Goal: Task Accomplishment & Management: Manage account settings

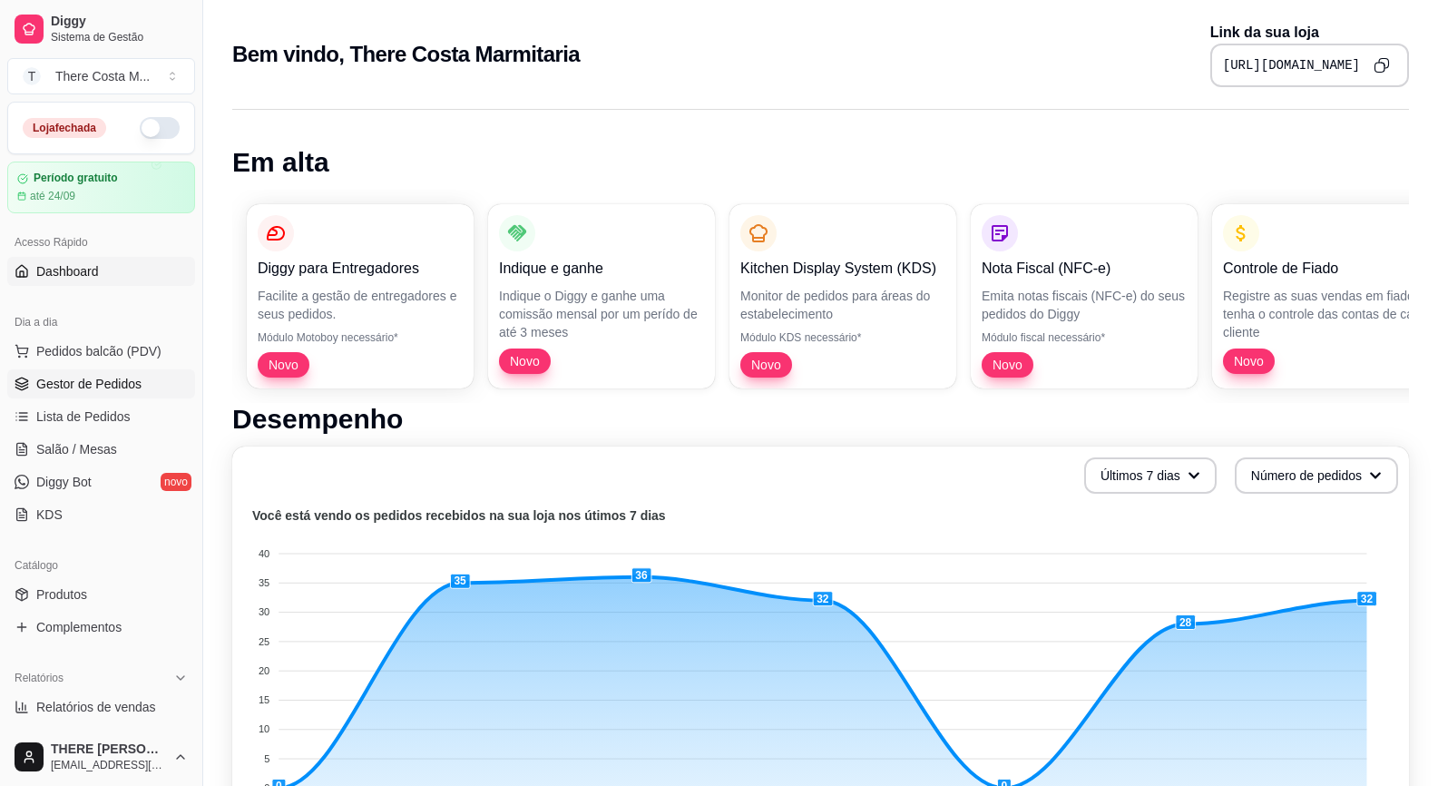
click at [105, 371] on link "Gestor de Pedidos" at bounding box center [101, 383] width 188 height 29
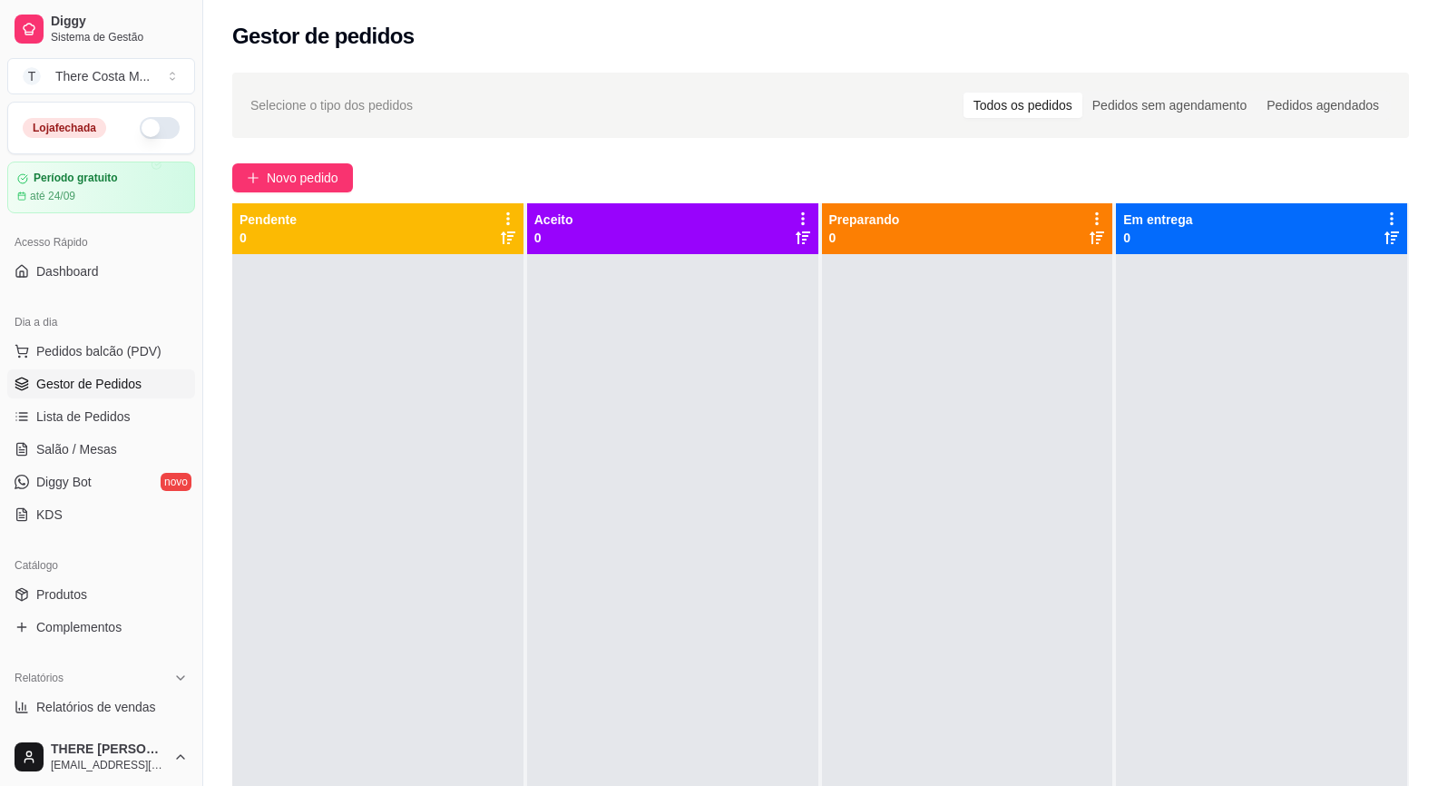
click at [153, 123] on button "button" at bounding box center [160, 128] width 40 height 22
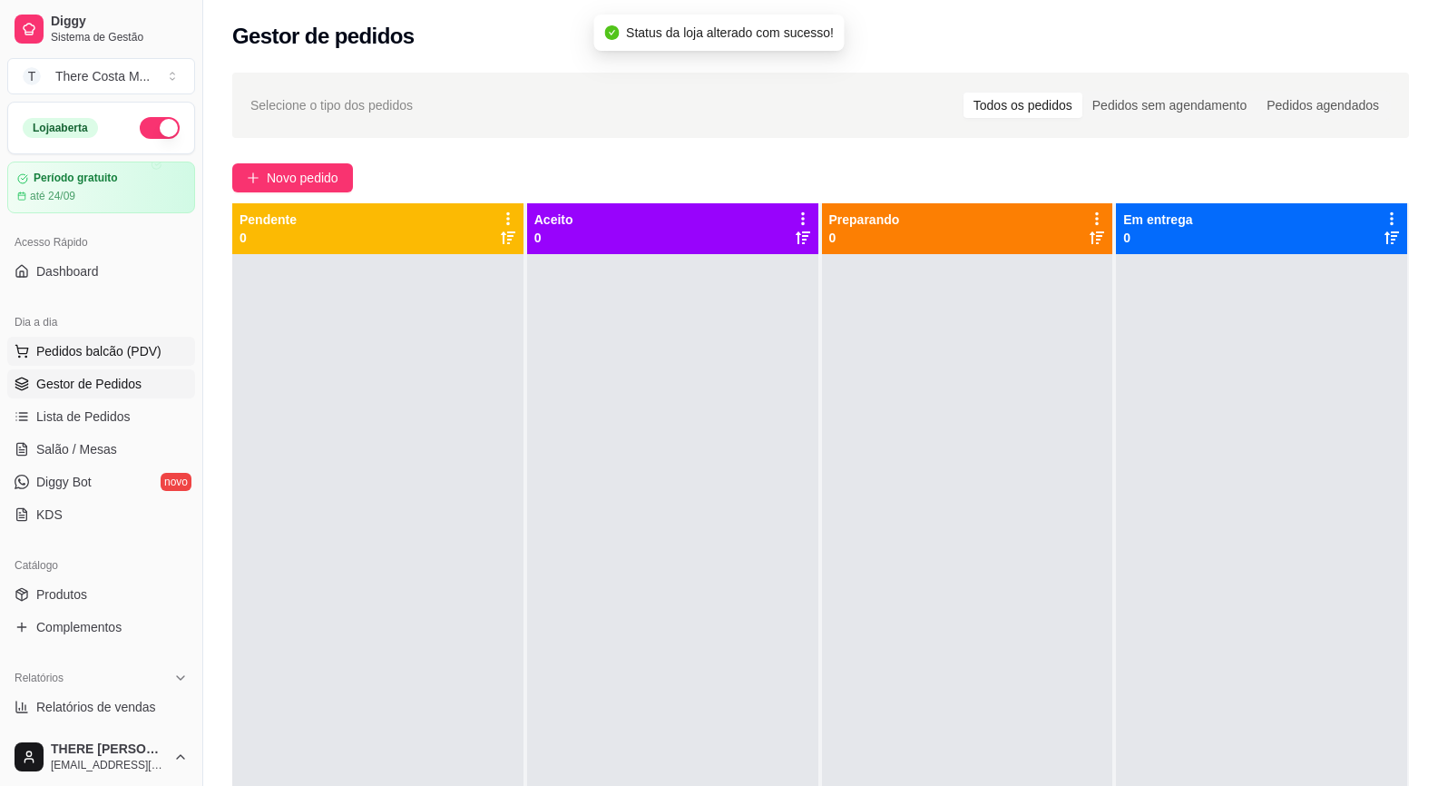
click at [50, 360] on button "Pedidos balcão (PDV)" at bounding box center [101, 351] width 188 height 29
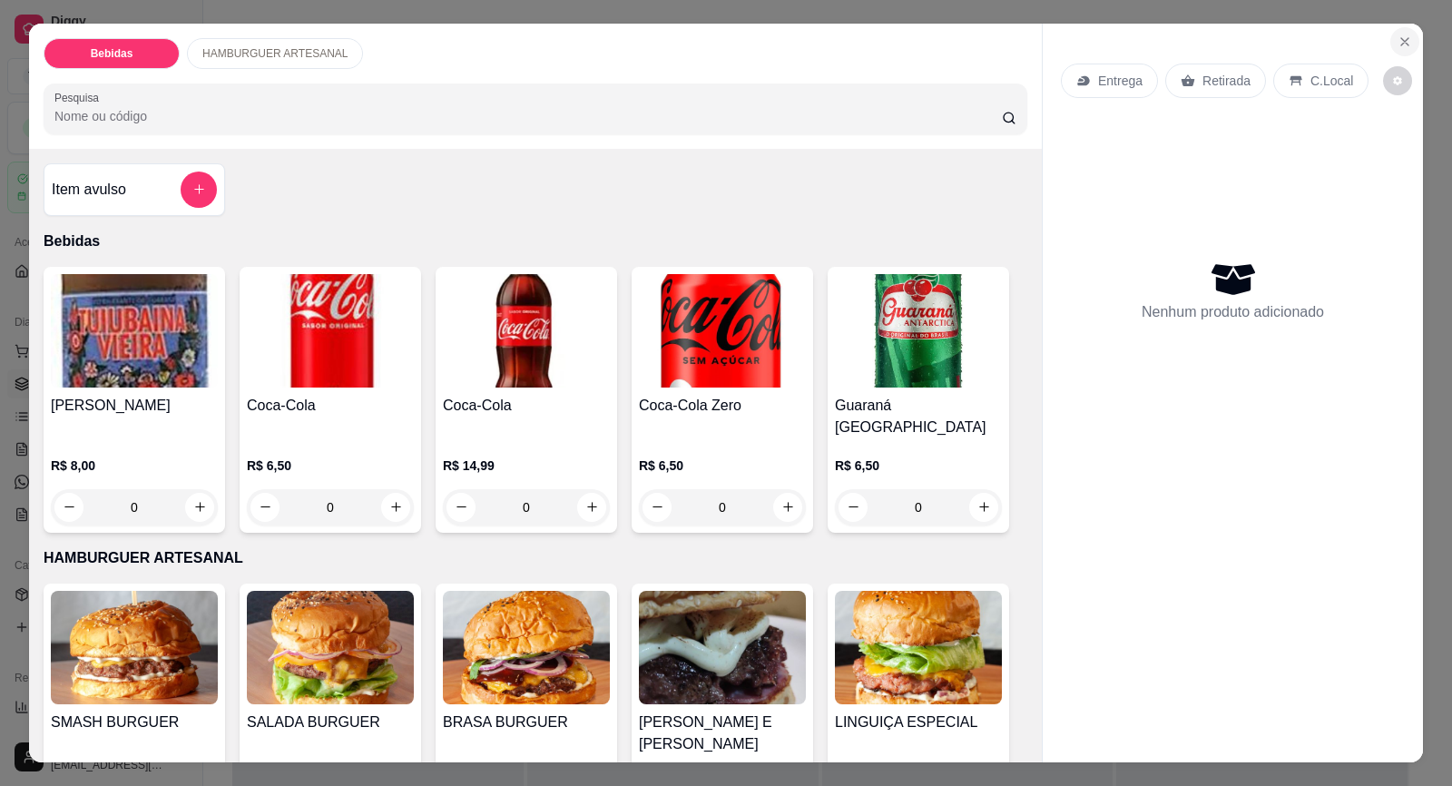
click at [1398, 39] on icon "Close" at bounding box center [1404, 41] width 15 height 15
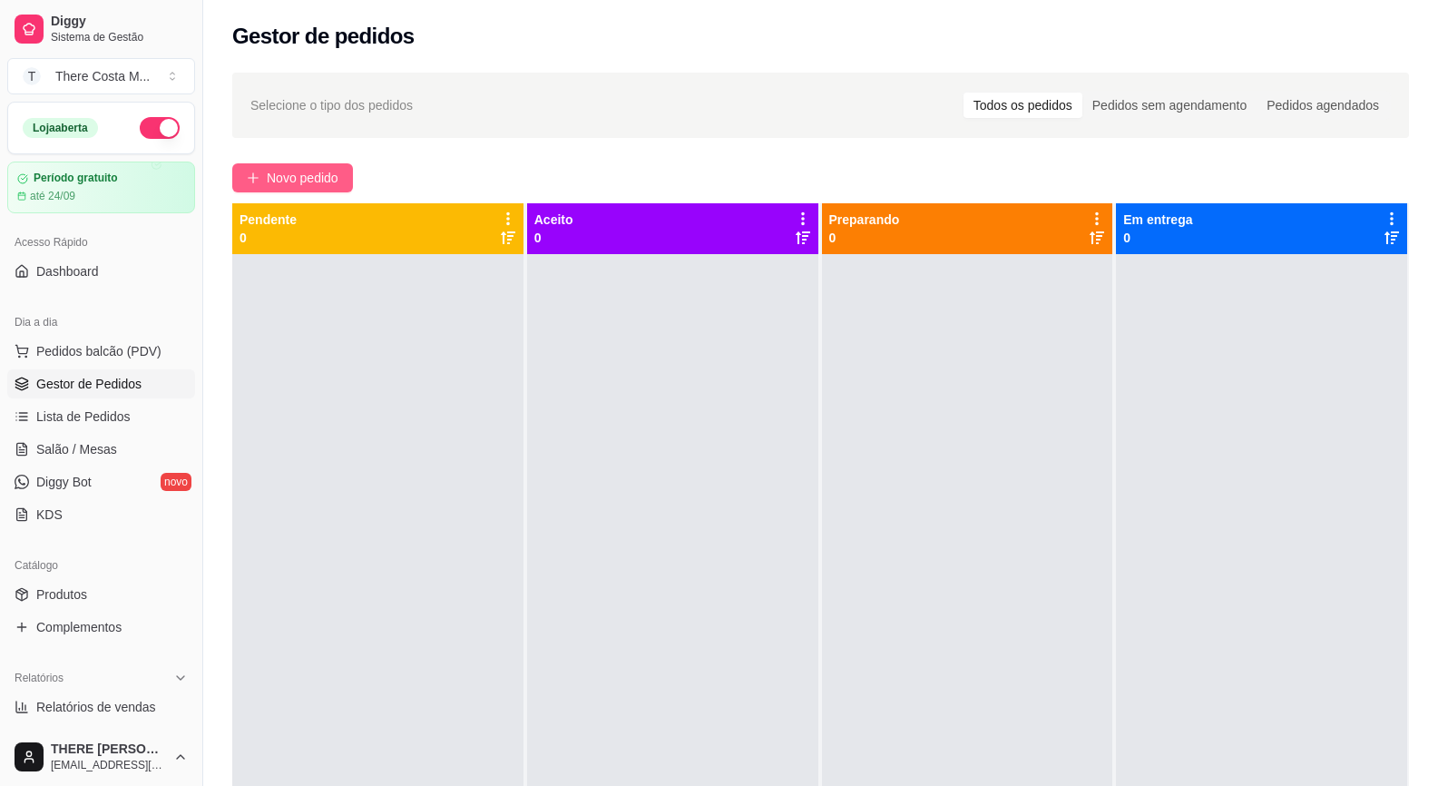
click at [301, 172] on span "Novo pedido" at bounding box center [303, 178] width 72 height 20
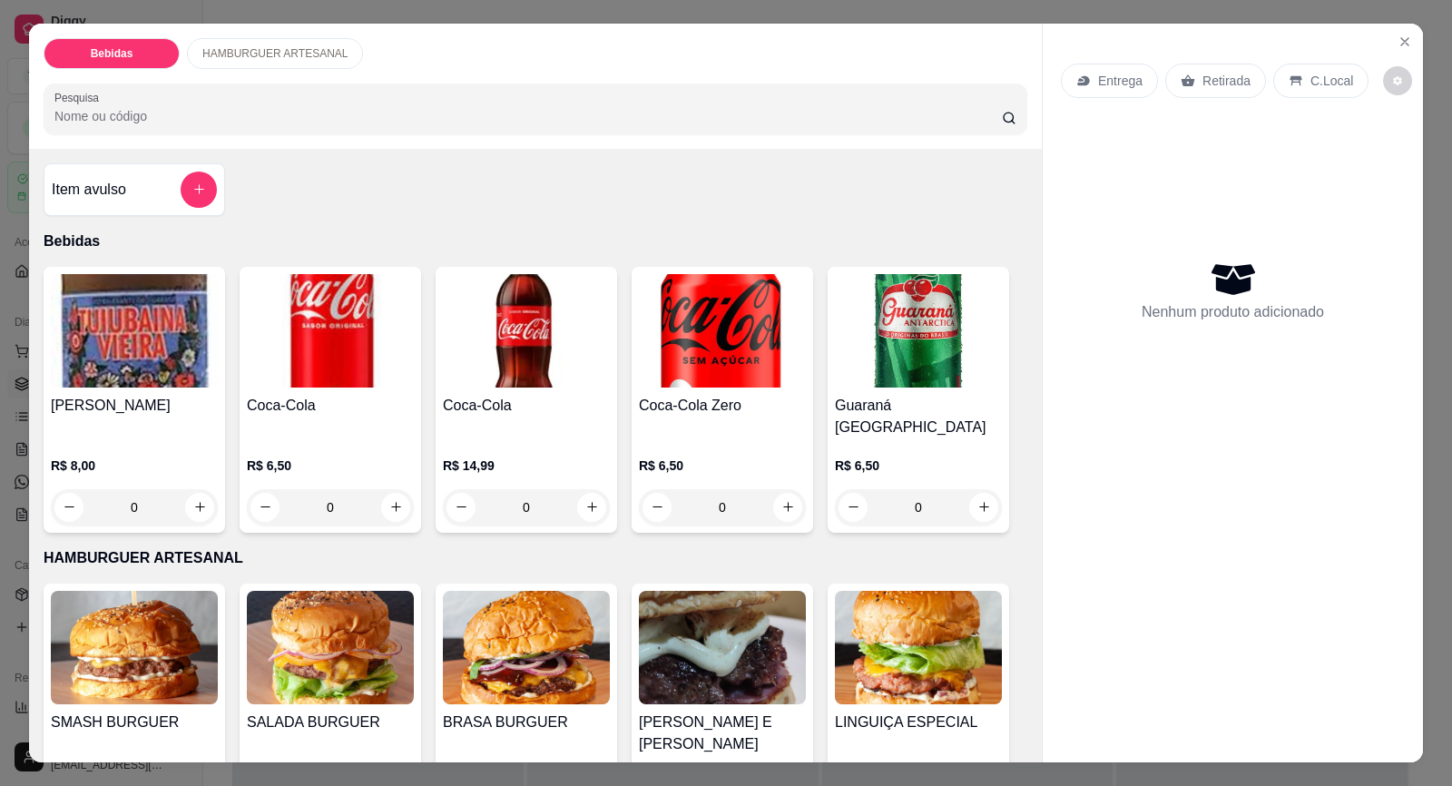
click at [377, 629] on img at bounding box center [330, 647] width 167 height 113
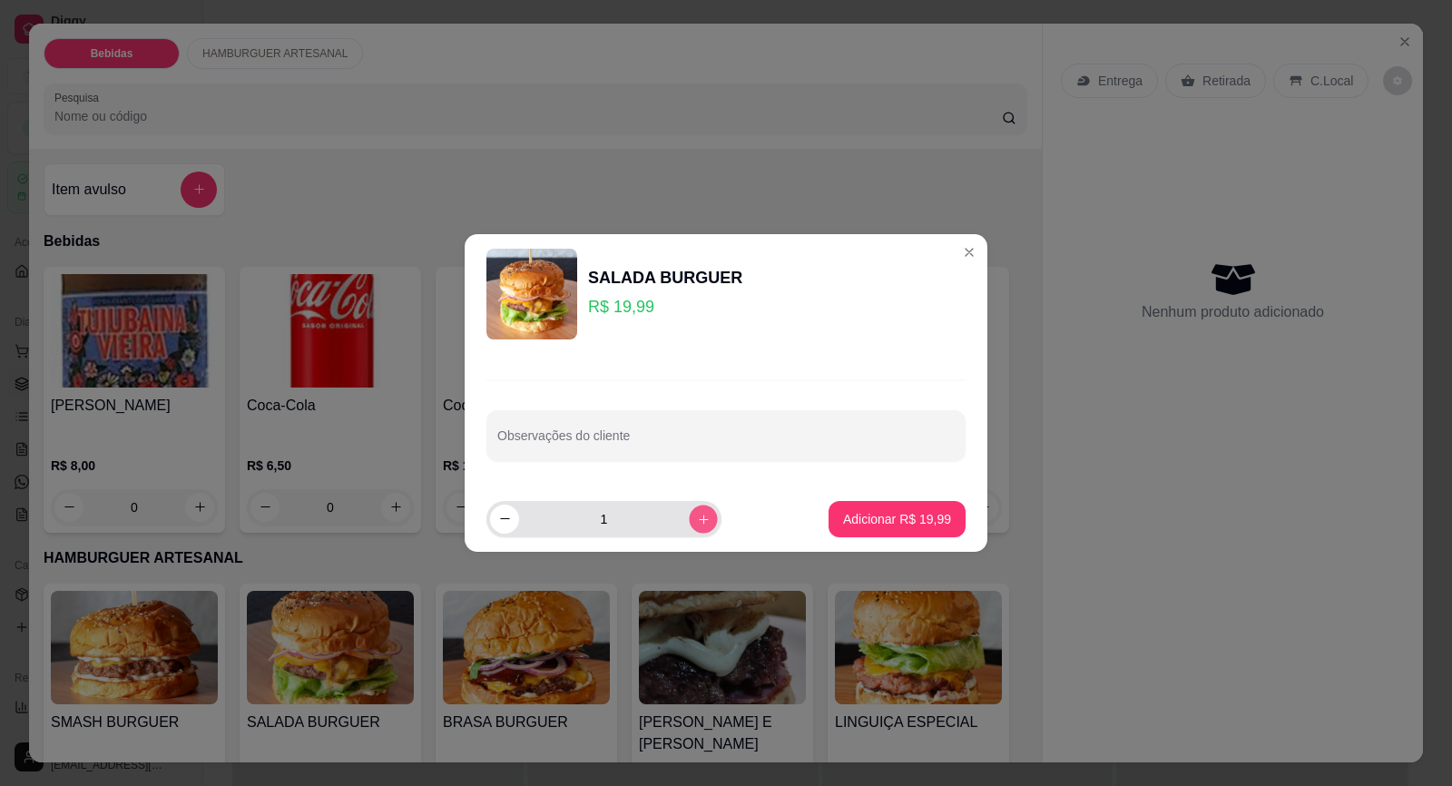
click at [697, 525] on icon "increase-product-quantity" at bounding box center [704, 520] width 14 height 14
type input "2"
click at [852, 525] on p "Adicionar R$ 39,98" at bounding box center [897, 518] width 105 height 17
type input "2"
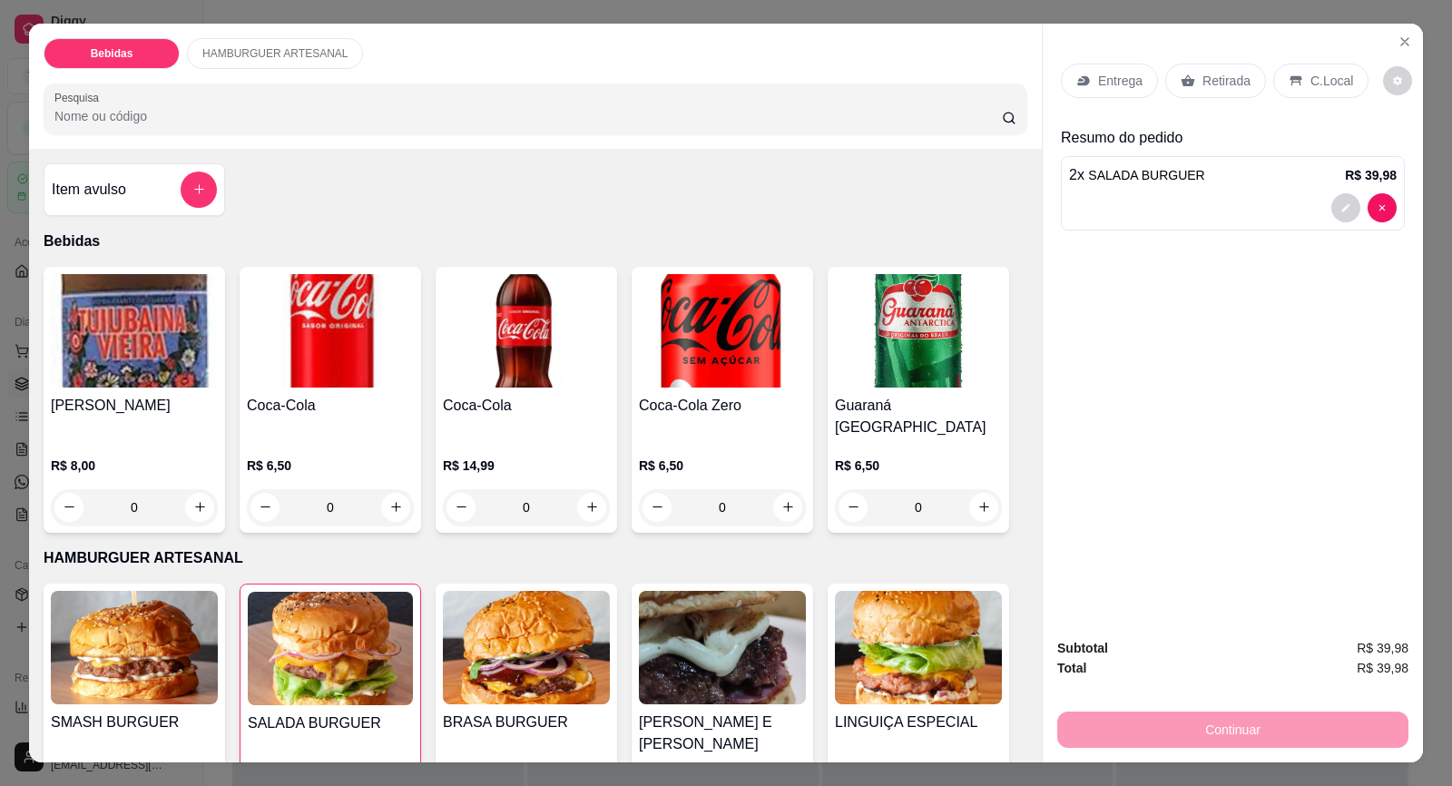
click at [1114, 76] on p "Entrega" at bounding box center [1120, 81] width 44 height 18
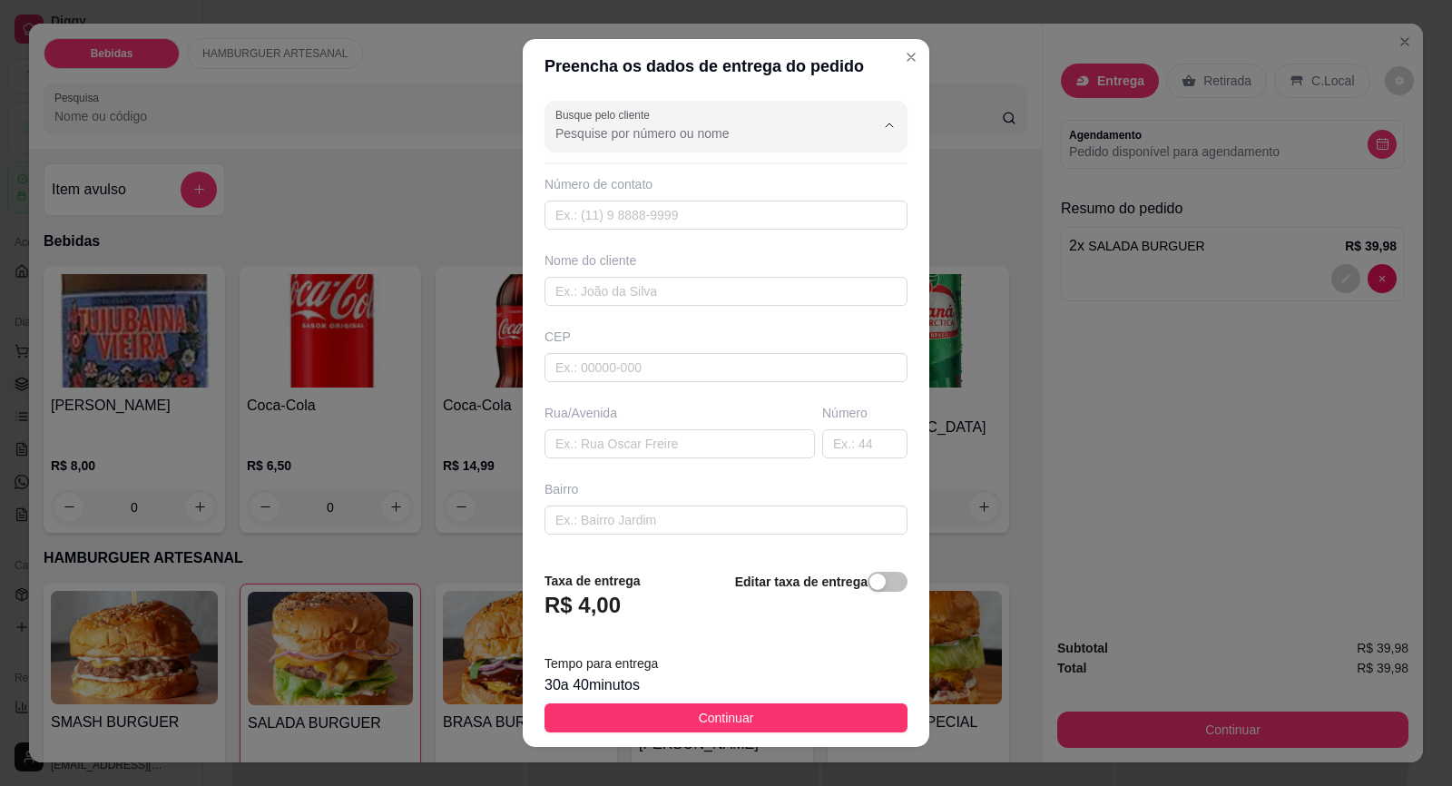
click at [629, 130] on input "Busque pelo cliente" at bounding box center [700, 133] width 290 height 18
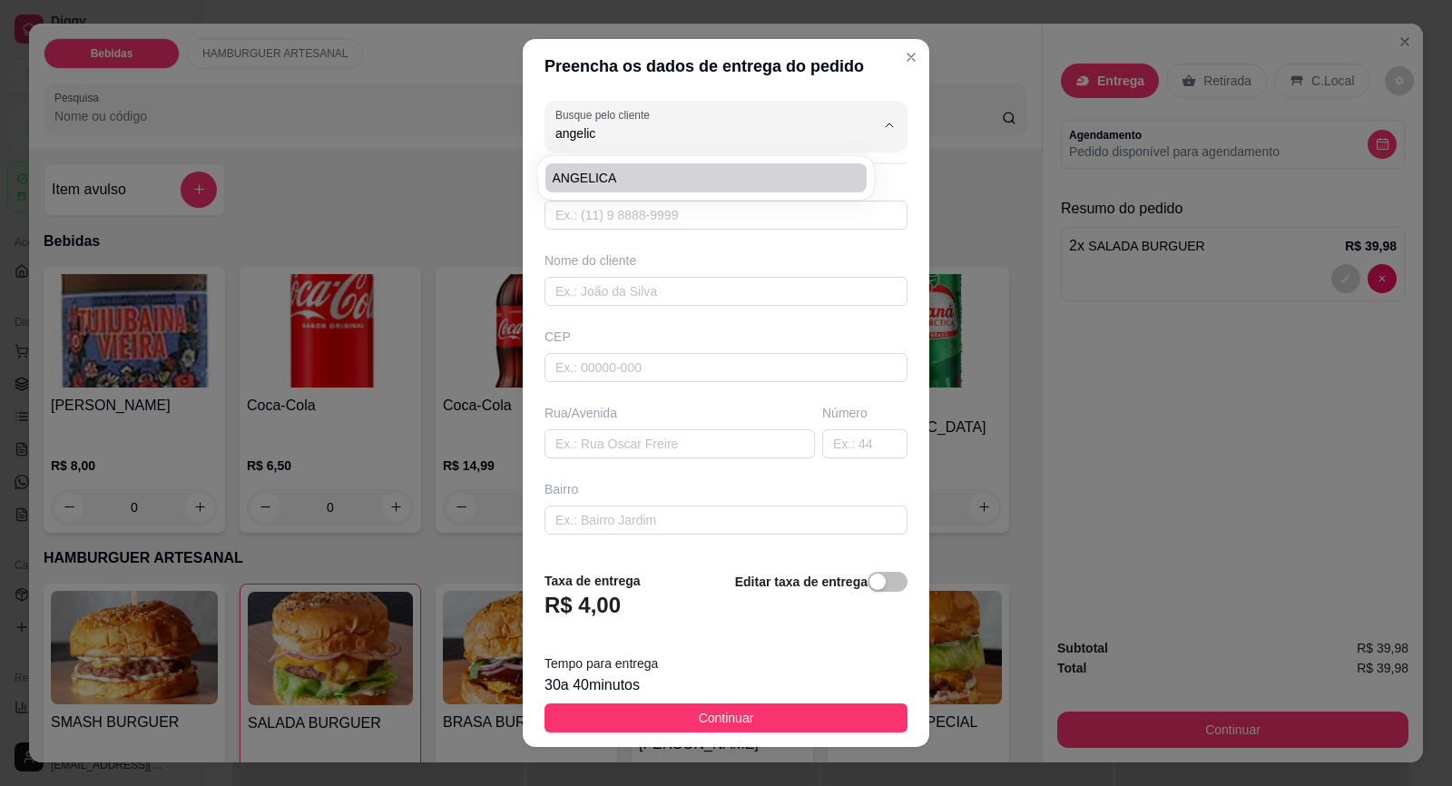
click at [609, 166] on li "ANGELICA" at bounding box center [705, 177] width 321 height 29
type input "ANGELICA"
type input "15998710571"
type input "ANGELICA"
type input "SÃO JUDAS TADEU"
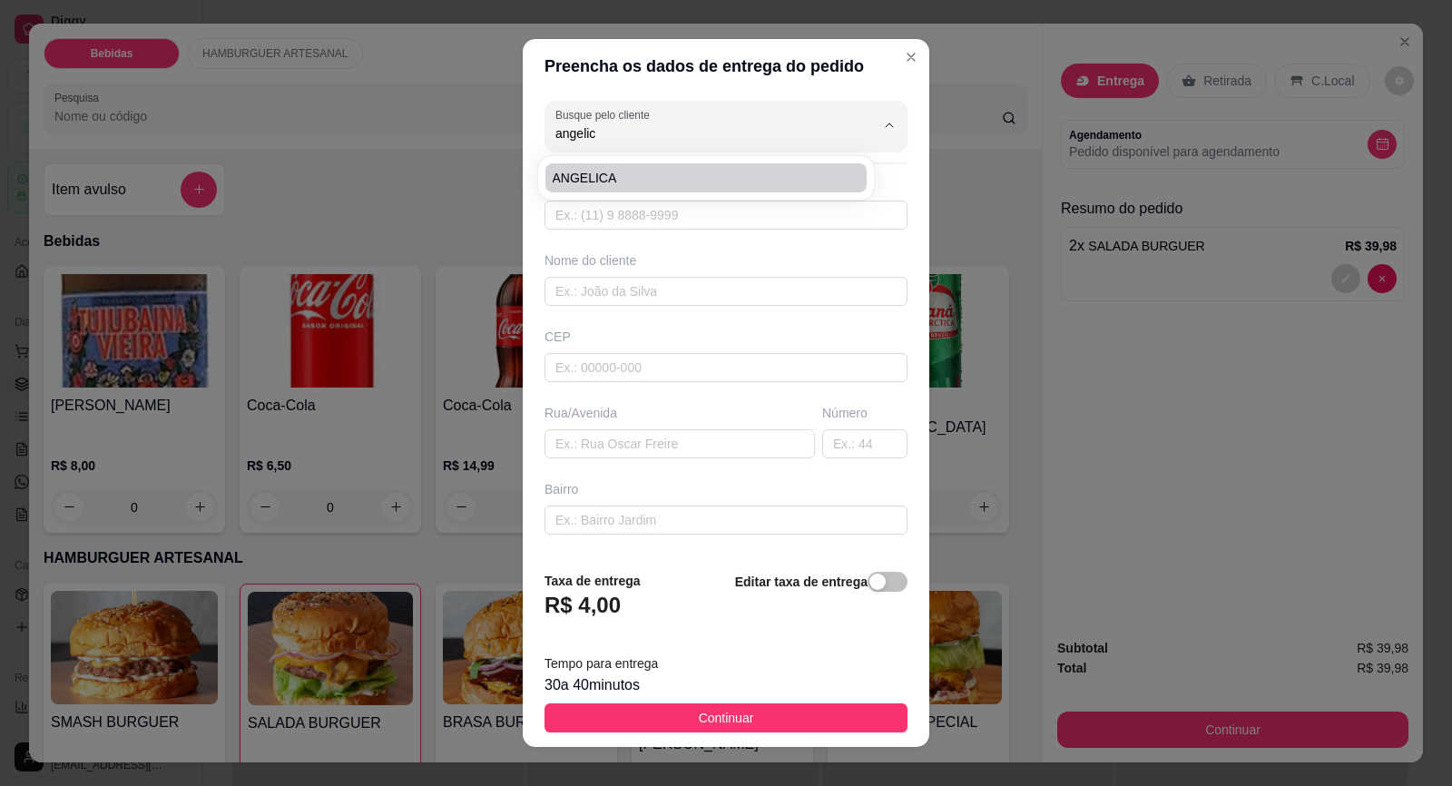
type input "23"
type input "[GEOGRAPHIC_DATA]"
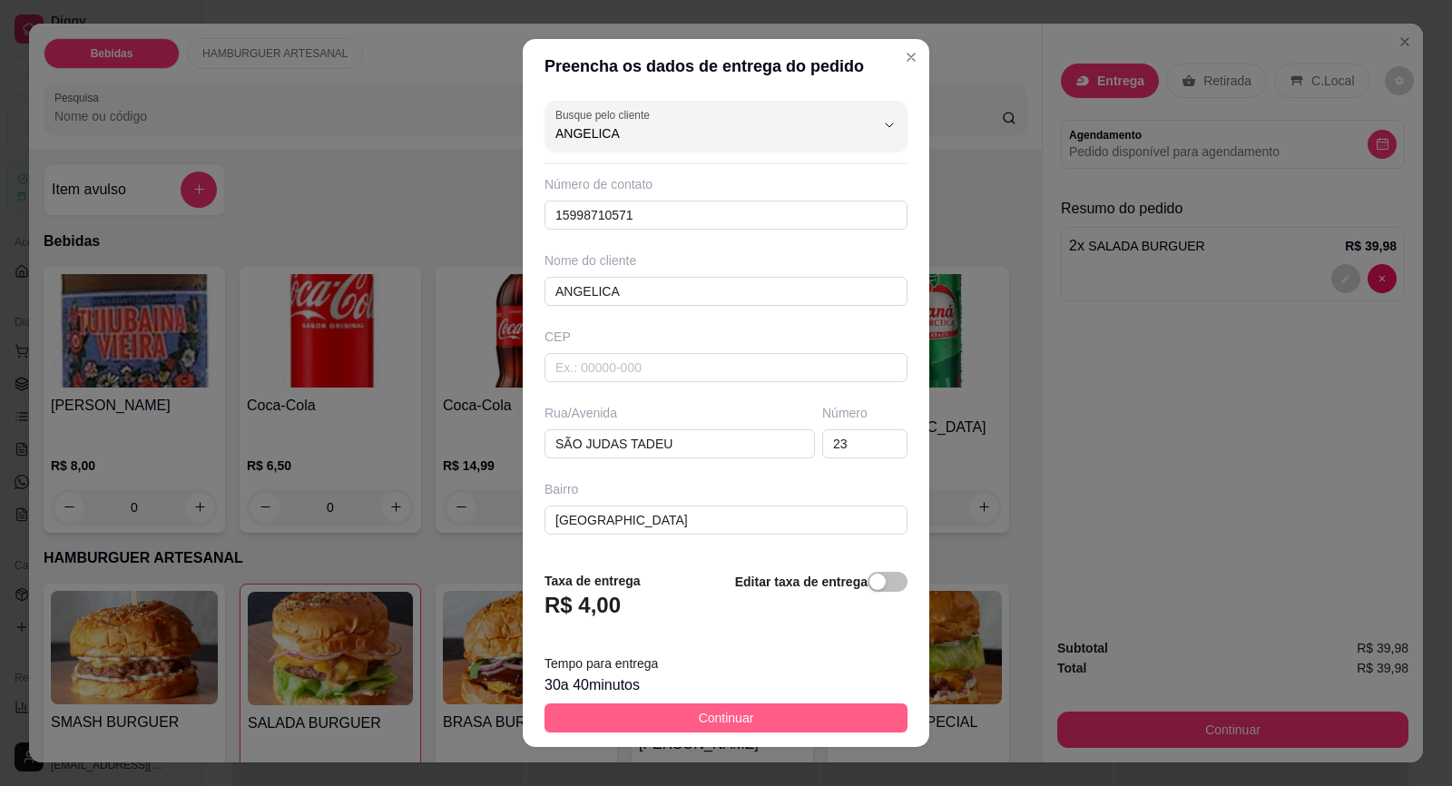
type input "ANGELICA"
click at [678, 715] on button "Continuar" at bounding box center [725, 717] width 363 height 29
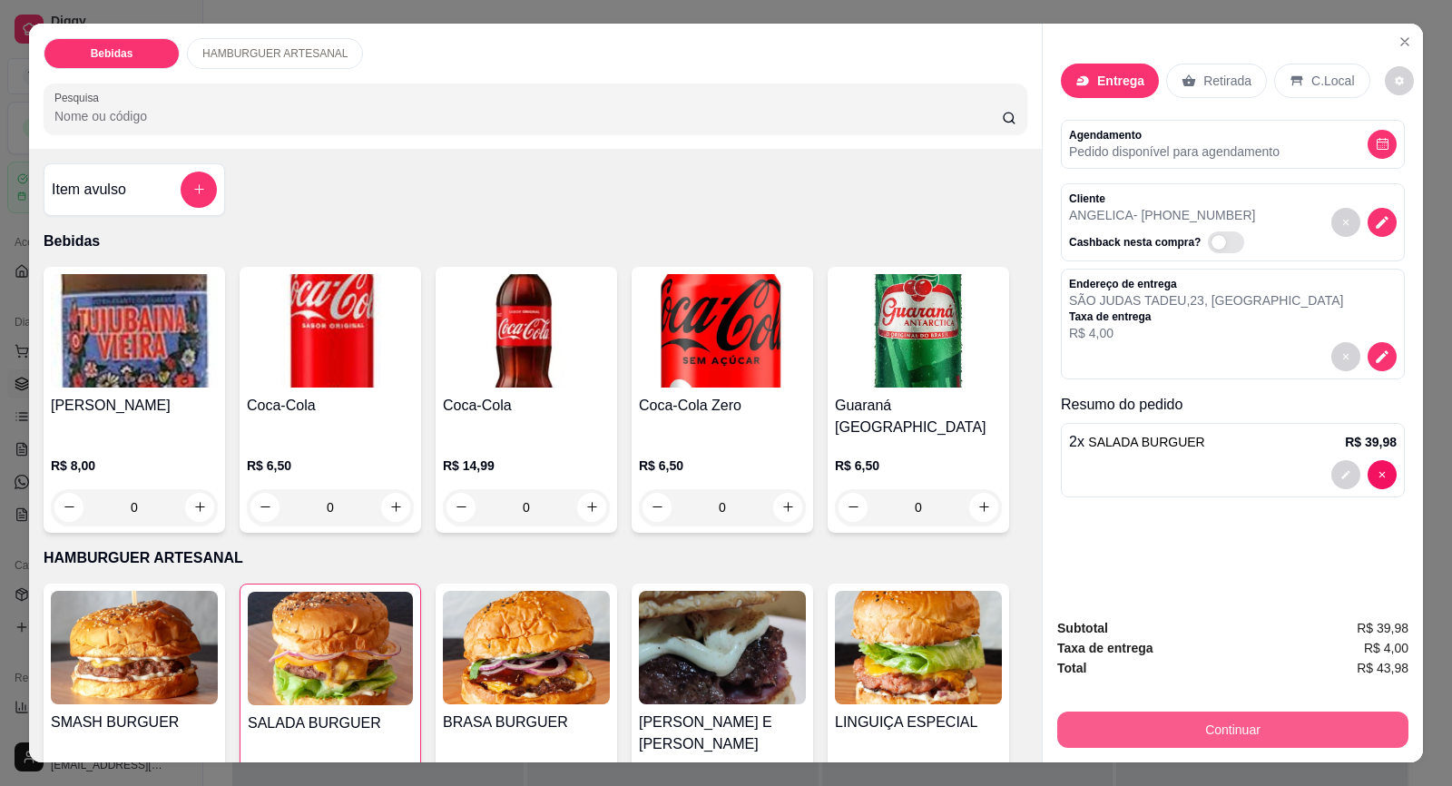
click at [1256, 720] on button "Continuar" at bounding box center [1232, 729] width 351 height 36
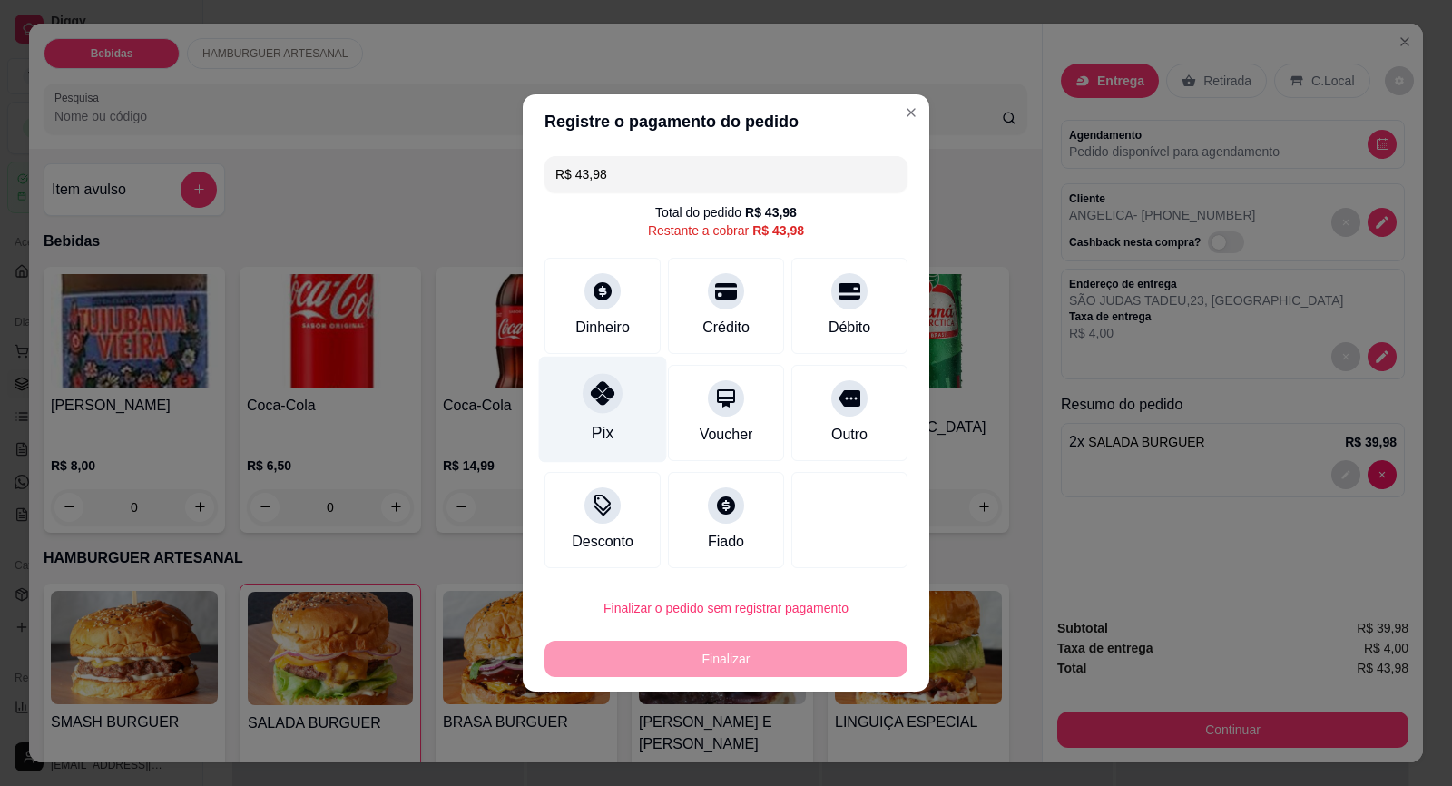
click at [599, 413] on div at bounding box center [603, 393] width 40 height 40
type input "R$ 0,00"
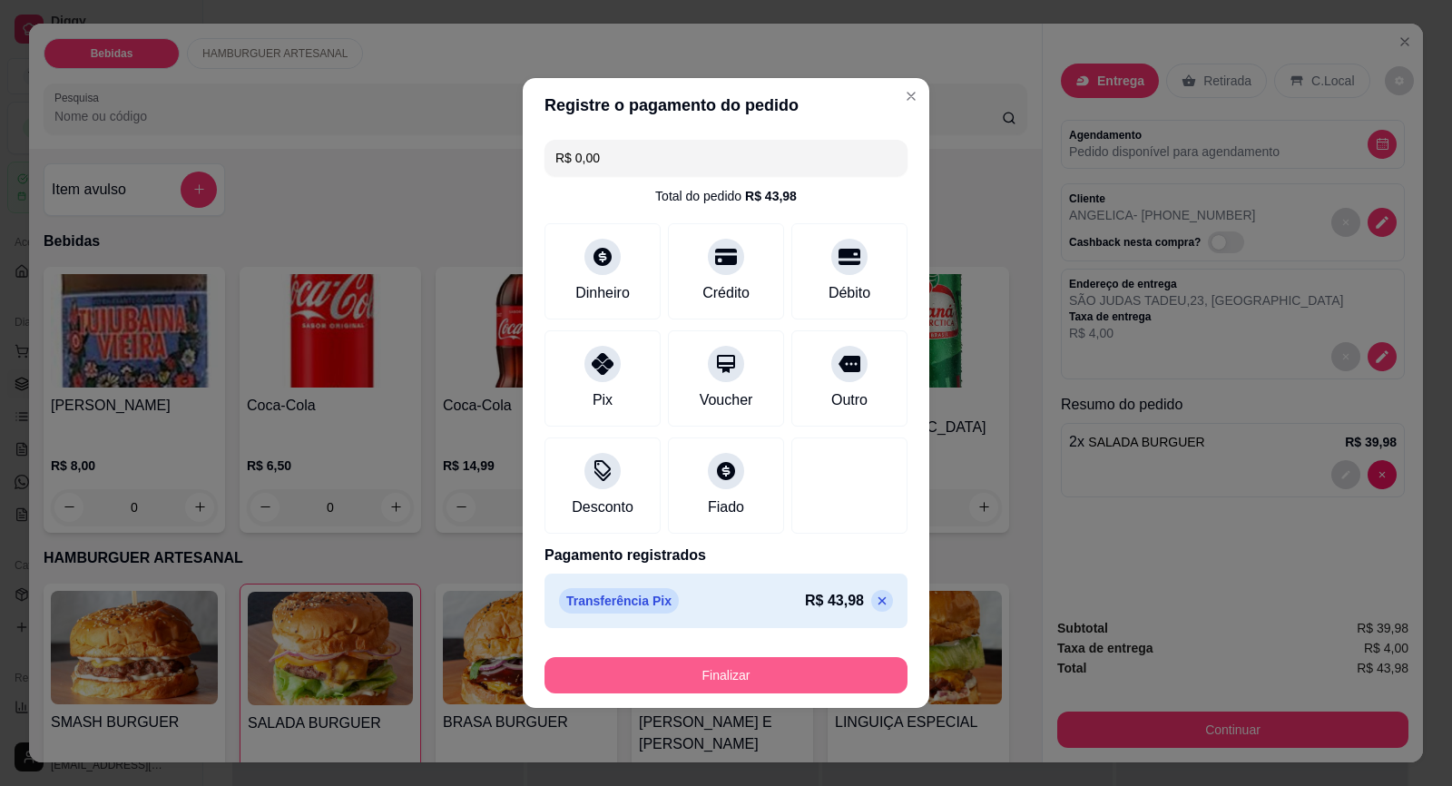
click at [804, 682] on button "Finalizar" at bounding box center [725, 675] width 363 height 36
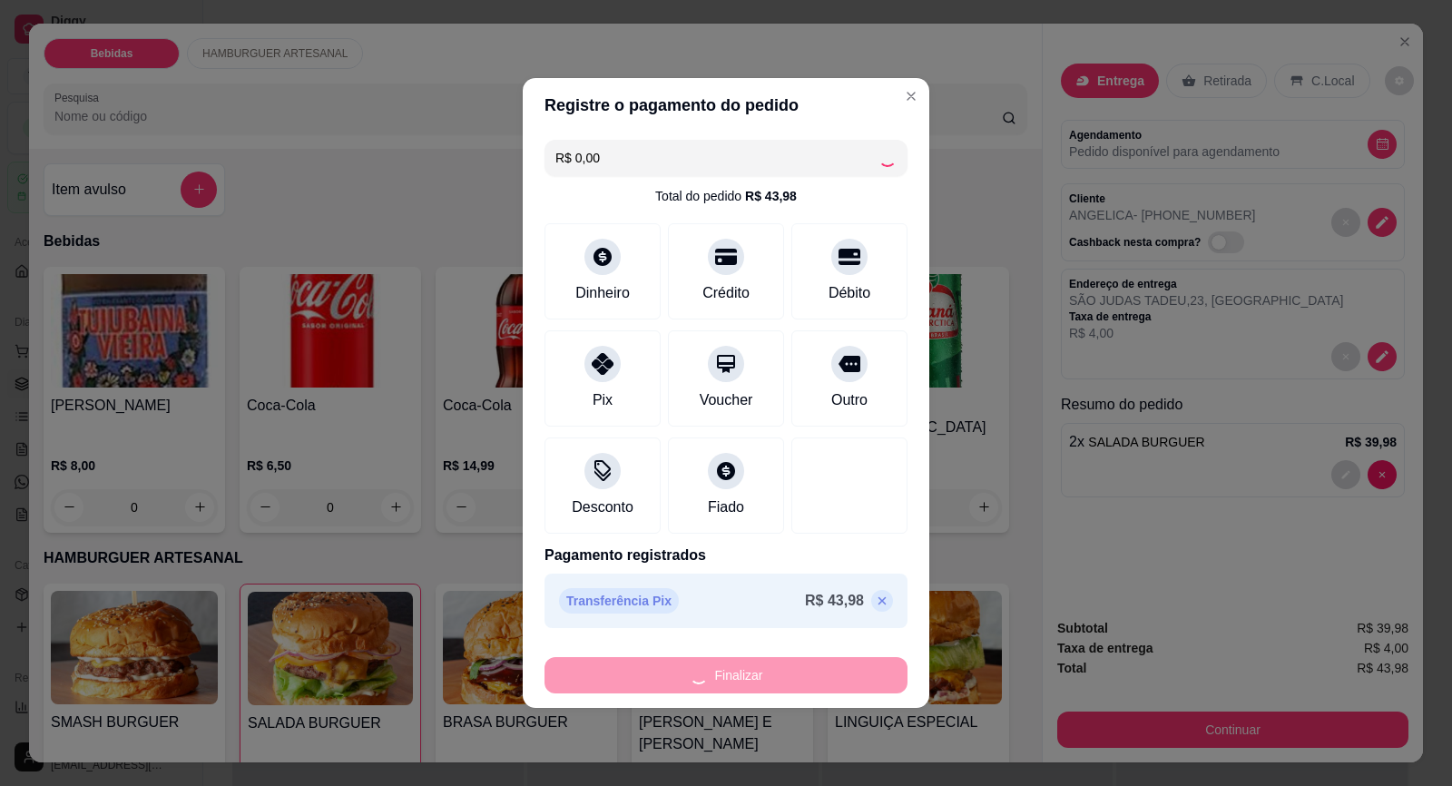
type input "0"
type input "-R$ 43,98"
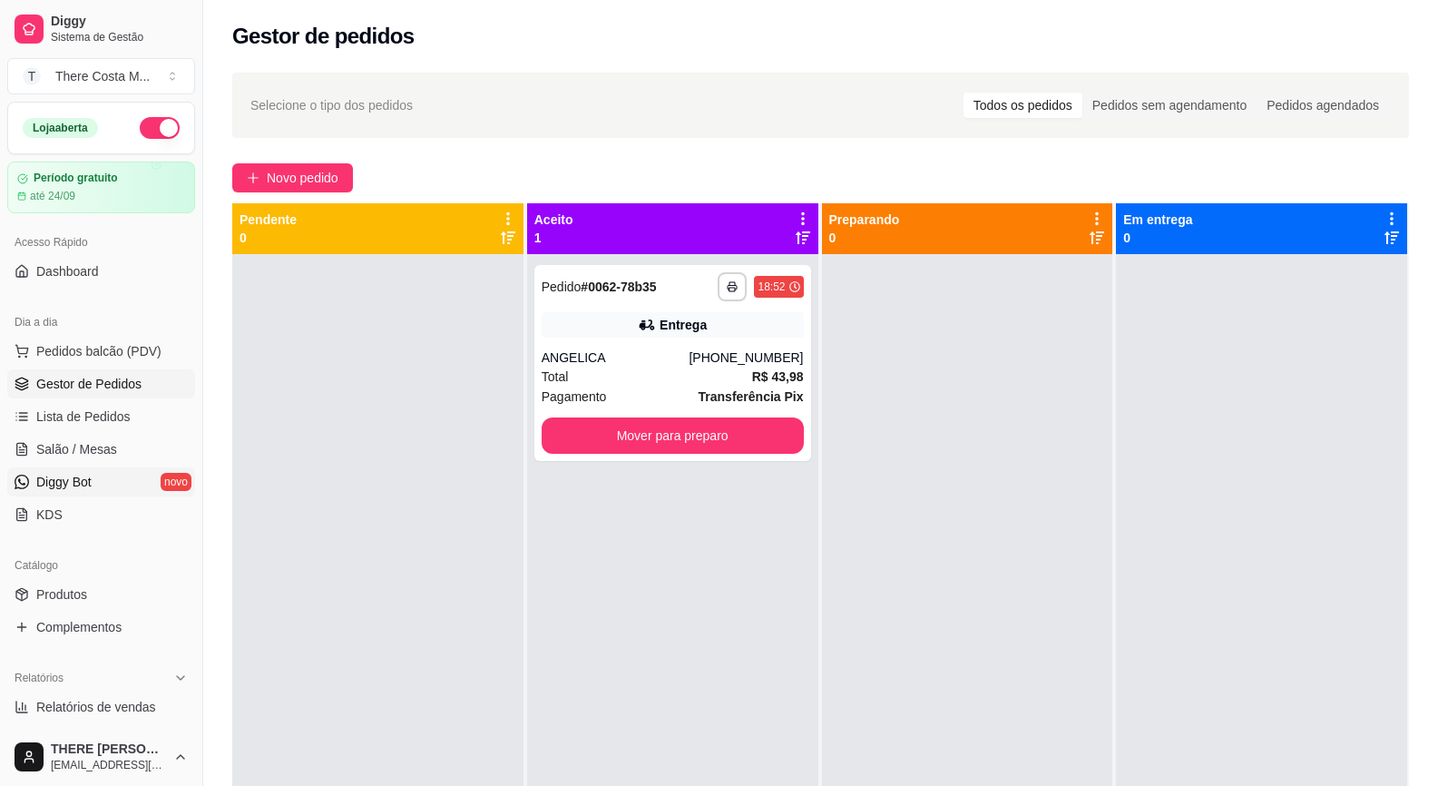
click at [61, 485] on span "Diggy Bot" at bounding box center [63, 482] width 55 height 18
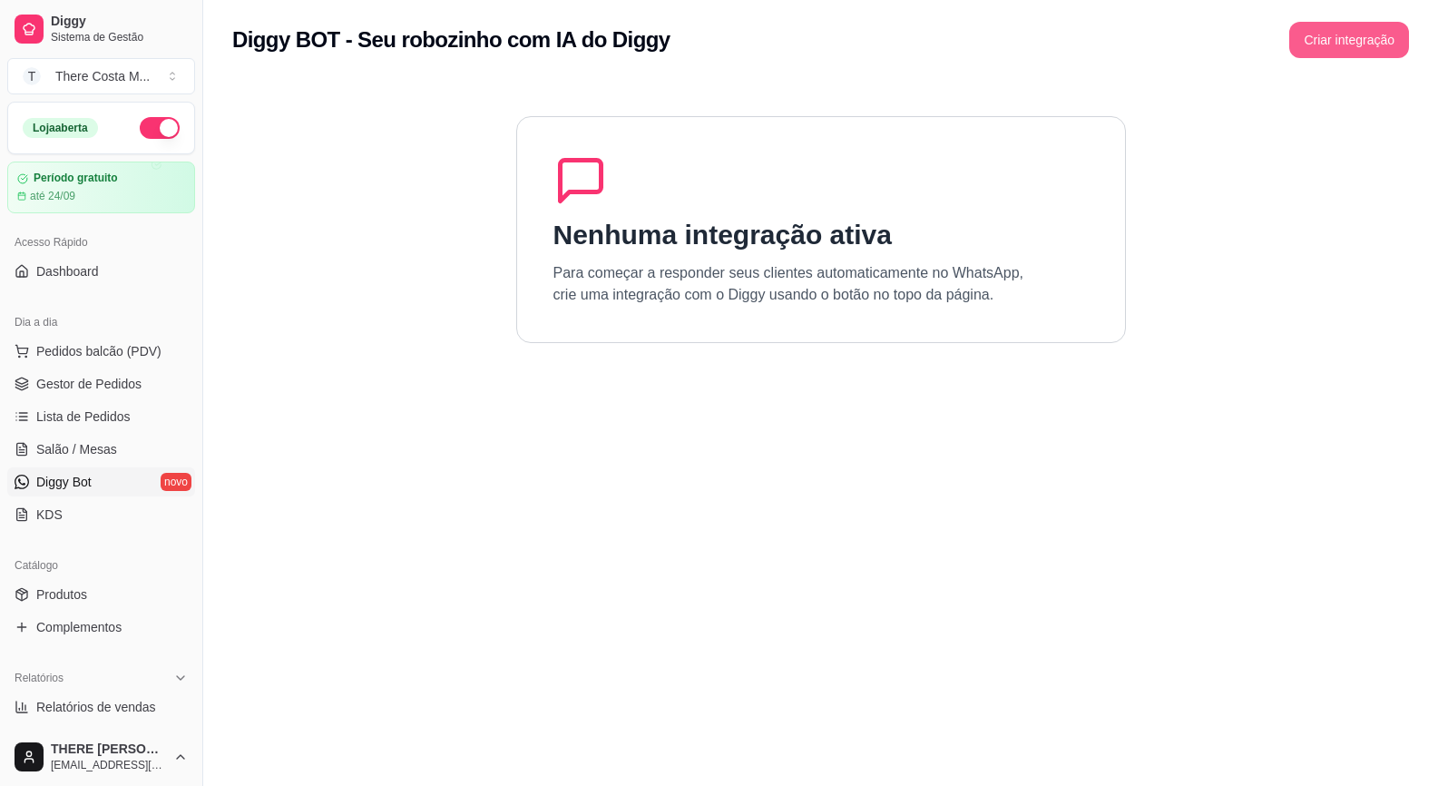
click at [1367, 42] on button "Criar integração" at bounding box center [1349, 40] width 120 height 36
click at [84, 485] on span "Diggy Bot" at bounding box center [63, 482] width 55 height 18
click at [1346, 49] on button "Criar integração" at bounding box center [1349, 40] width 116 height 35
click at [101, 389] on span "Gestor de Pedidos" at bounding box center [88, 384] width 105 height 18
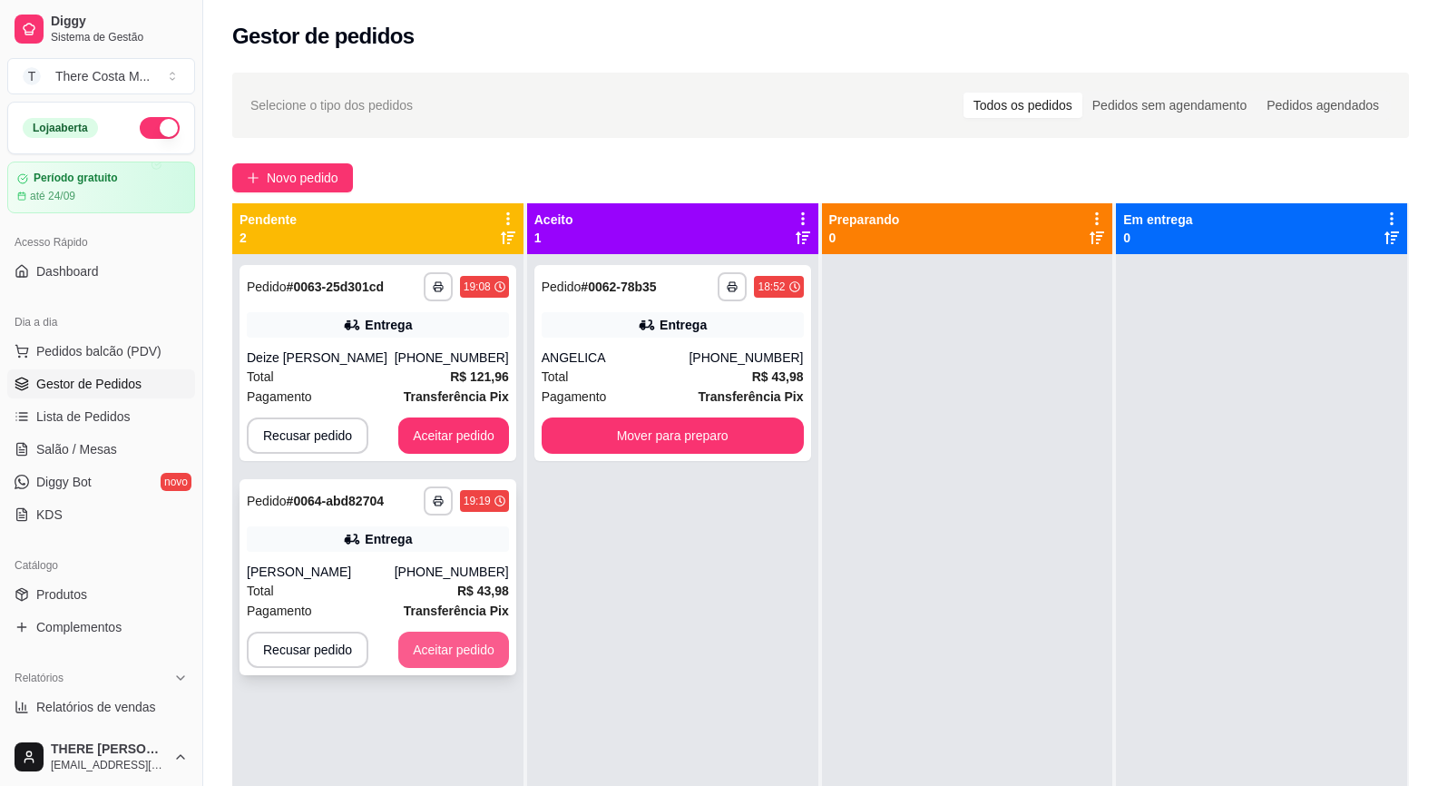
click at [477, 645] on button "Aceitar pedido" at bounding box center [453, 650] width 111 height 36
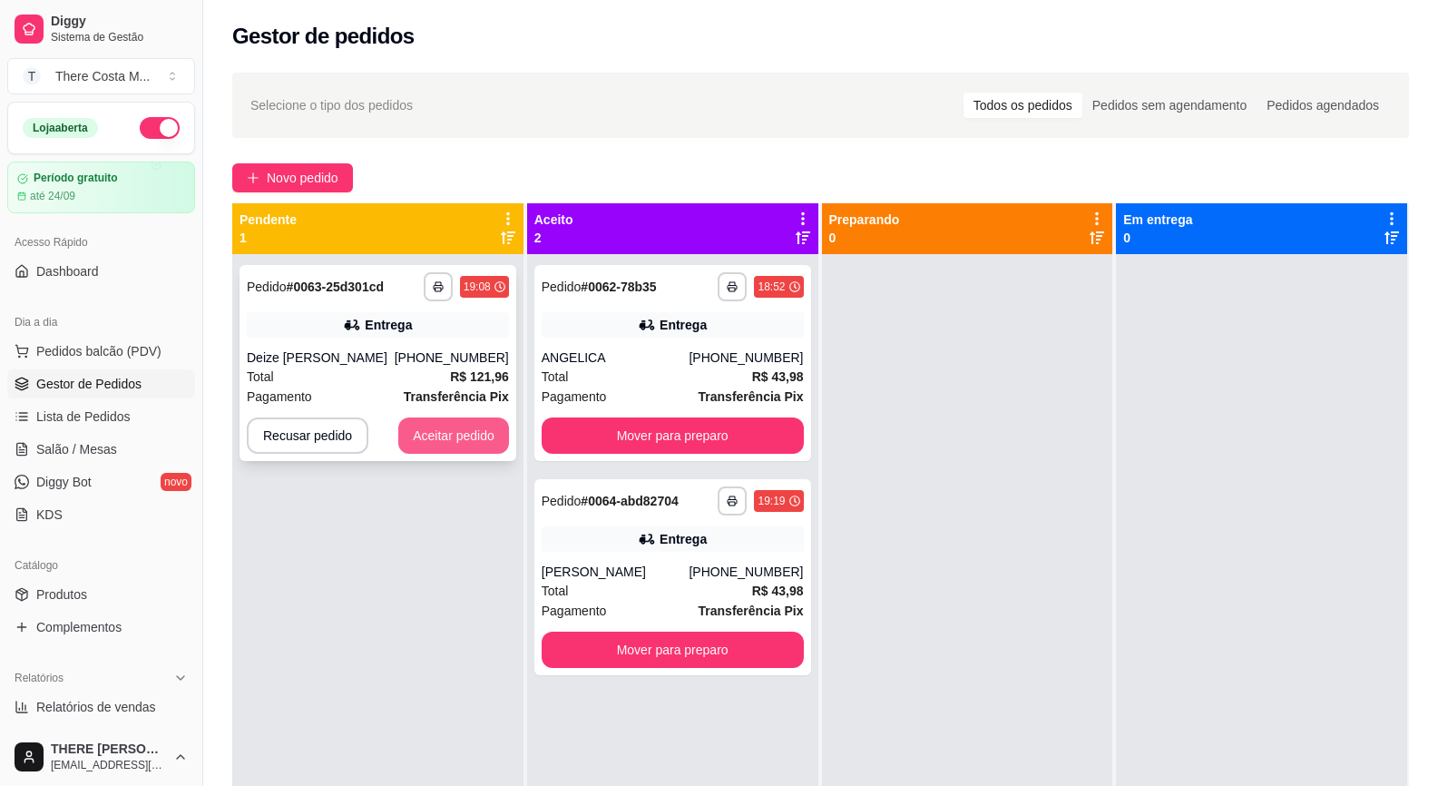
click at [484, 436] on button "Aceitar pedido" at bounding box center [453, 435] width 111 height 36
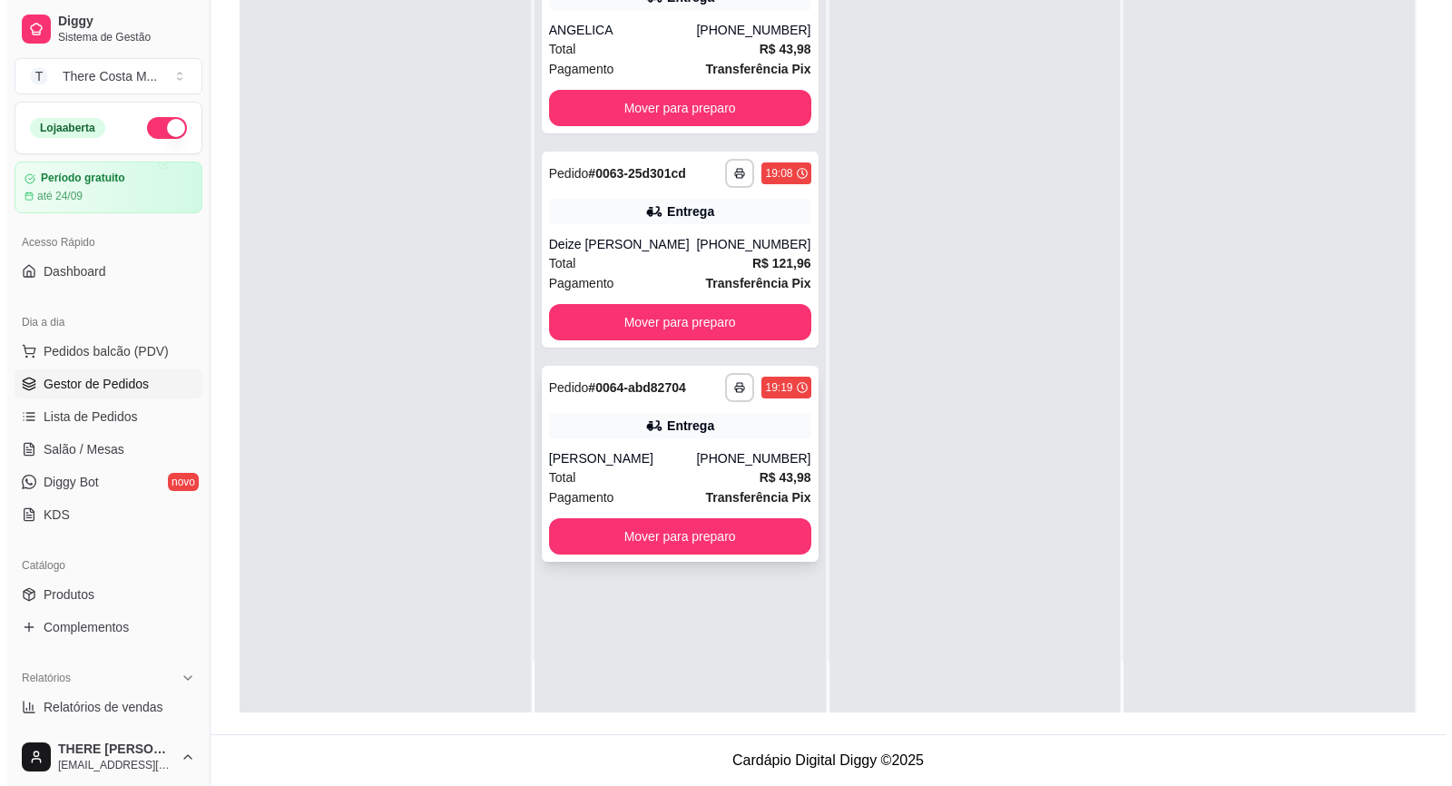
scroll to position [5, 0]
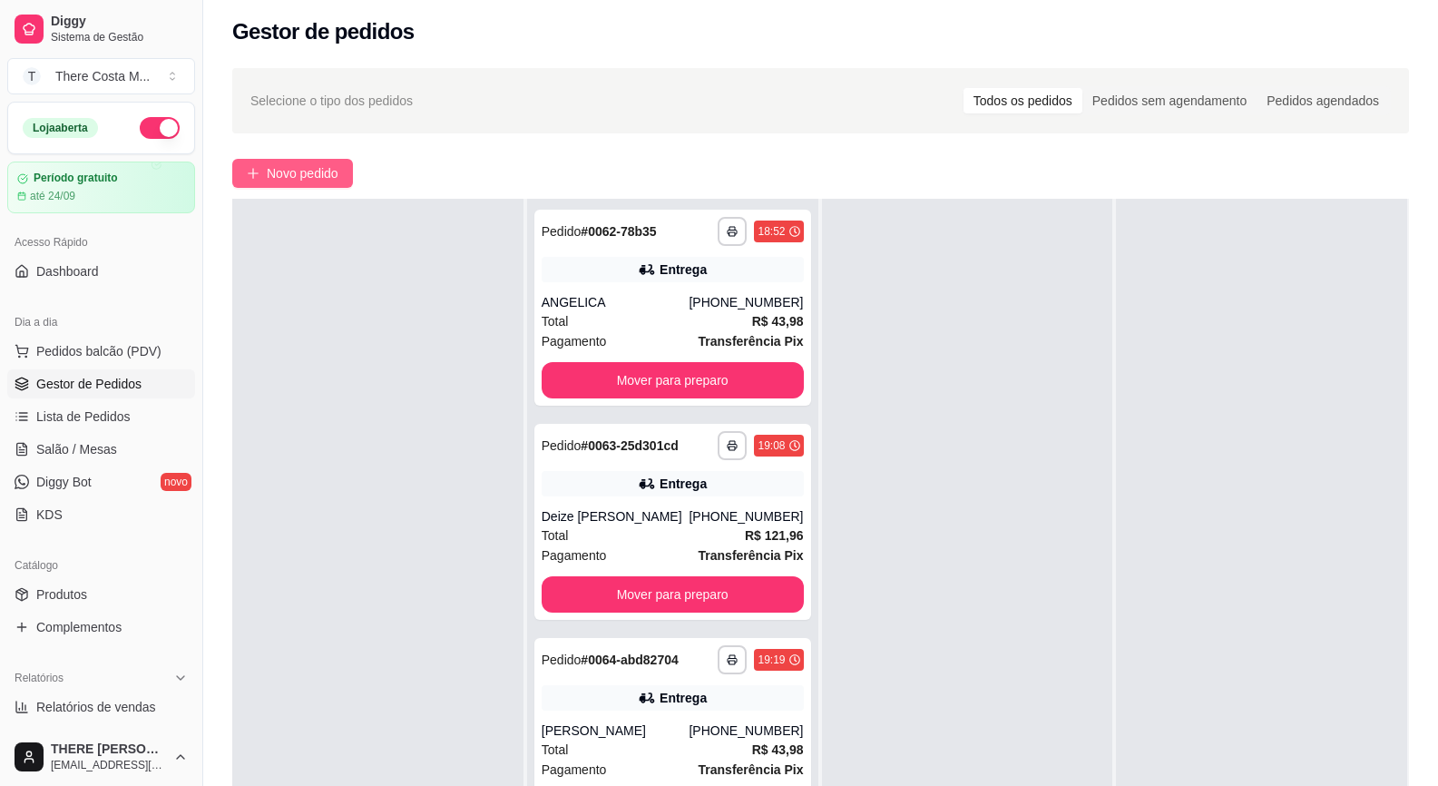
click at [298, 174] on span "Novo pedido" at bounding box center [303, 173] width 72 height 20
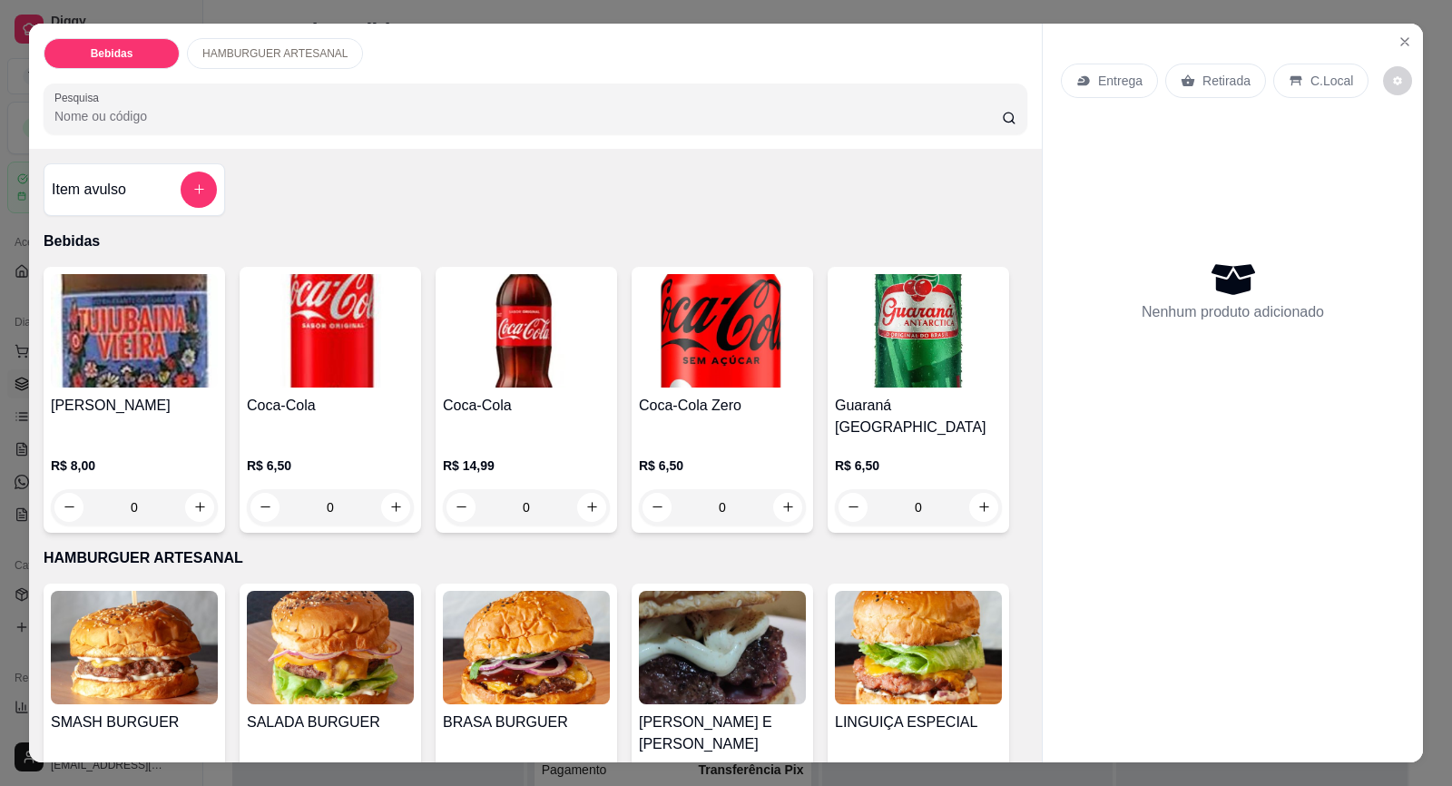
click at [1199, 182] on div "Nenhum produto adicionado" at bounding box center [1233, 291] width 344 height 356
click at [1399, 47] on icon "Close" at bounding box center [1404, 41] width 15 height 15
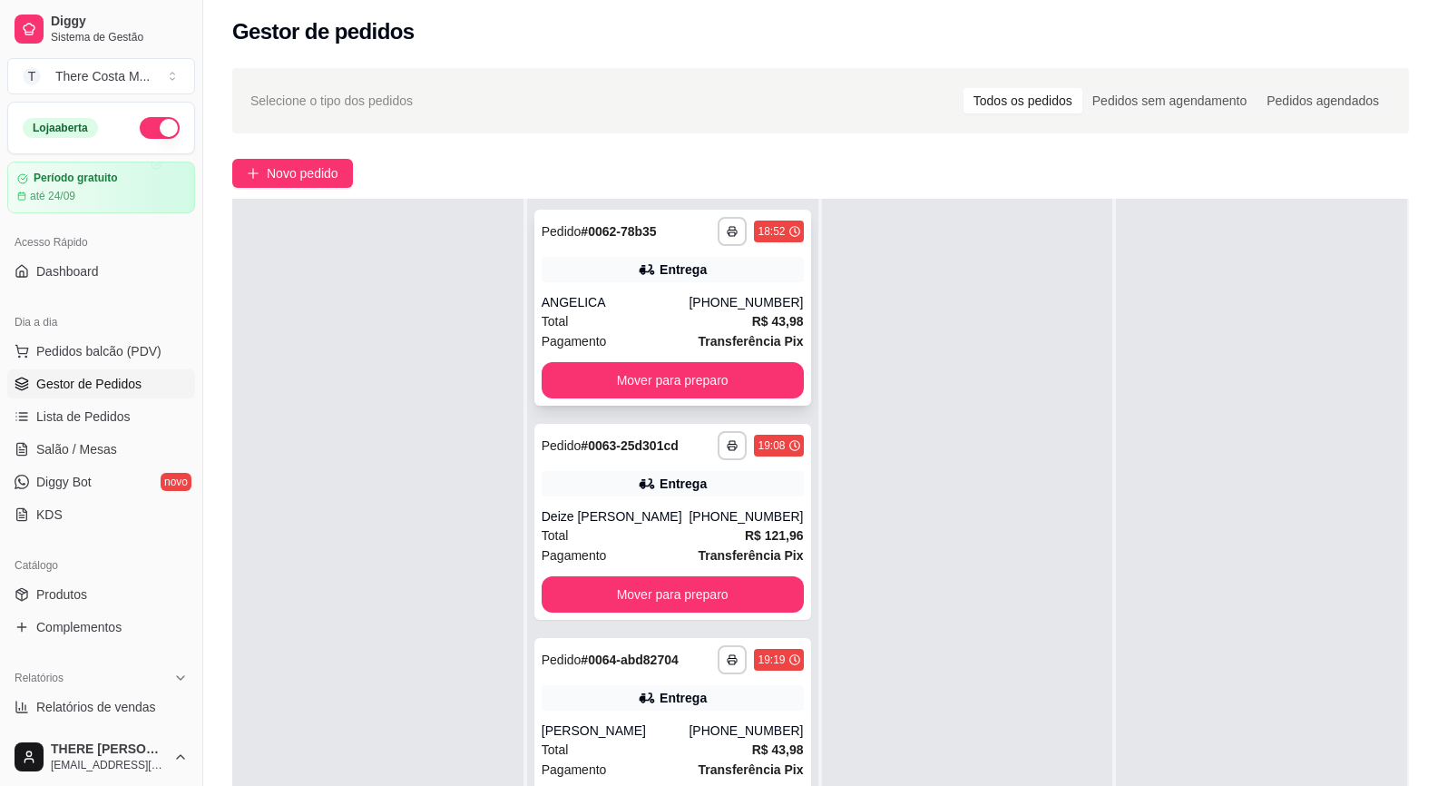
click at [671, 291] on div "**********" at bounding box center [672, 308] width 277 height 196
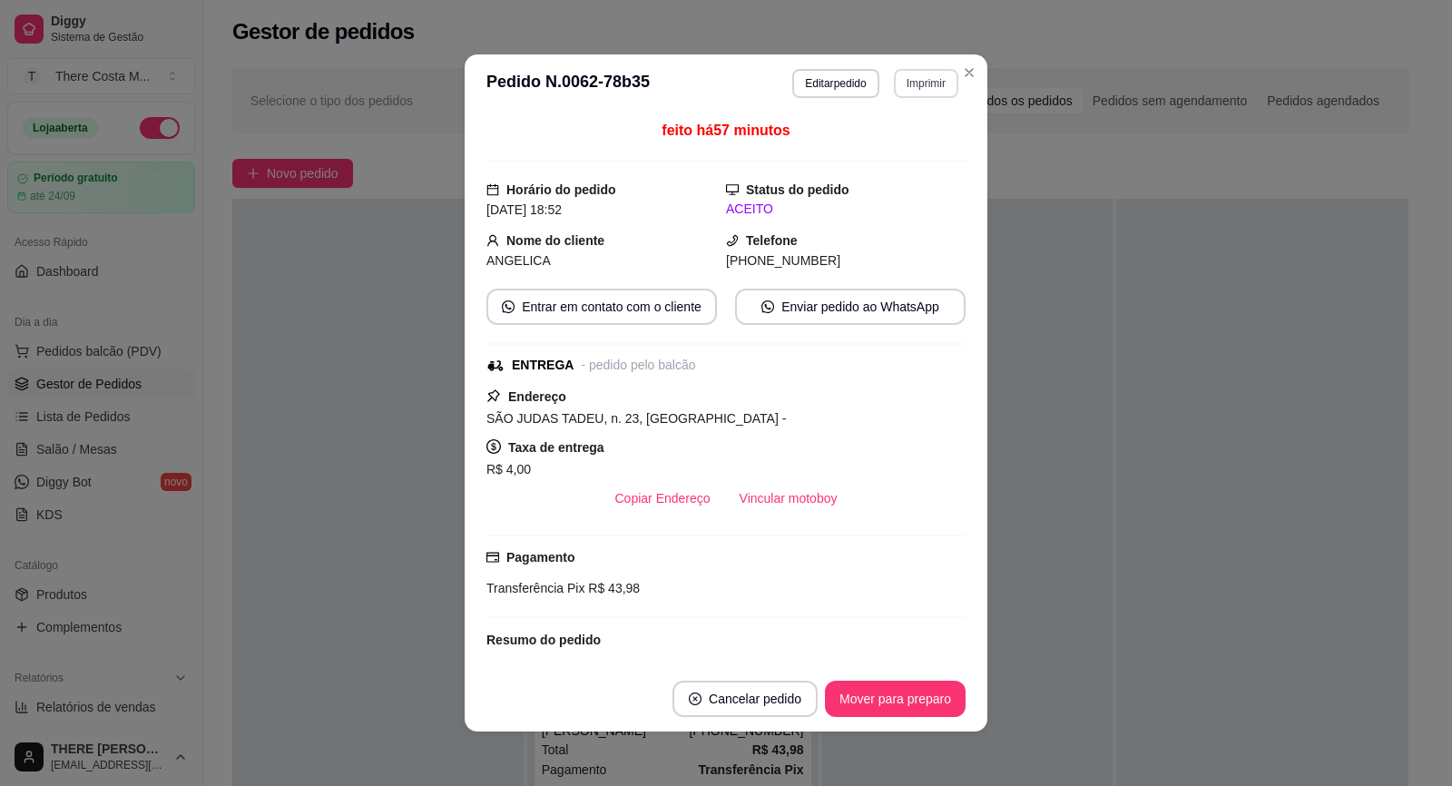
click at [916, 81] on button "Imprimir" at bounding box center [926, 83] width 64 height 29
click at [887, 142] on button "IMPRESSORA" at bounding box center [886, 146] width 127 height 28
click at [926, 707] on button "Mover para preparo" at bounding box center [895, 699] width 141 height 36
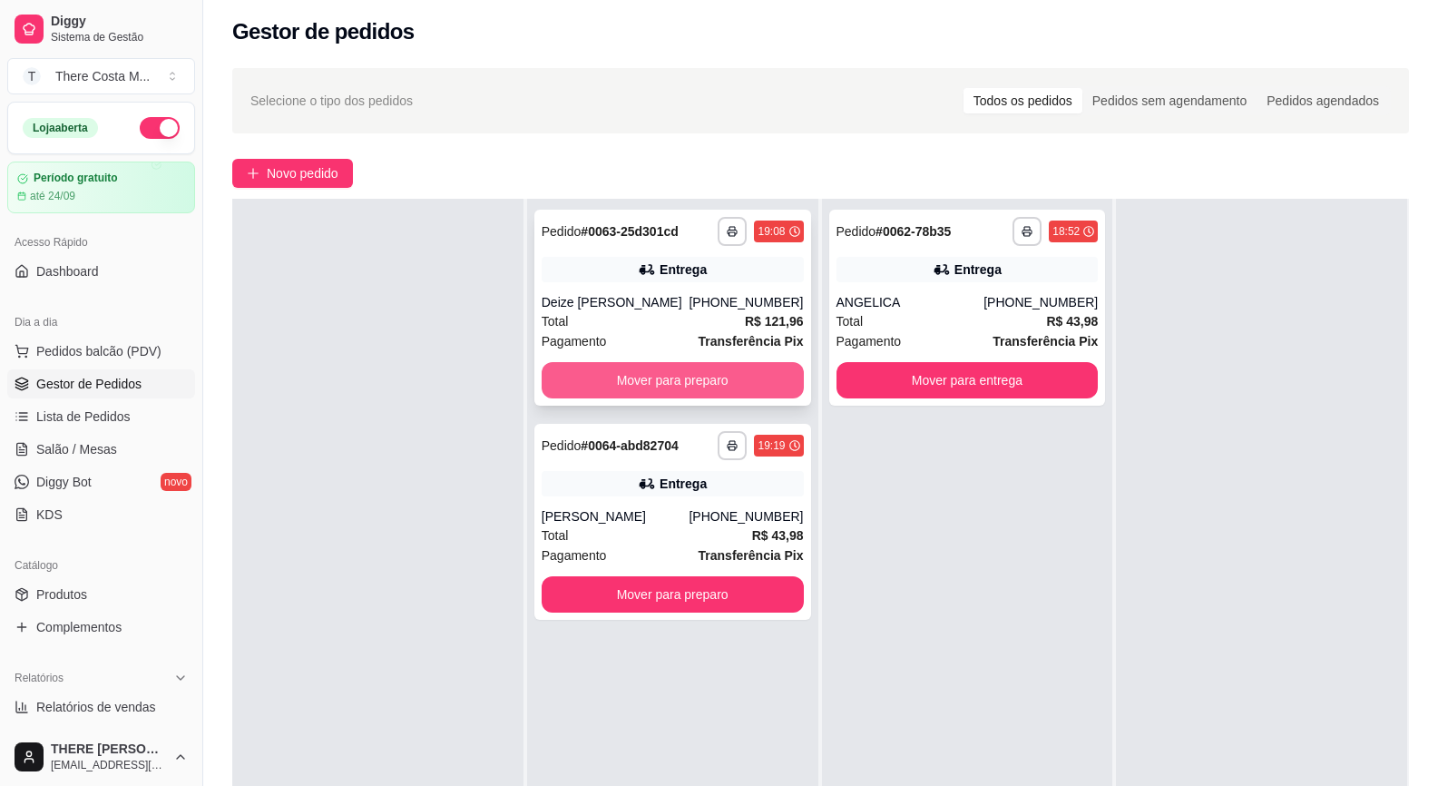
click at [727, 362] on button "Mover para preparo" at bounding box center [673, 380] width 262 height 36
click at [749, 272] on div "Entrega" at bounding box center [673, 269] width 262 height 25
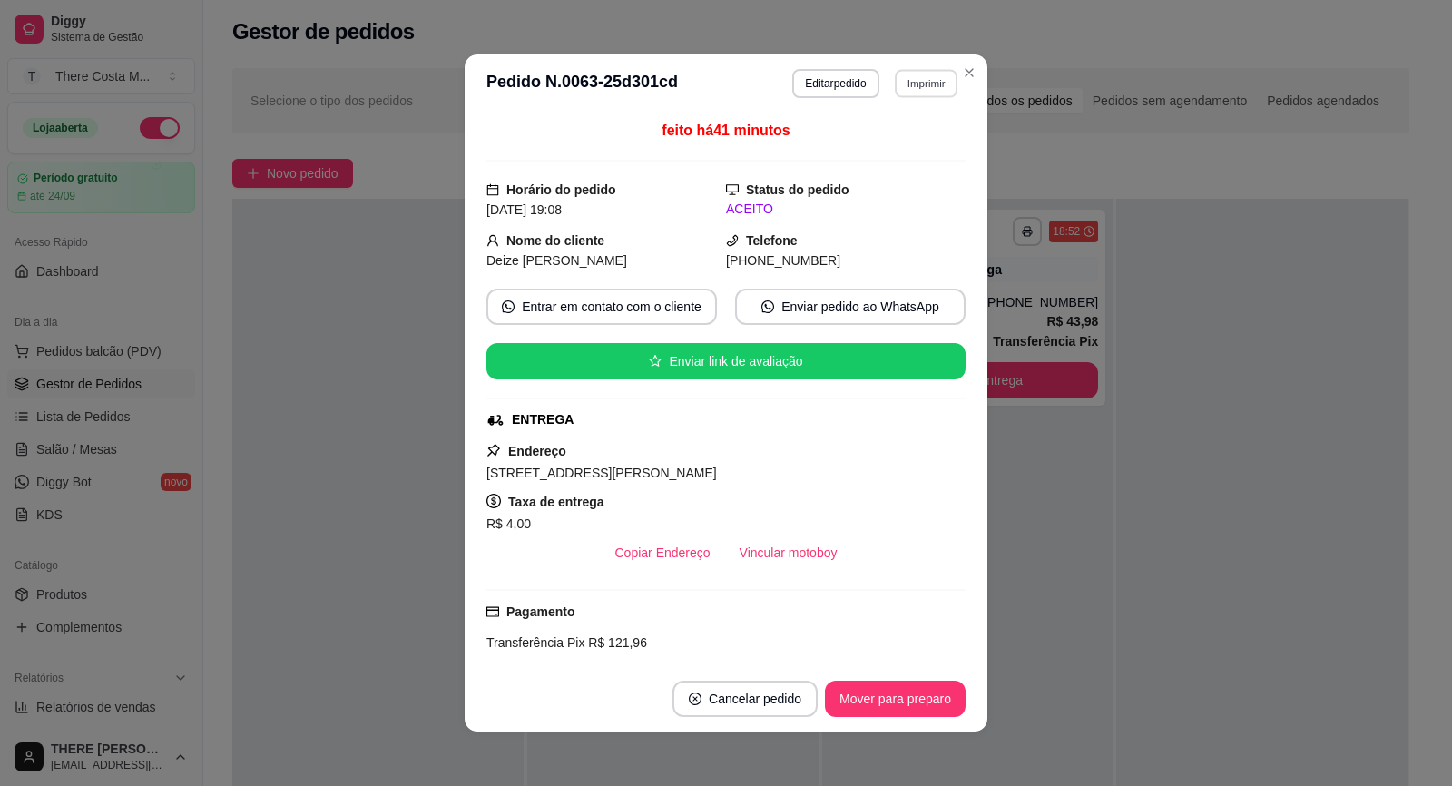
click at [914, 93] on button "Imprimir" at bounding box center [926, 83] width 63 height 28
click at [891, 146] on button "IMPRESSORA" at bounding box center [887, 146] width 132 height 29
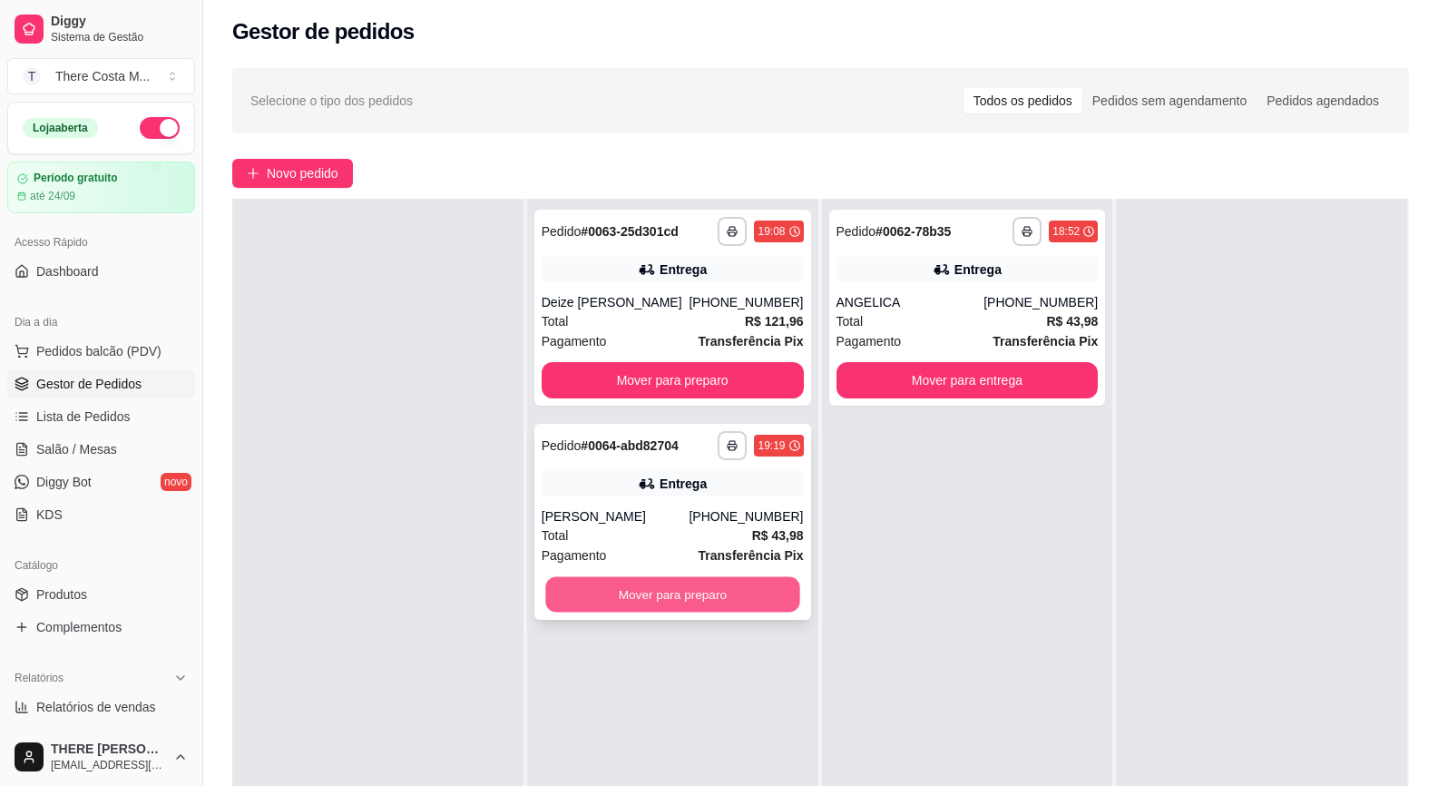
click at [644, 597] on button "Mover para preparo" at bounding box center [672, 594] width 254 height 35
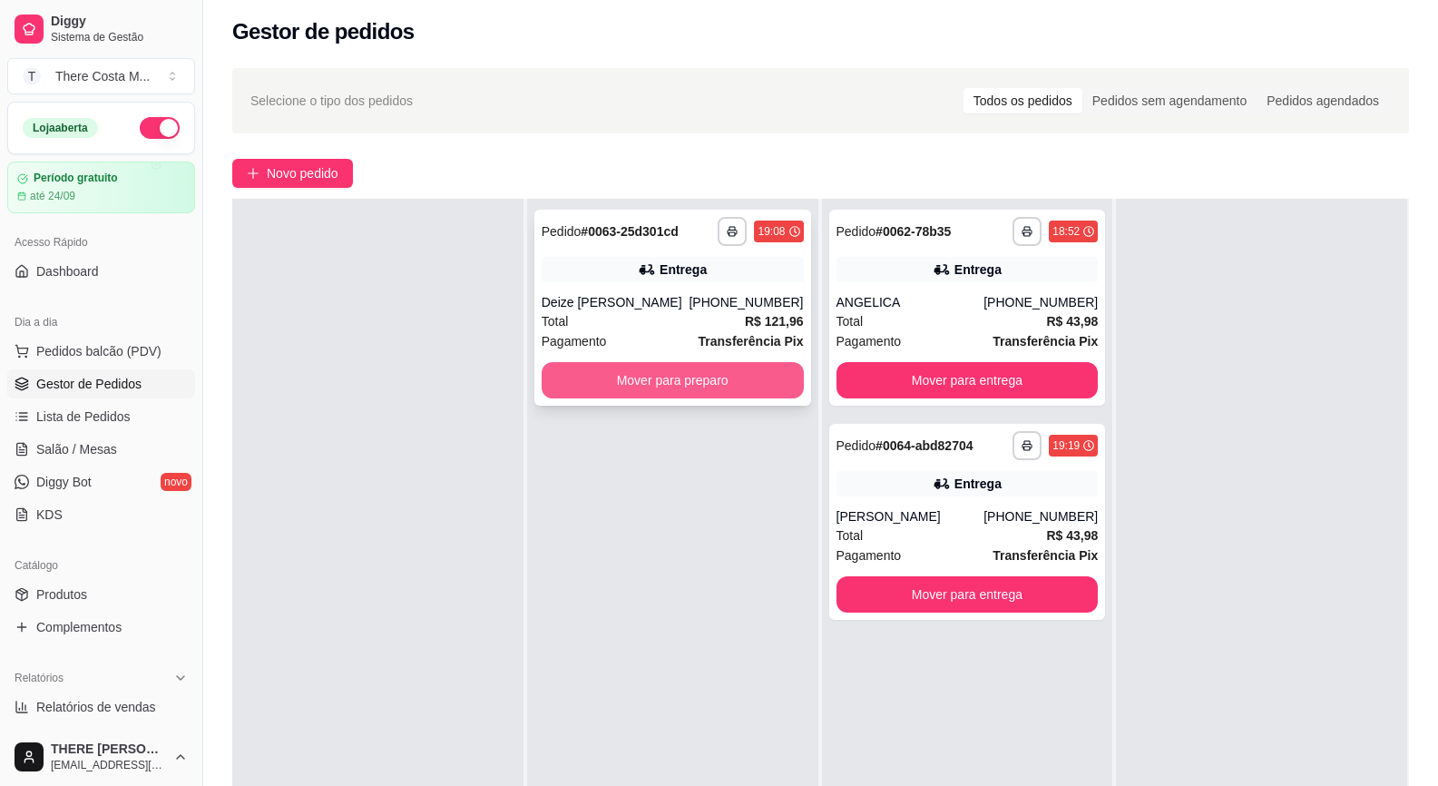
click at [686, 379] on button "Mover para preparo" at bounding box center [673, 380] width 262 height 36
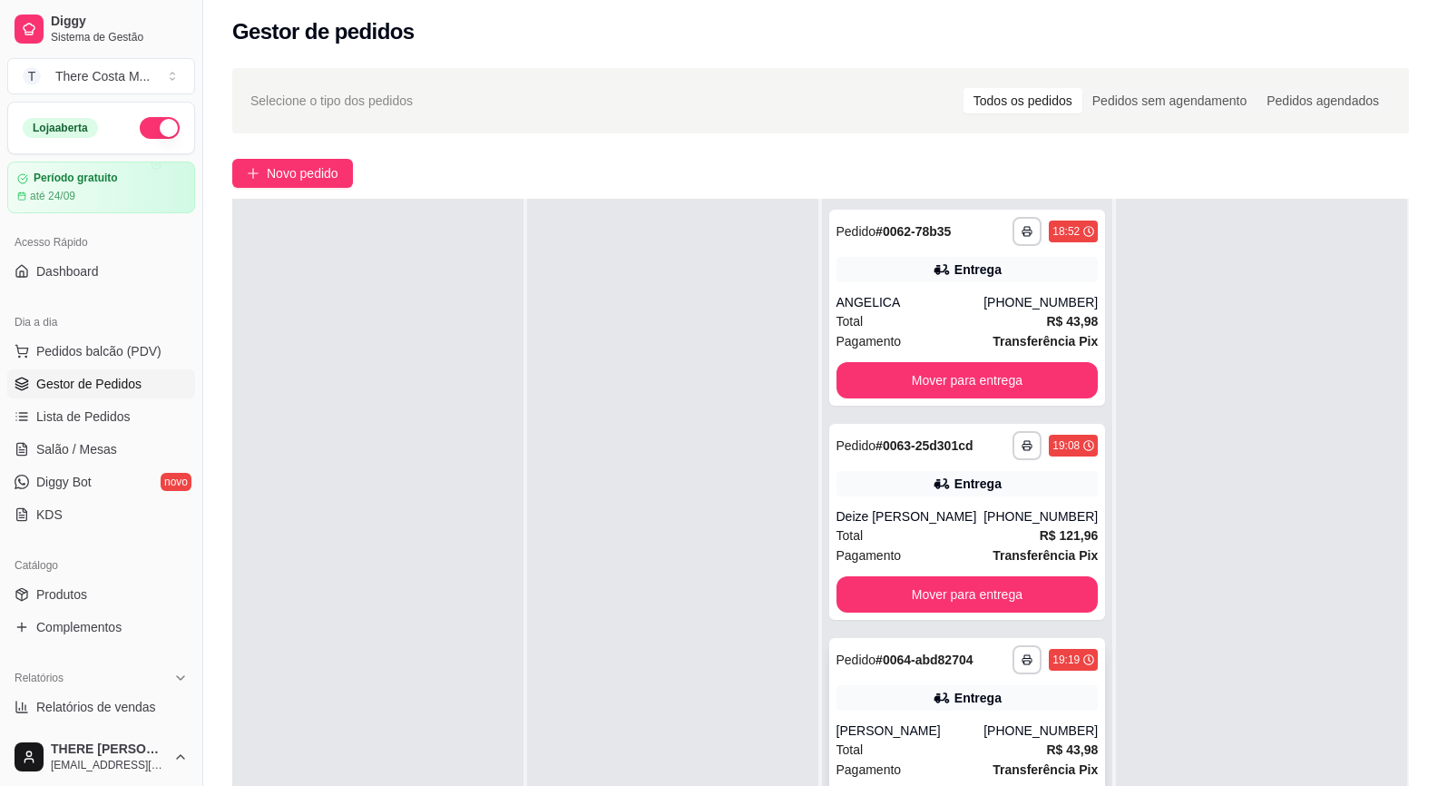
click at [926, 663] on strong "# 0064-abd82704" at bounding box center [924, 659] width 97 height 15
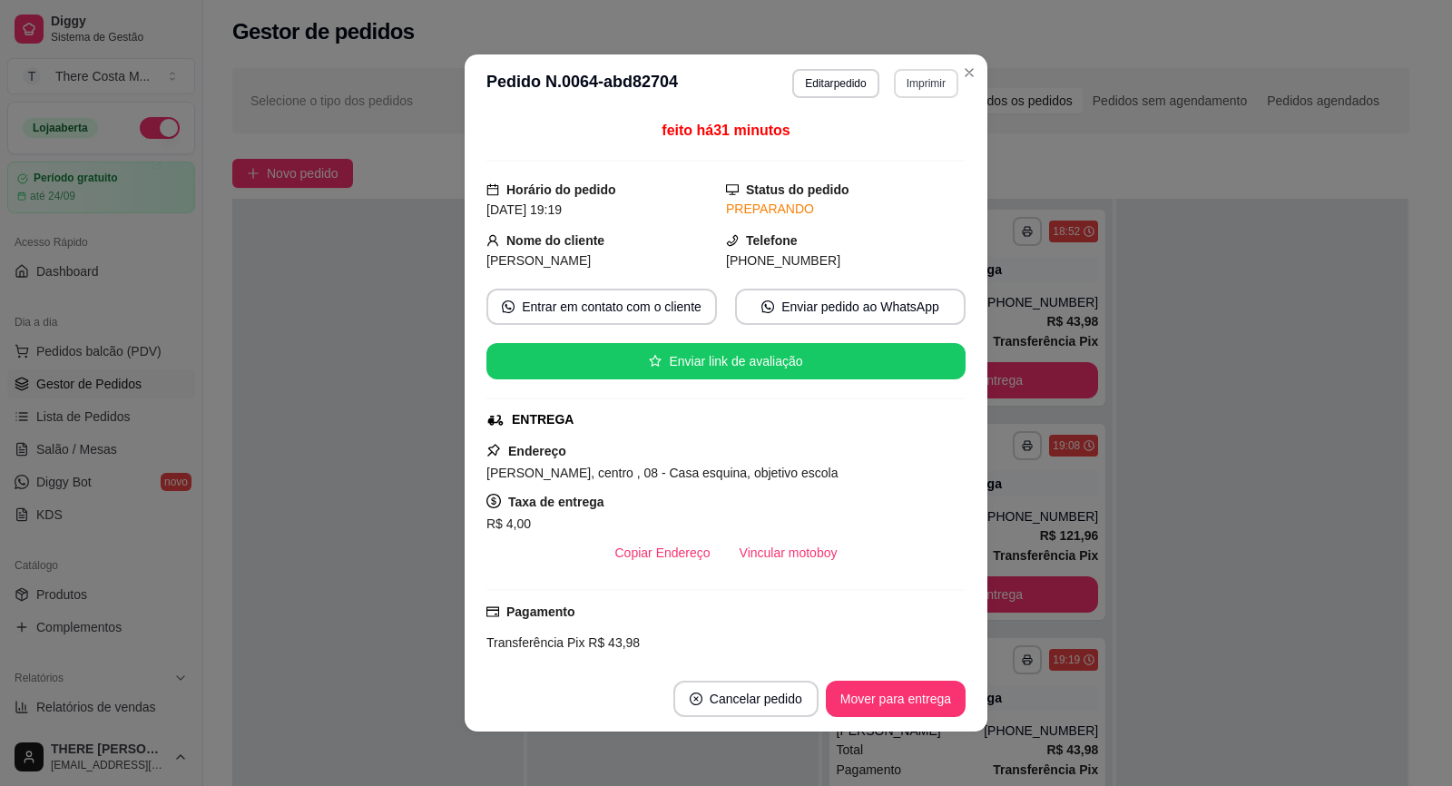
click at [913, 87] on button "Imprimir" at bounding box center [926, 83] width 64 height 29
click at [894, 152] on button "IMPRESSORA" at bounding box center [887, 146] width 132 height 29
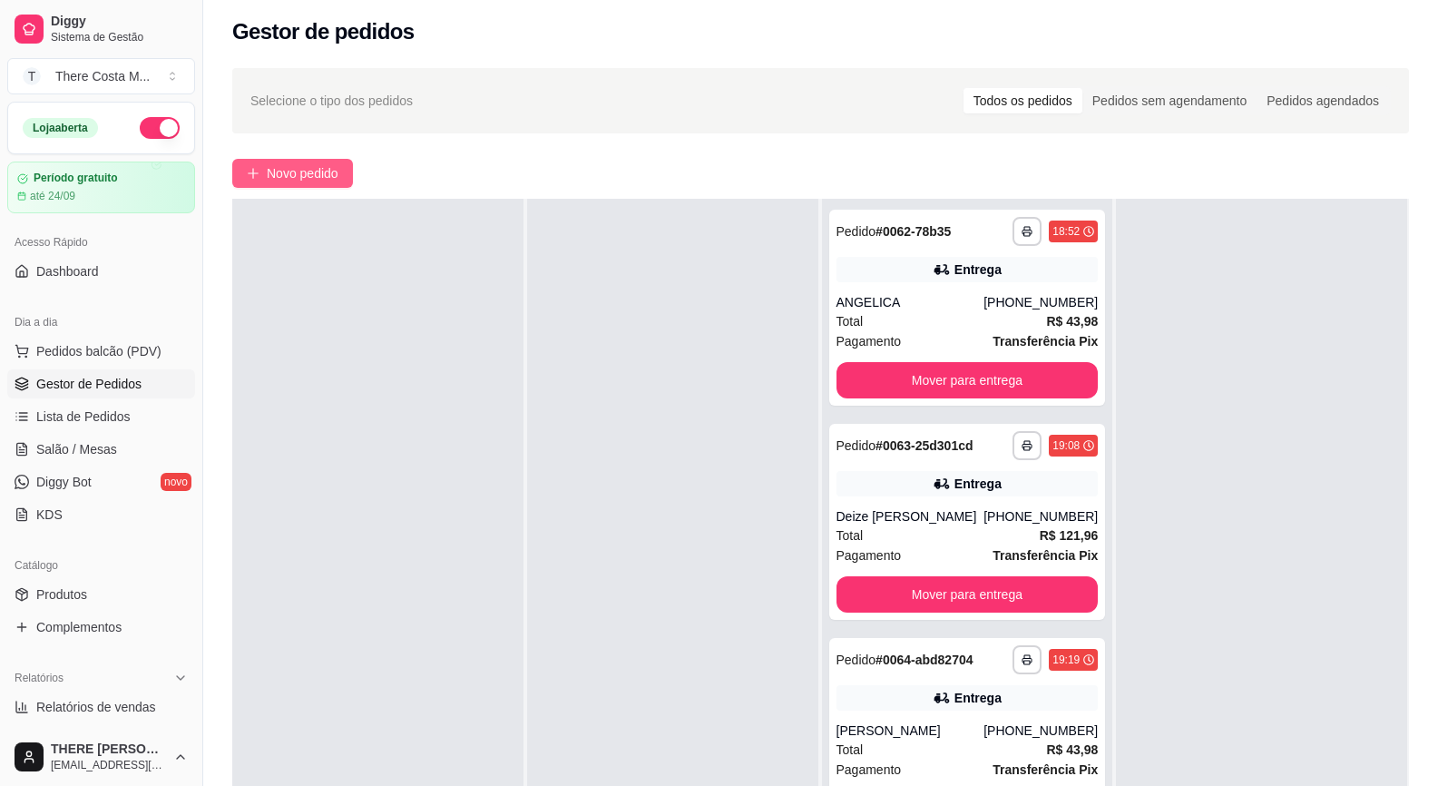
click at [292, 169] on span "Novo pedido" at bounding box center [303, 173] width 72 height 20
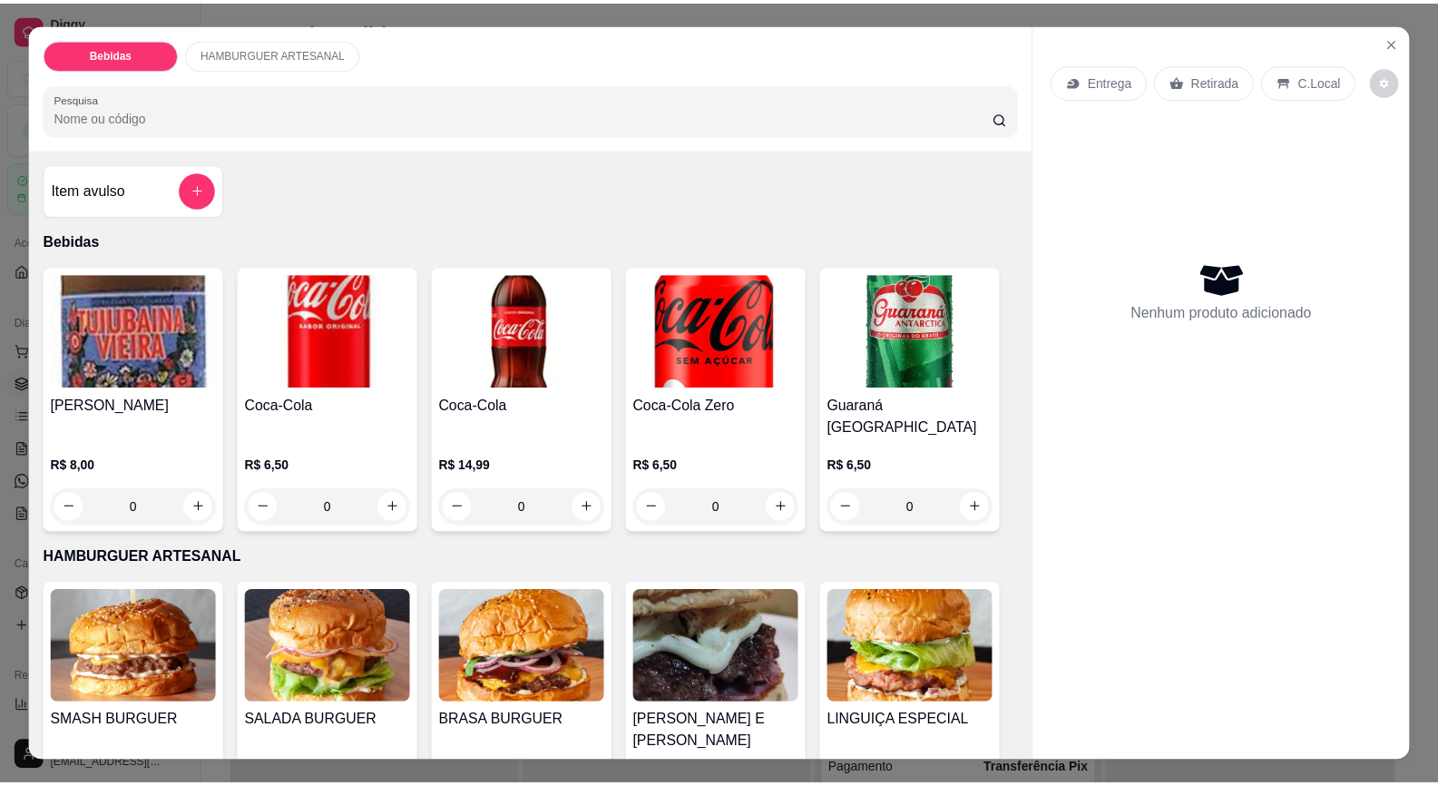
scroll to position [181, 0]
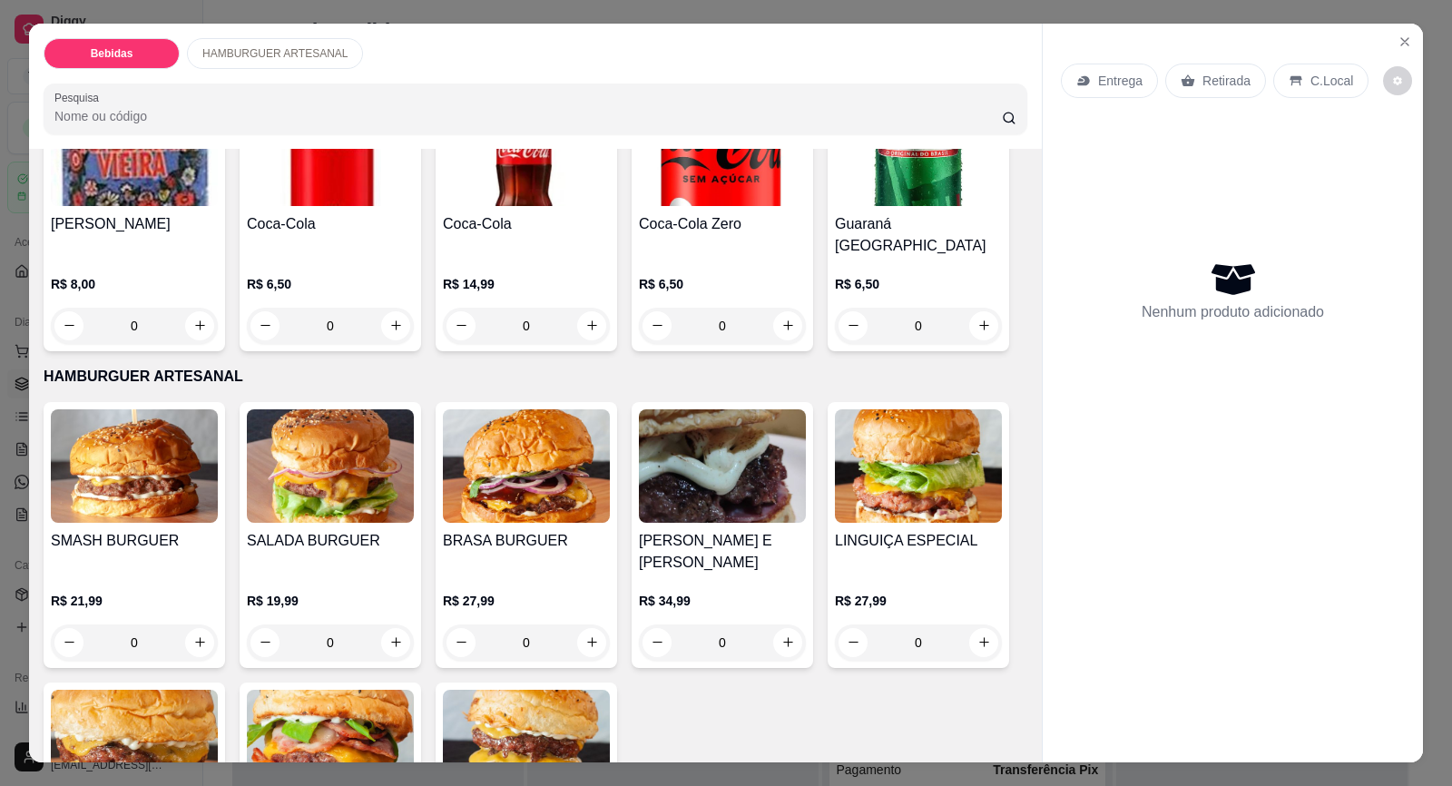
click at [261, 477] on img at bounding box center [330, 465] width 167 height 113
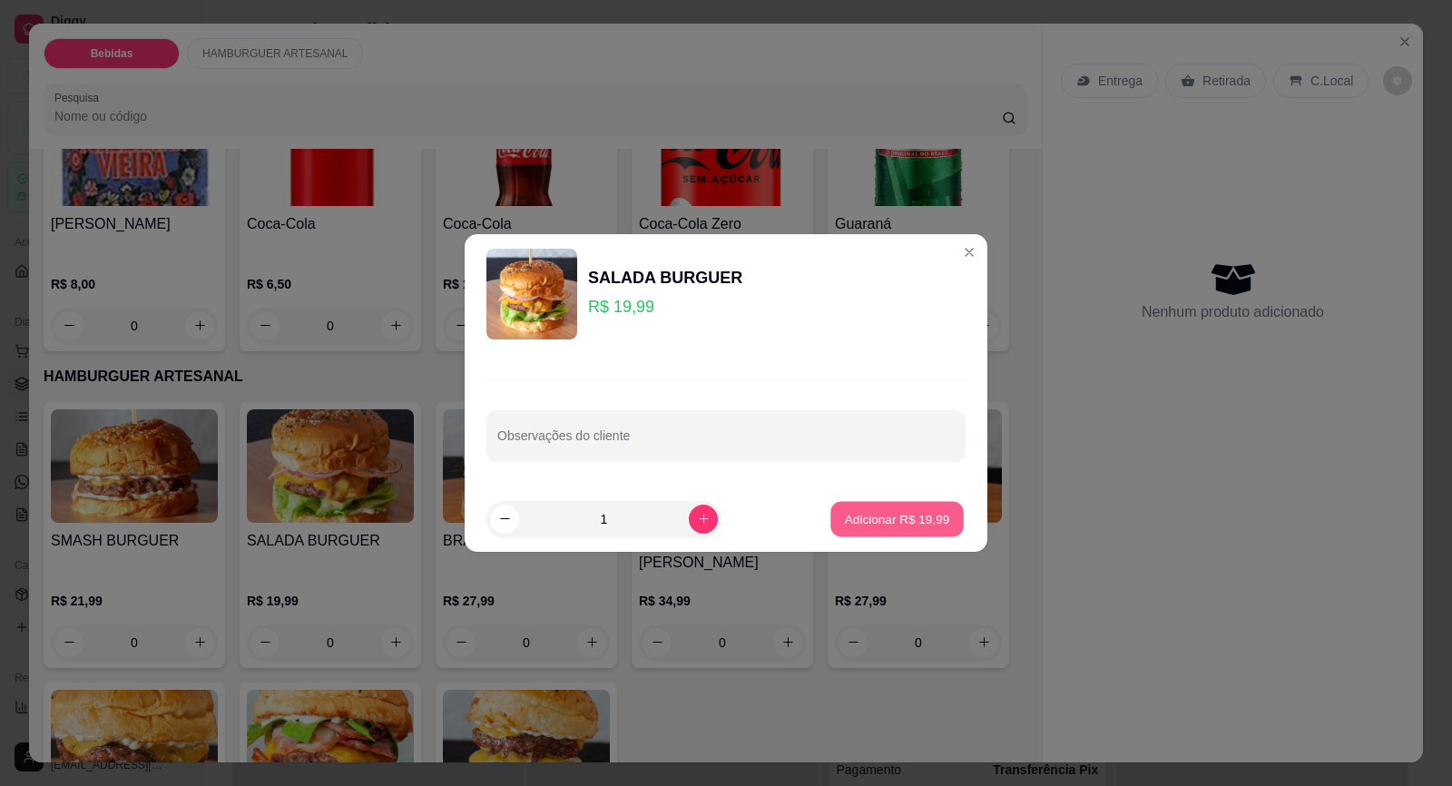
click at [862, 525] on p "Adicionar R$ 19,99" at bounding box center [897, 518] width 105 height 17
type input "1"
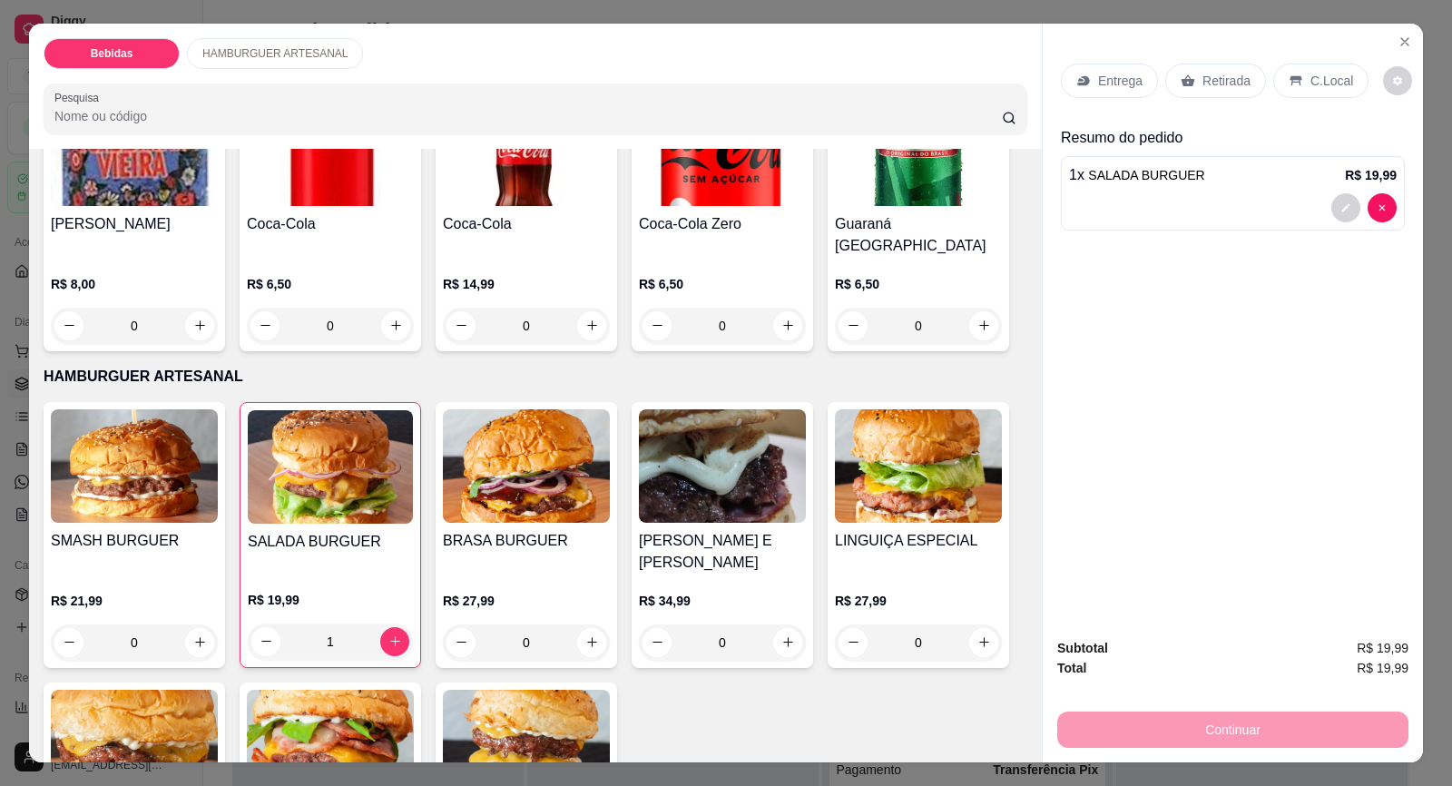
click at [61, 573] on div "R$ 21,99 0" at bounding box center [134, 616] width 167 height 87
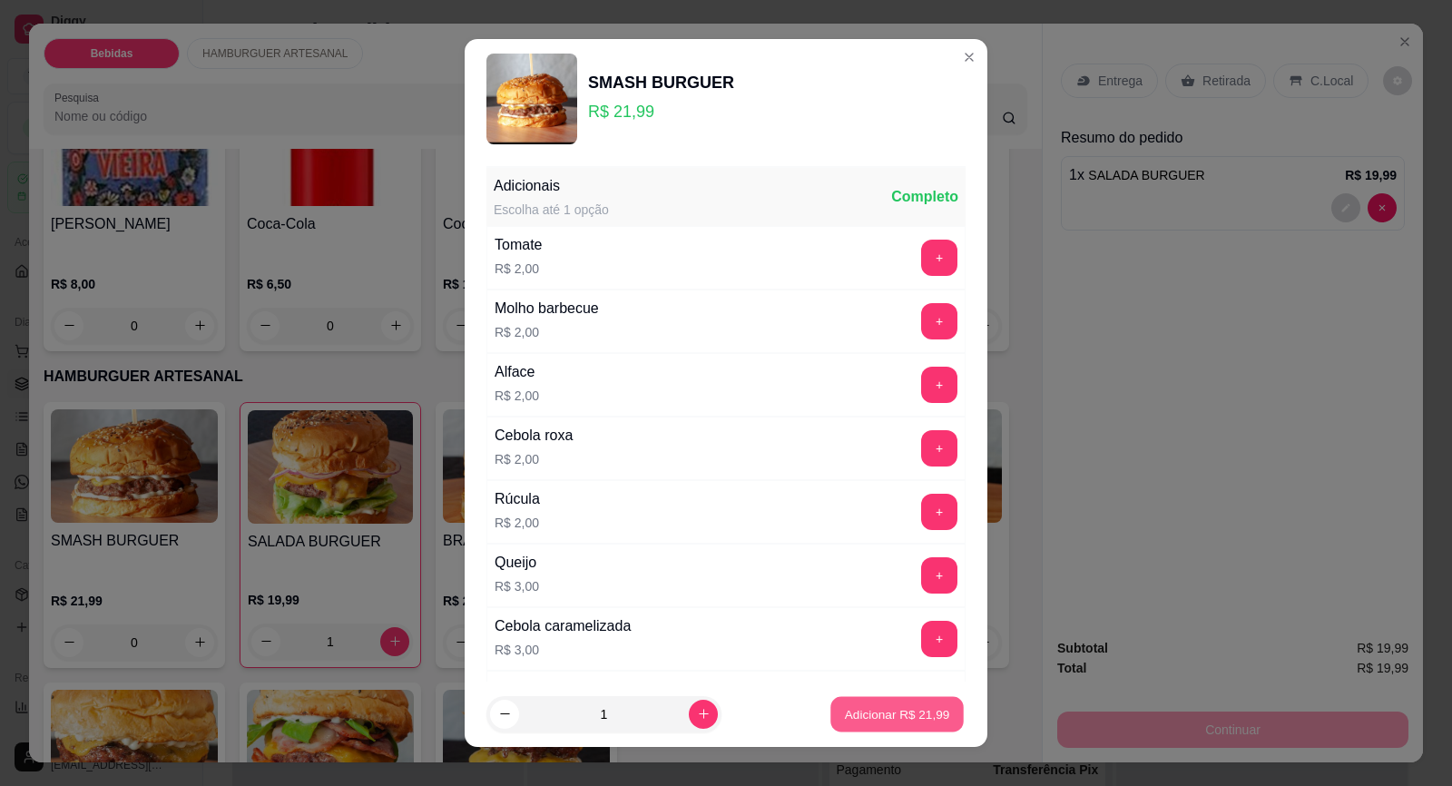
click at [851, 704] on button "Adicionar R$ 21,99" at bounding box center [896, 713] width 133 height 35
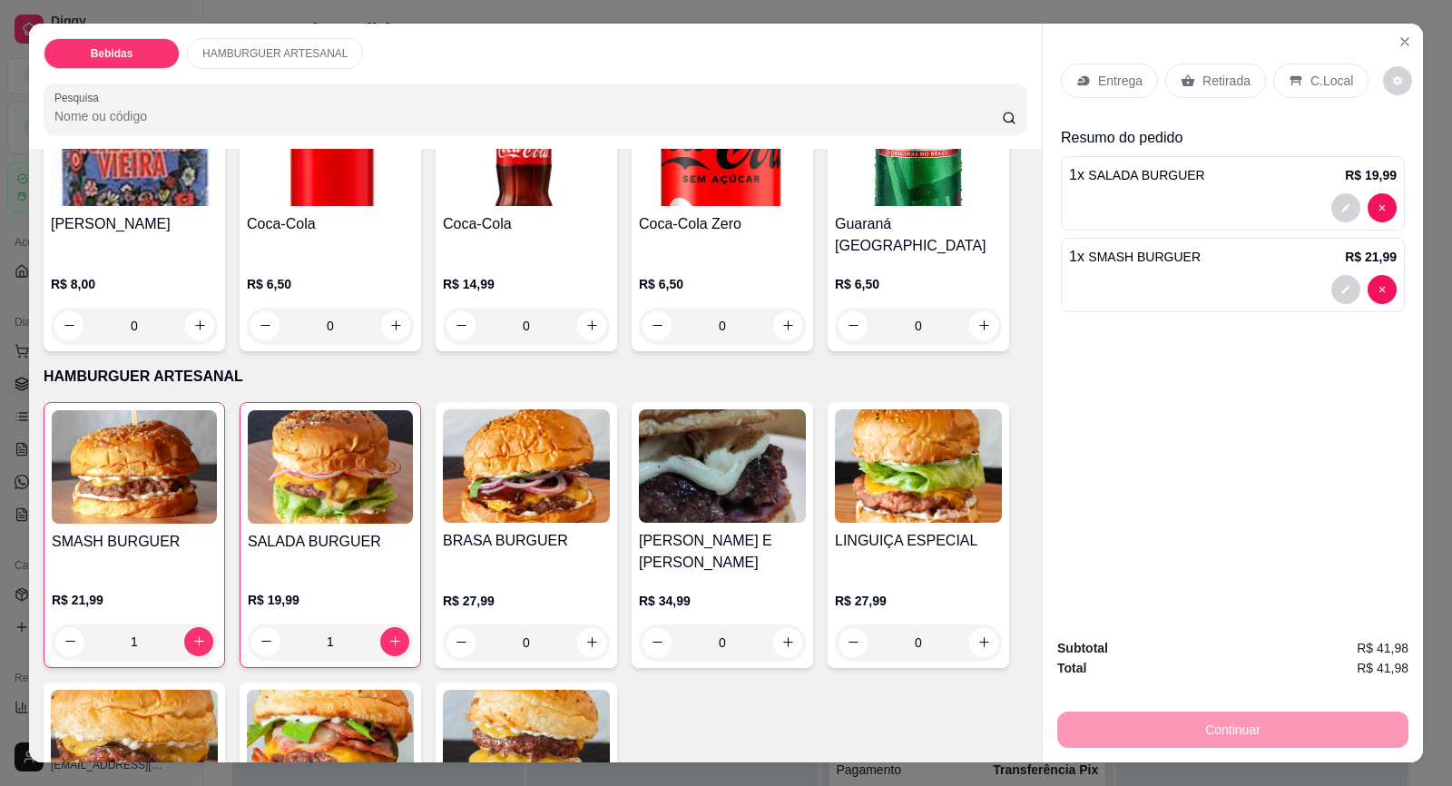
click at [195, 623] on div "1" at bounding box center [134, 641] width 165 height 36
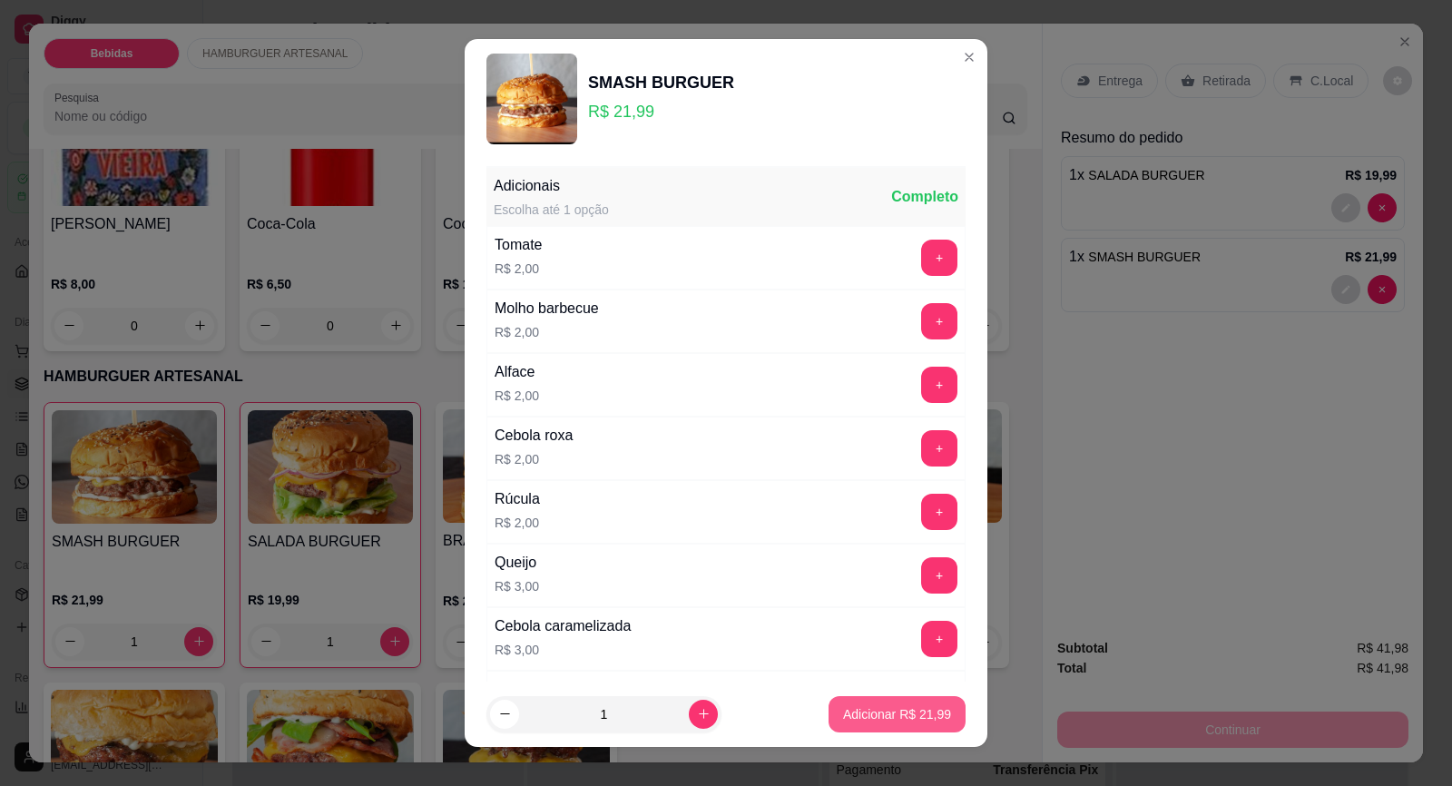
click at [865, 723] on button "Adicionar R$ 21,99" at bounding box center [896, 714] width 137 height 36
type input "2"
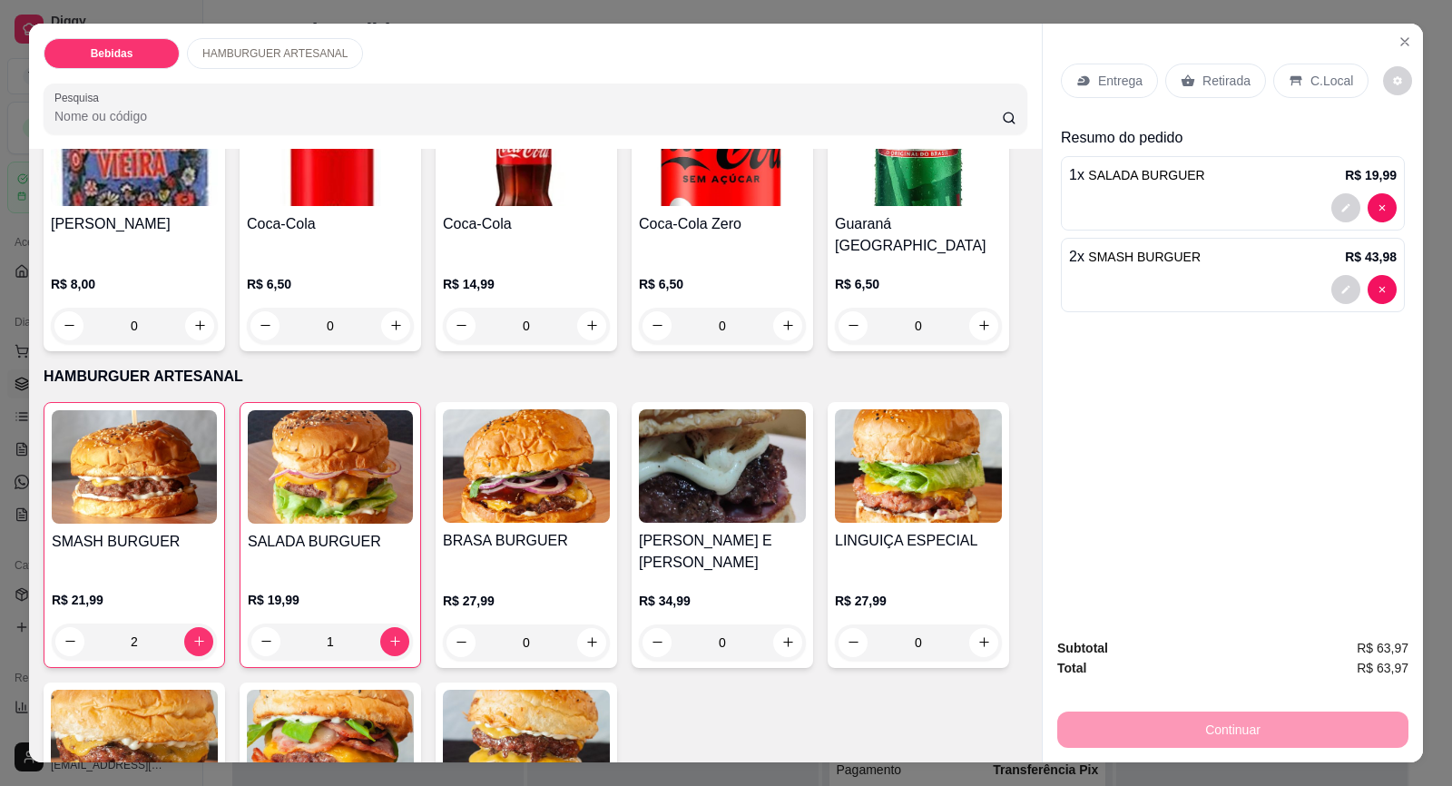
click at [533, 257] on div "R$ 14,99 0" at bounding box center [526, 300] width 167 height 87
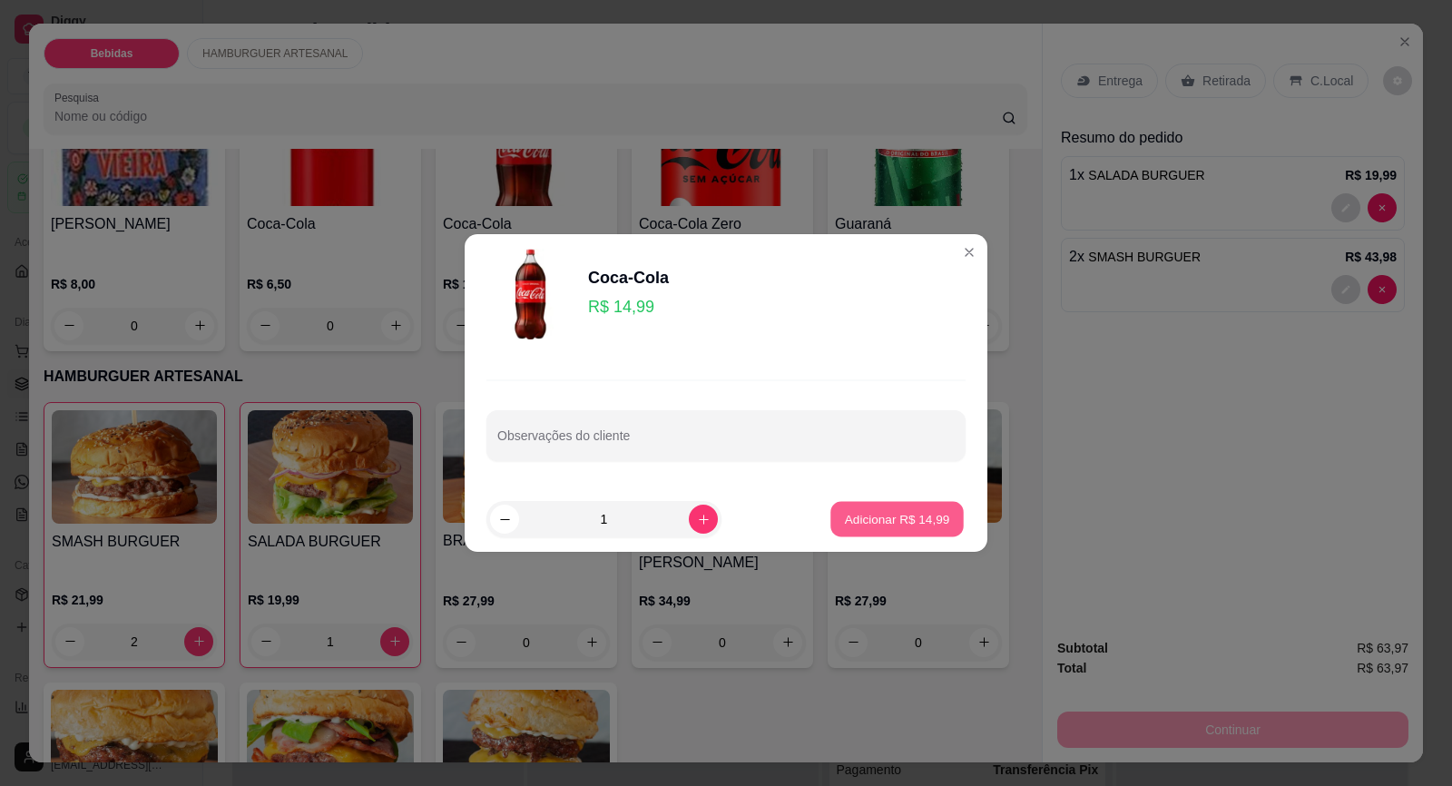
click at [934, 528] on button "Adicionar R$ 14,99" at bounding box center [896, 519] width 133 height 35
type input "1"
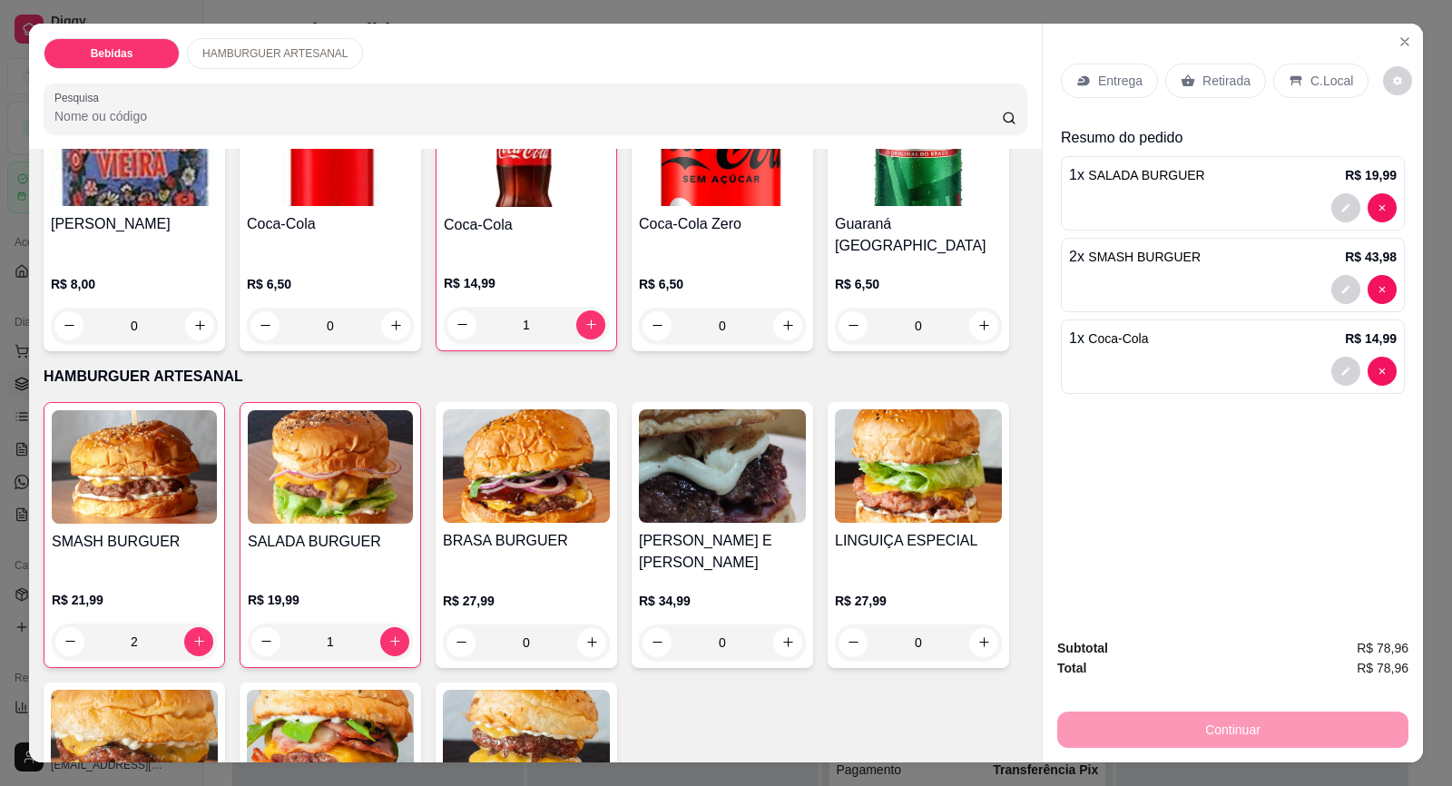
click at [1098, 86] on p "Entrega" at bounding box center [1120, 81] width 44 height 18
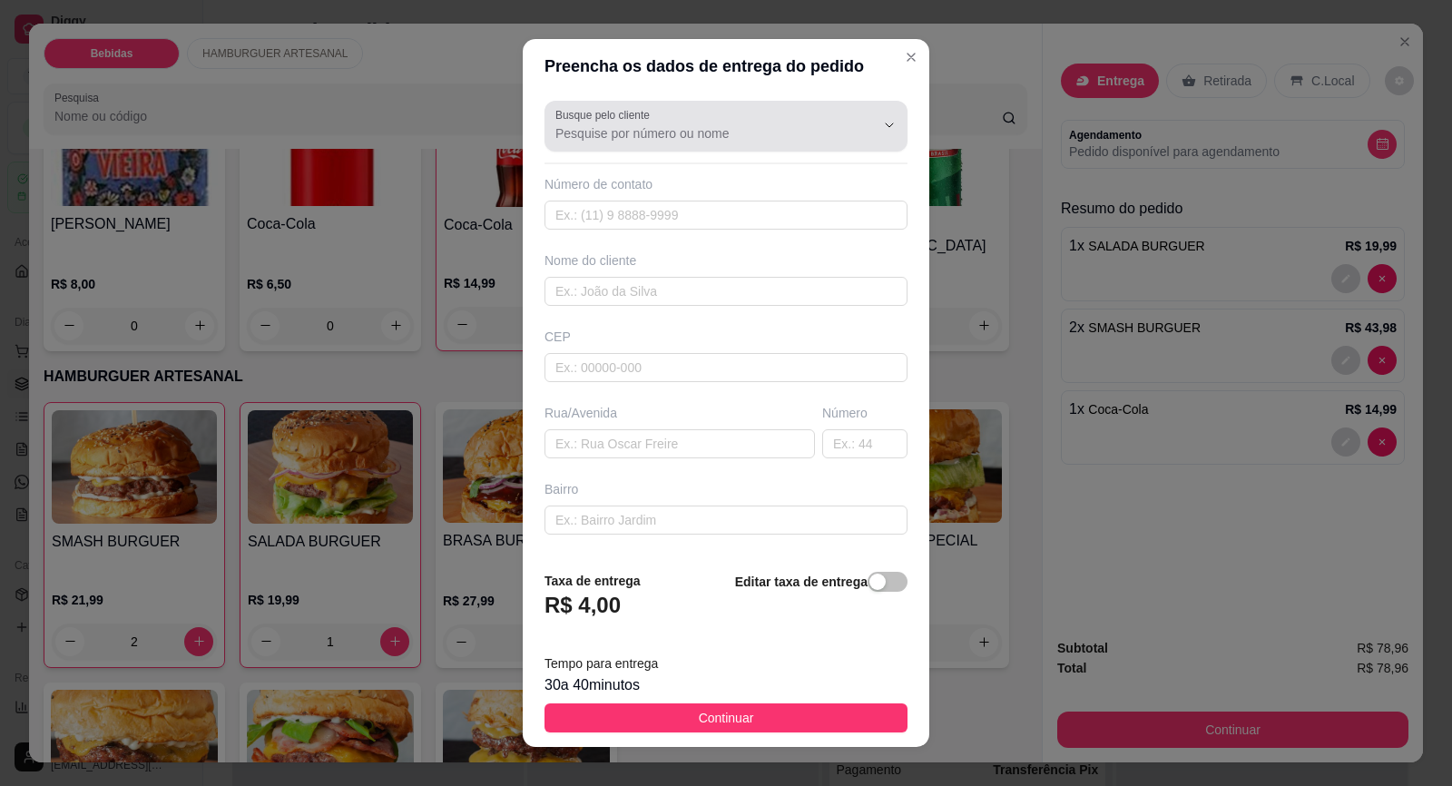
click at [637, 140] on input "Busque pelo cliente" at bounding box center [700, 133] width 290 height 18
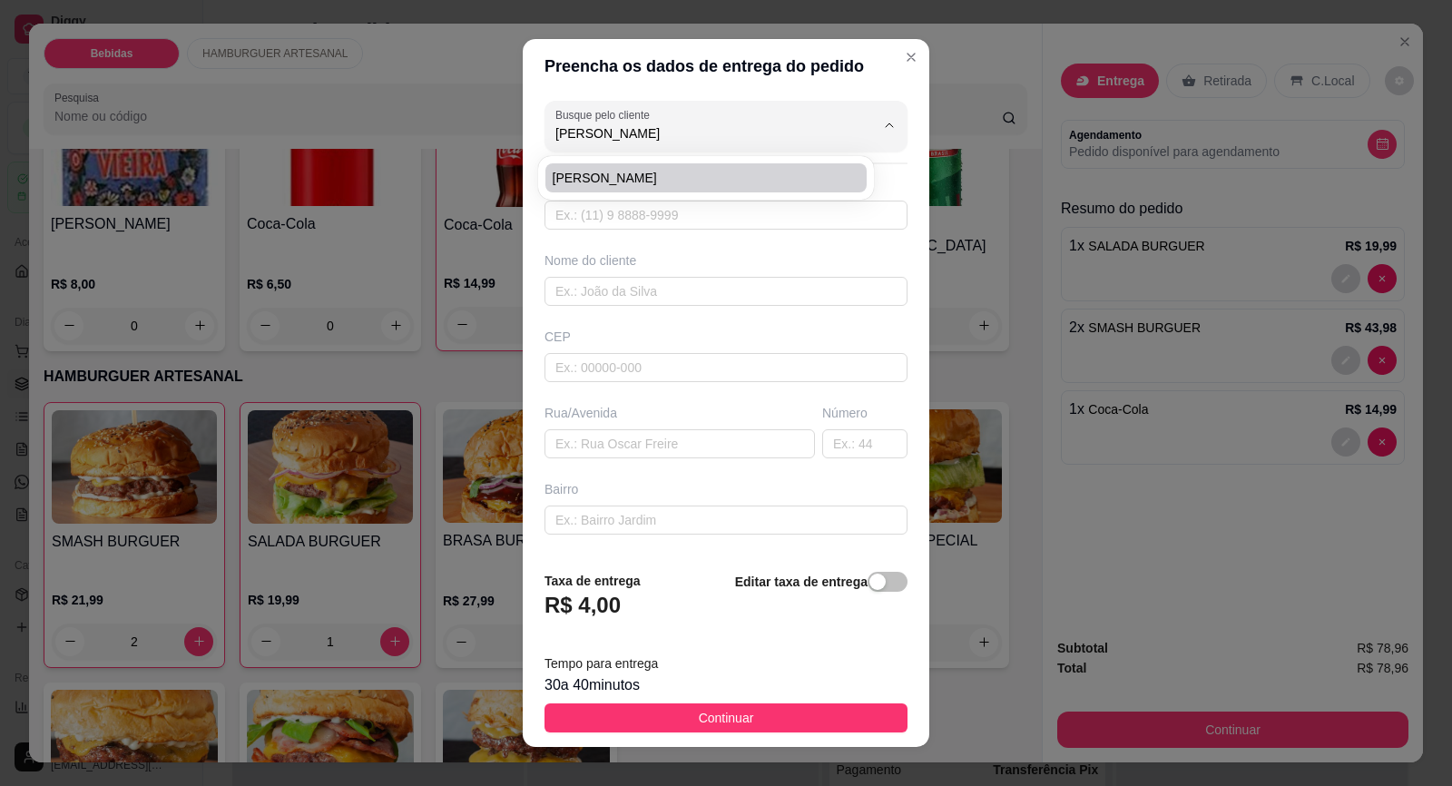
click at [585, 173] on span "[PERSON_NAME]" at bounding box center [697, 178] width 289 height 18
type input "[PERSON_NAME]"
type input "15996726124"
type input "[PERSON_NAME]"
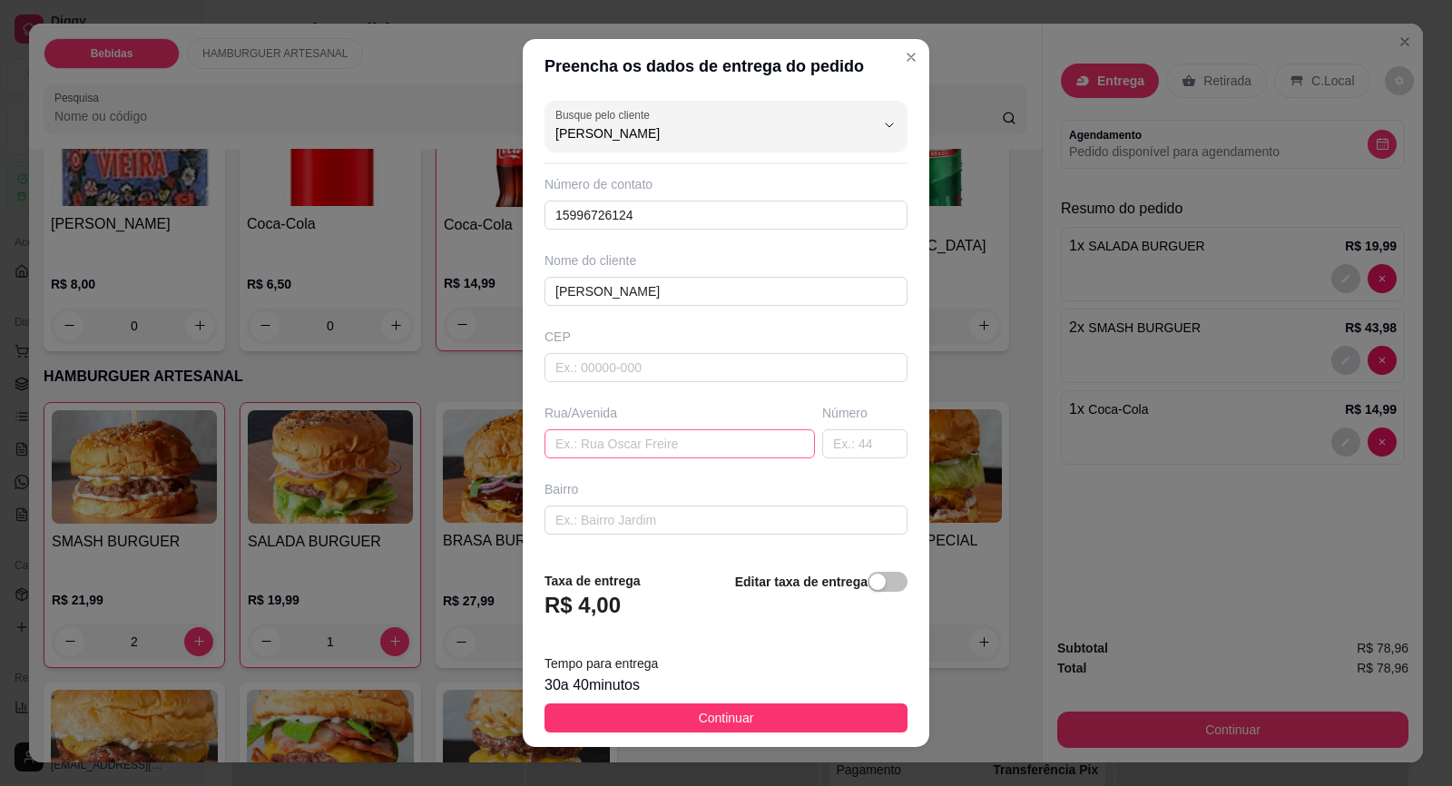
type input "[PERSON_NAME]"
click at [592, 455] on input "text" at bounding box center [679, 443] width 270 height 29
type input "j"
type input "[PERSON_NAME]"
click at [839, 449] on input "text" at bounding box center [864, 443] width 85 height 29
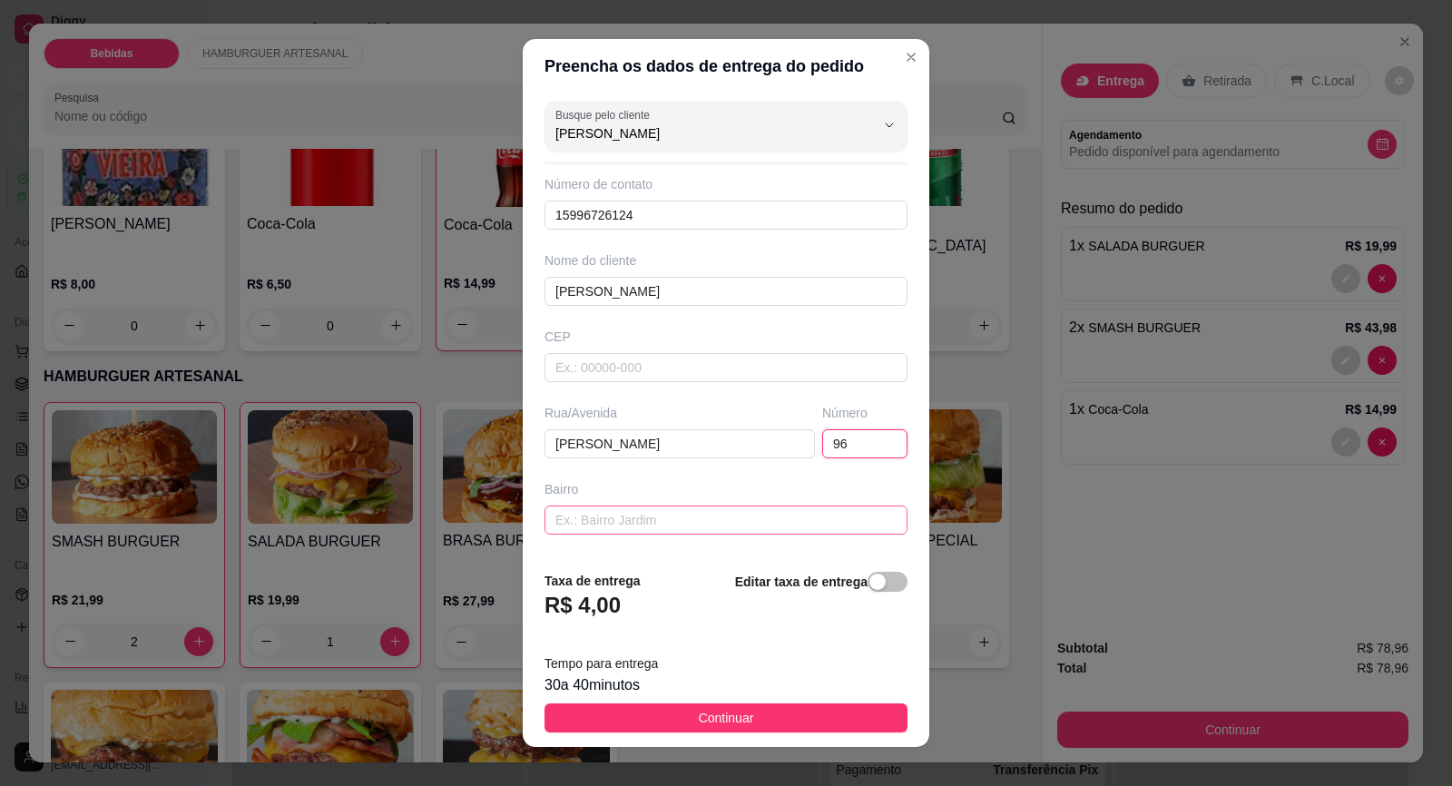
type input "96"
click at [706, 531] on input "text" at bounding box center [725, 519] width 363 height 29
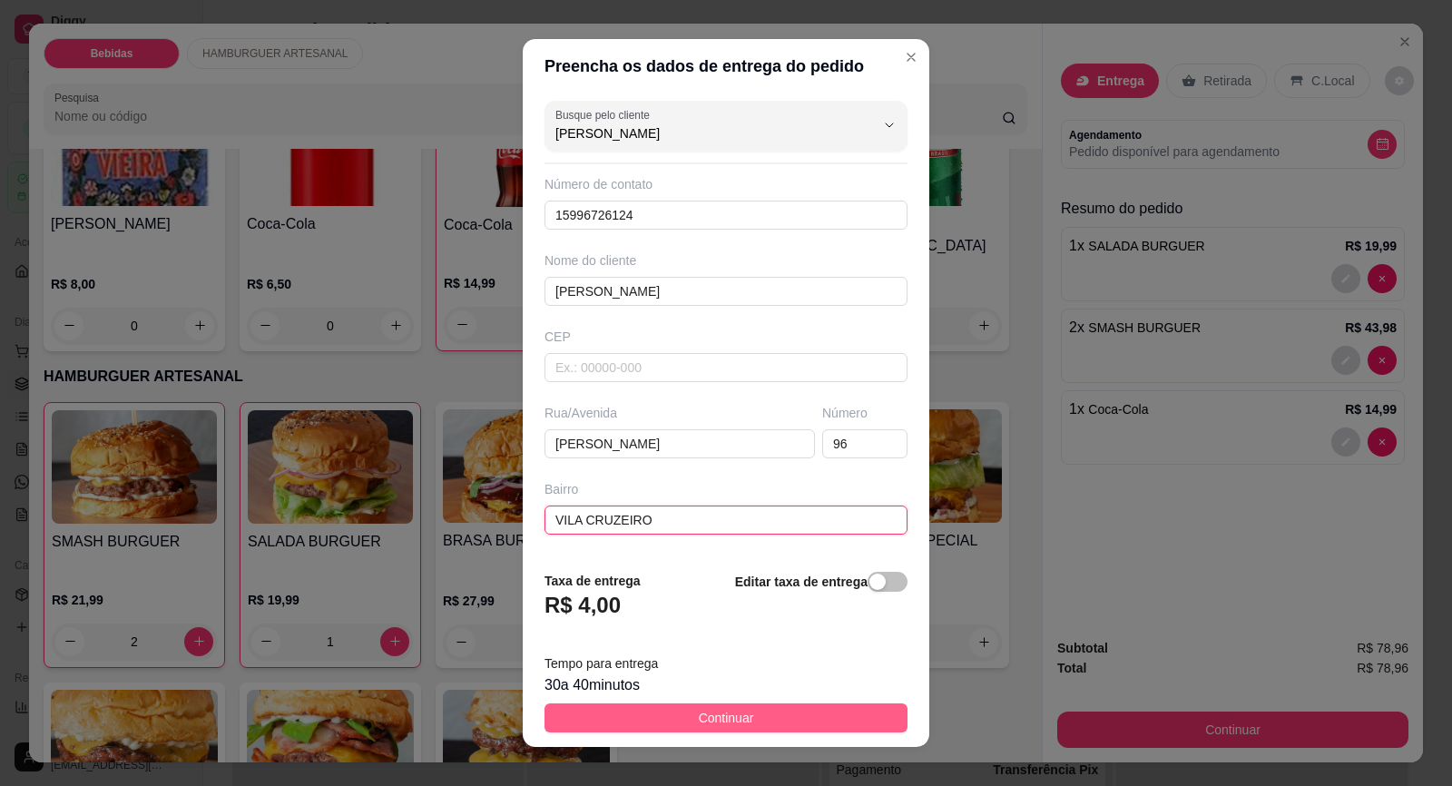
type input "VILA CRUZEIRO"
click at [699, 713] on span "Continuar" at bounding box center [726, 718] width 55 height 20
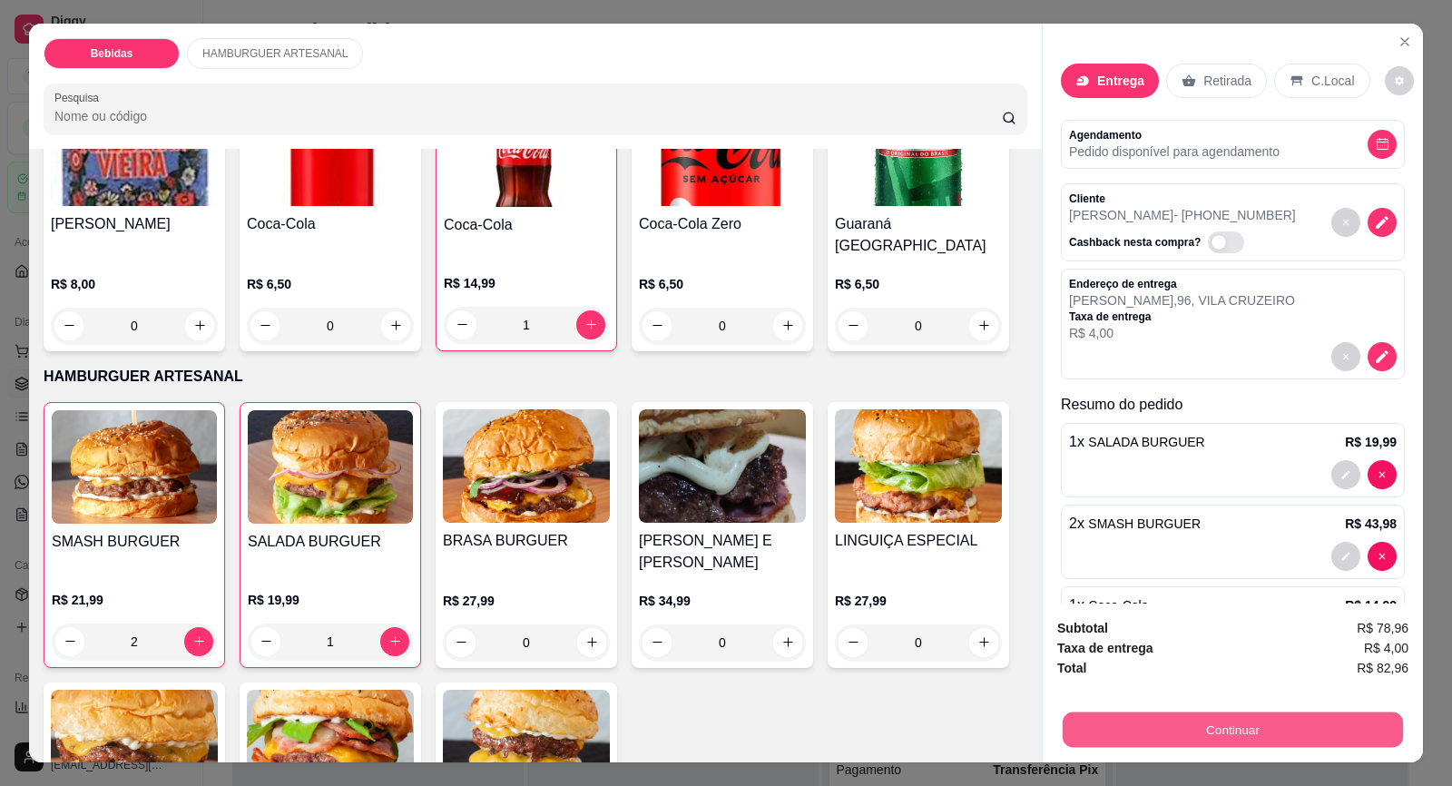
click at [1234, 723] on button "Continuar" at bounding box center [1232, 729] width 340 height 35
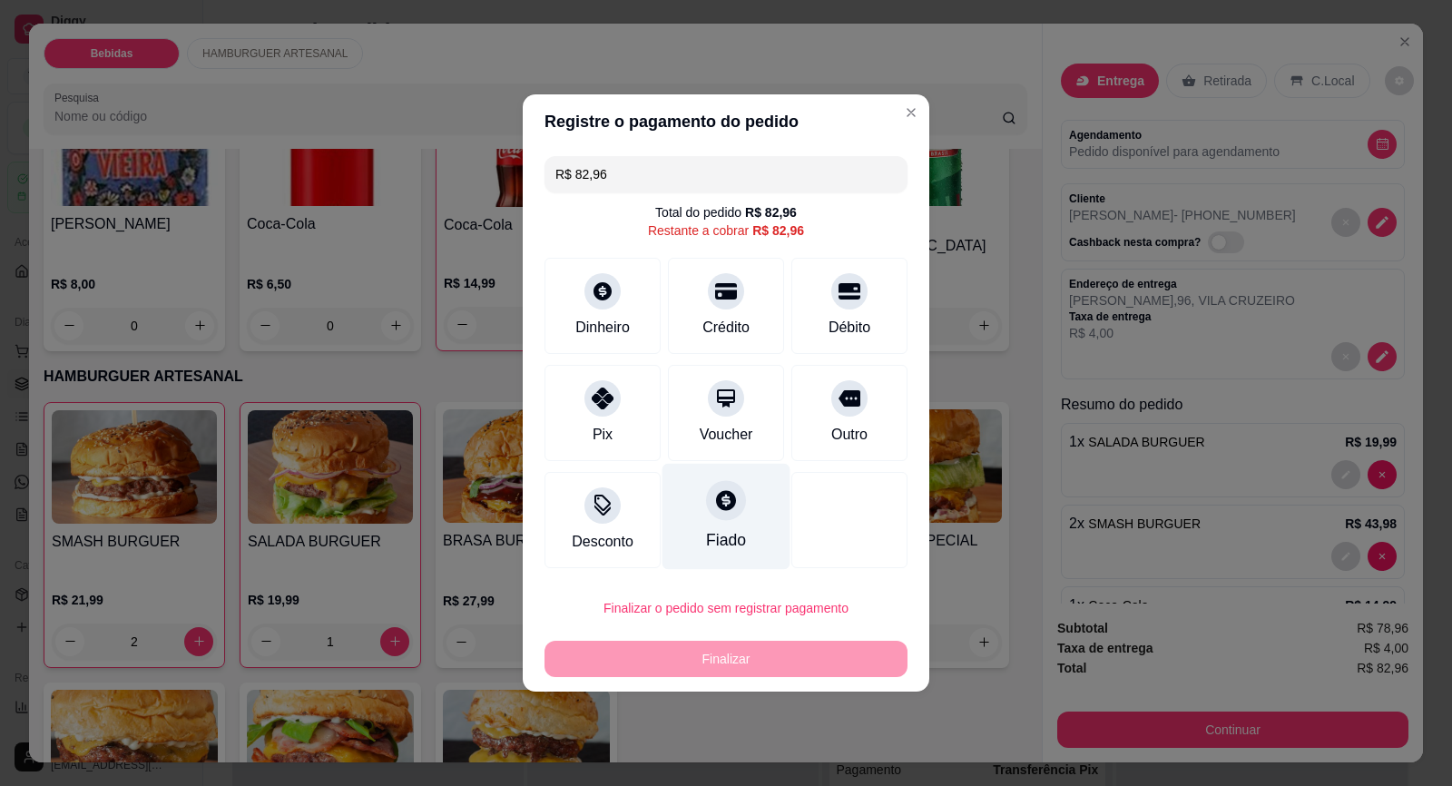
click at [721, 514] on div at bounding box center [726, 500] width 40 height 40
type input "R$ 0,00"
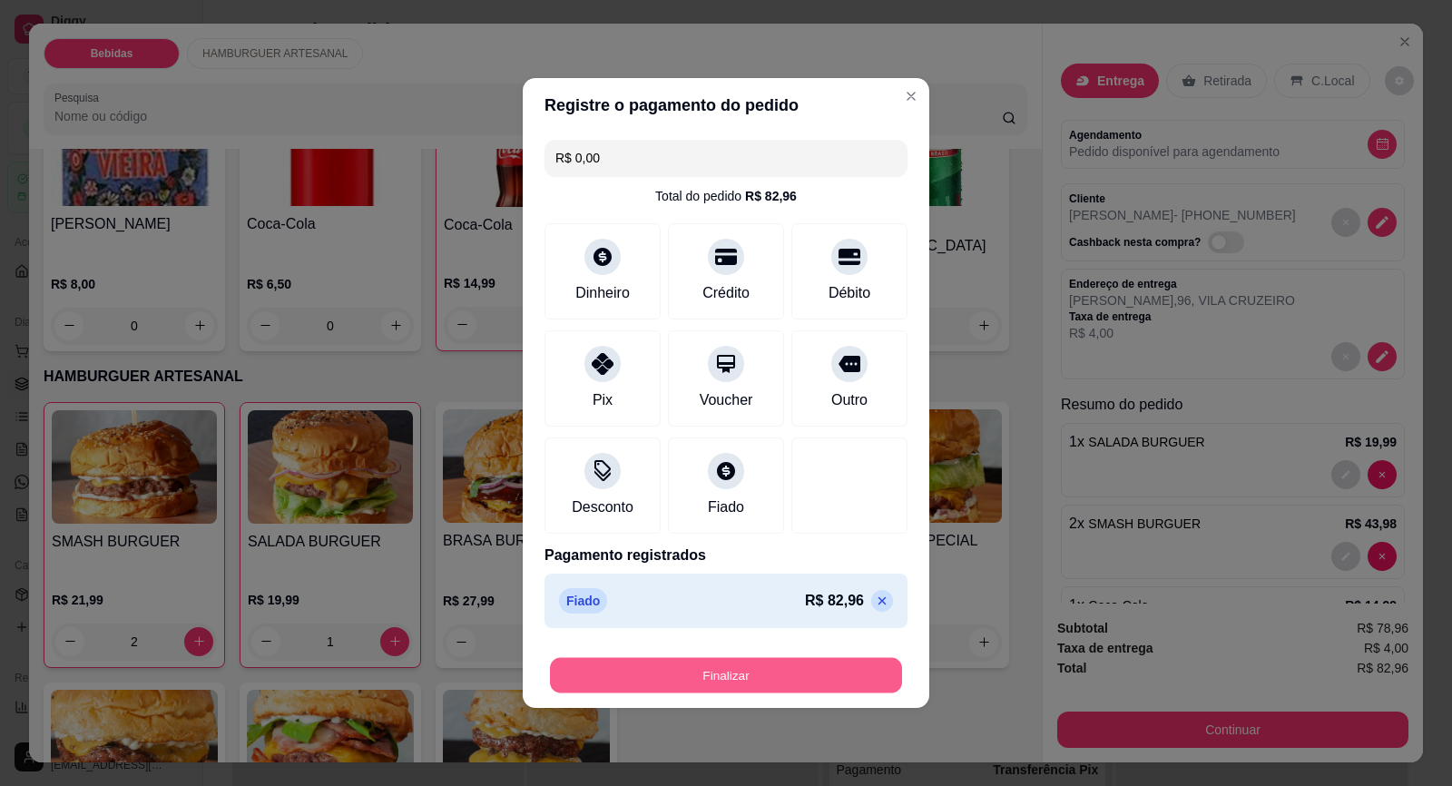
click at [769, 683] on button "Finalizar" at bounding box center [726, 675] width 352 height 35
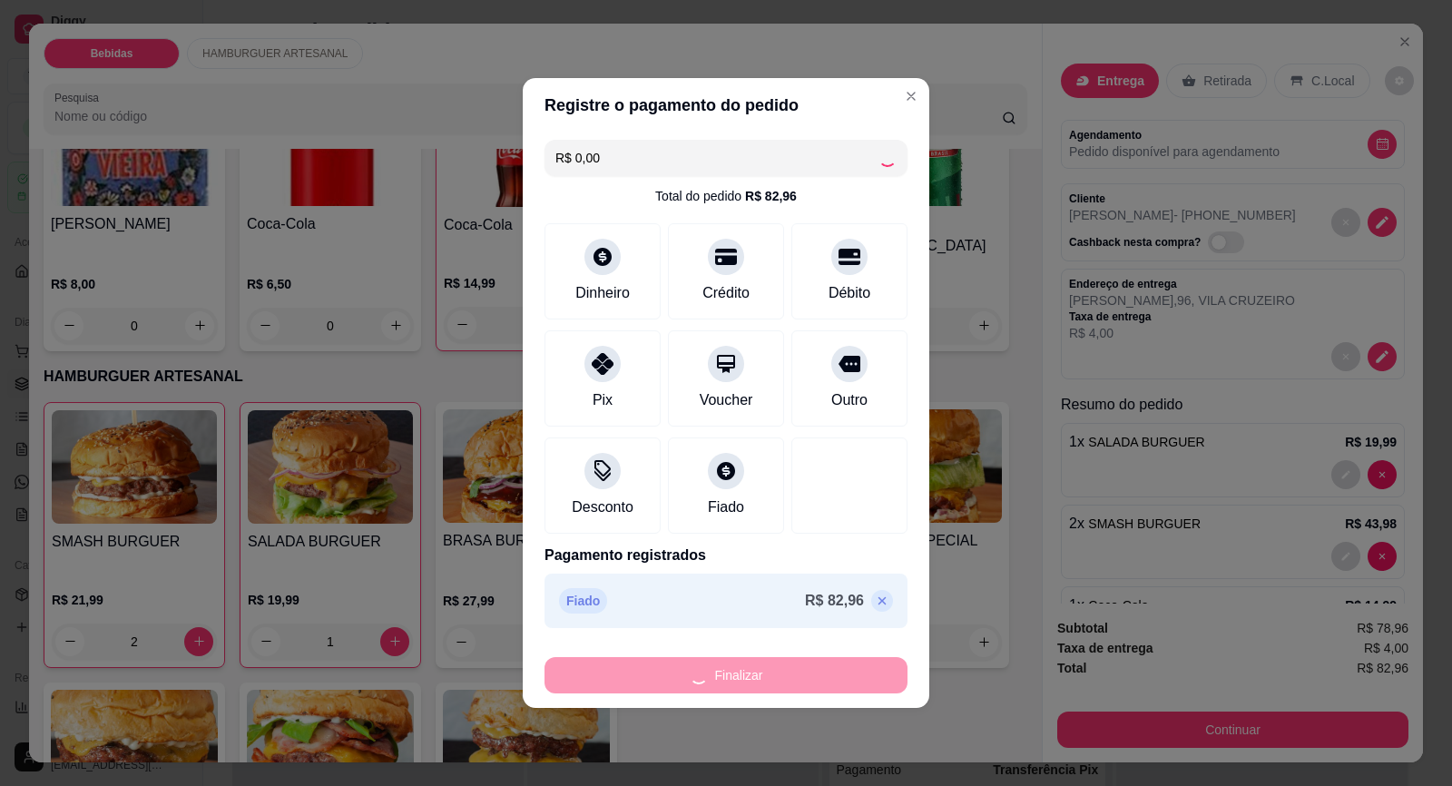
type input "0"
type input "-R$ 82,96"
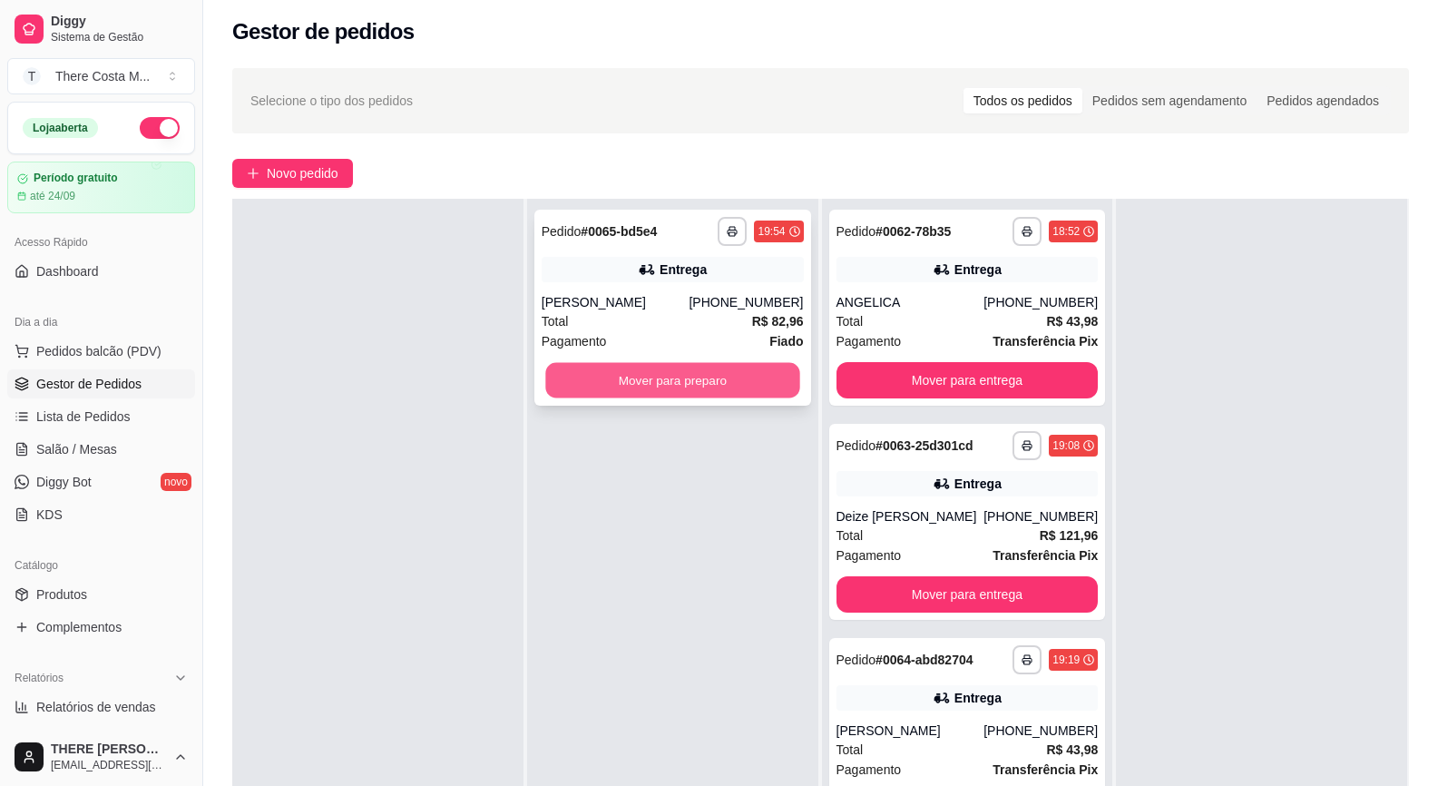
click at [715, 377] on button "Mover para preparo" at bounding box center [672, 380] width 254 height 35
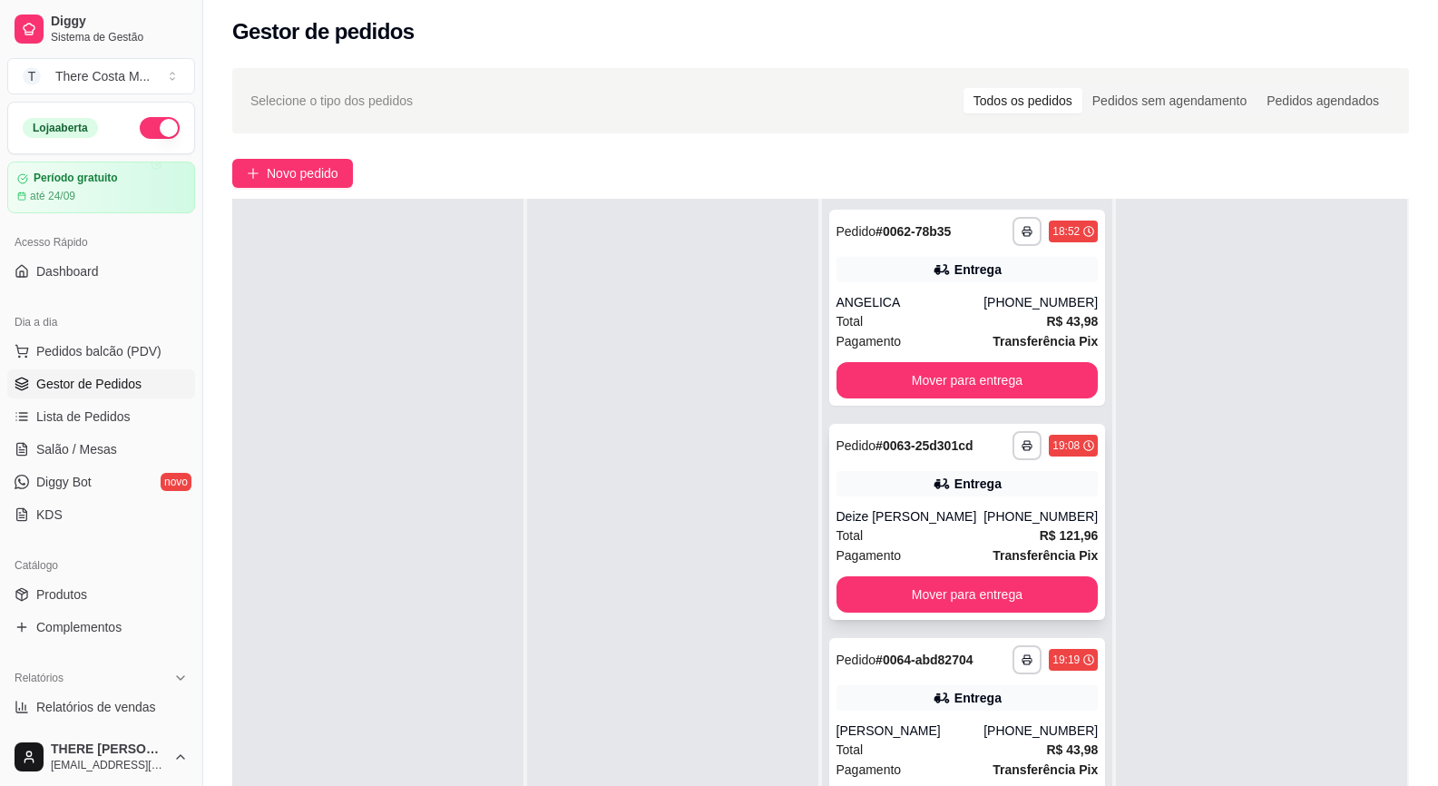
click at [1005, 477] on div "Entrega" at bounding box center [968, 483] width 262 height 25
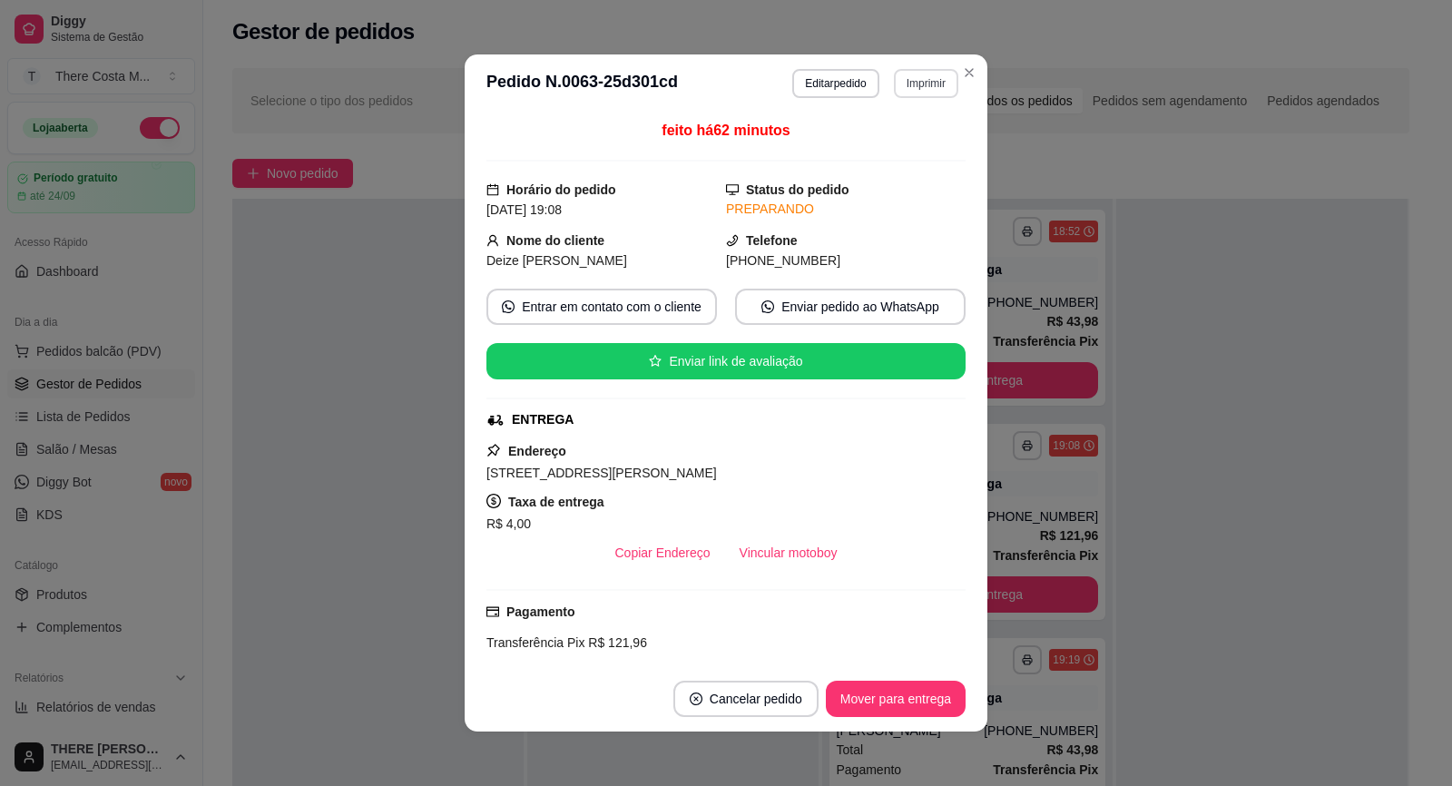
click at [915, 92] on button "Imprimir" at bounding box center [926, 83] width 64 height 29
click at [906, 157] on button "IMPRESSORA" at bounding box center [887, 146] width 132 height 29
click at [872, 700] on button "Mover para entrega" at bounding box center [895, 698] width 136 height 35
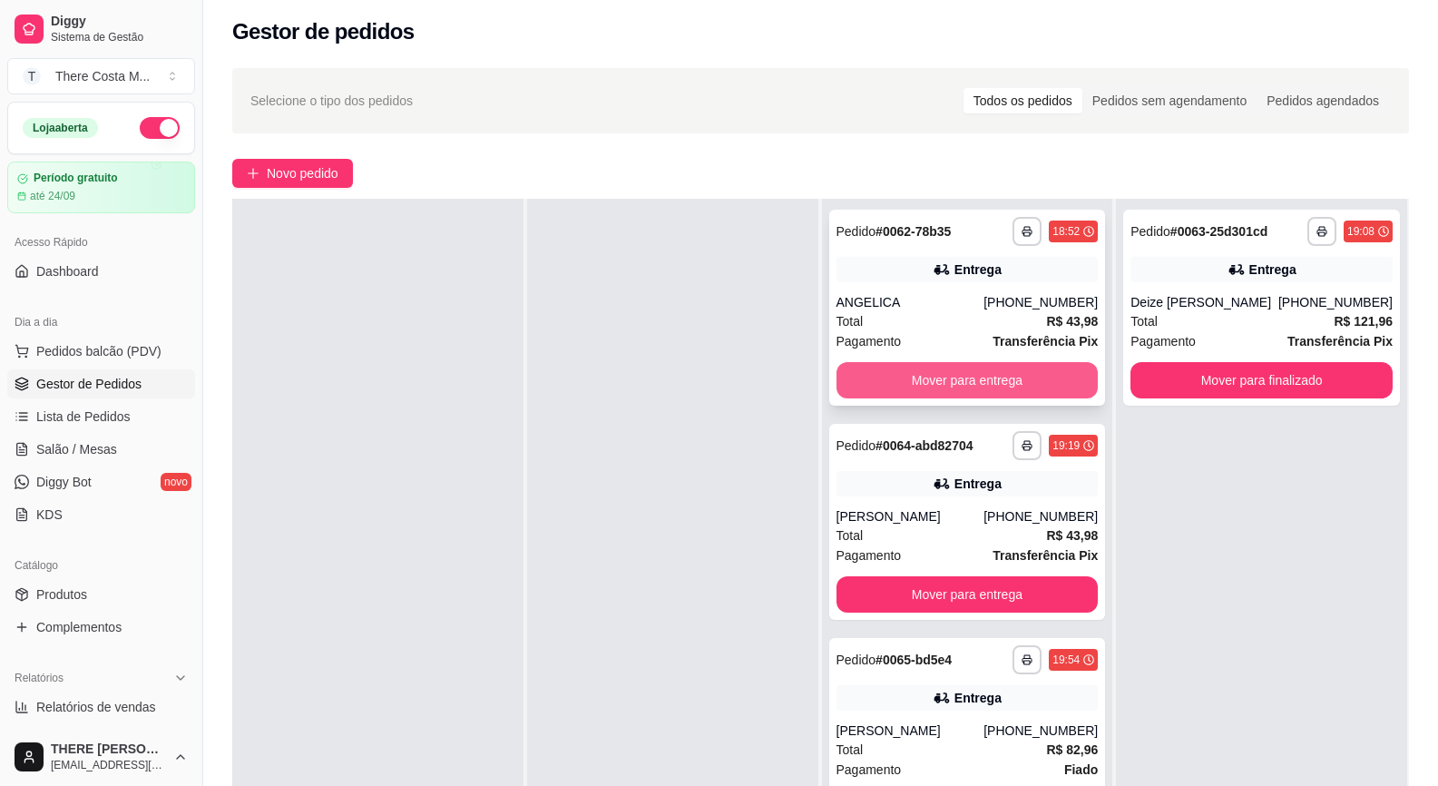
click at [995, 385] on button "Mover para entrega" at bounding box center [968, 380] width 262 height 36
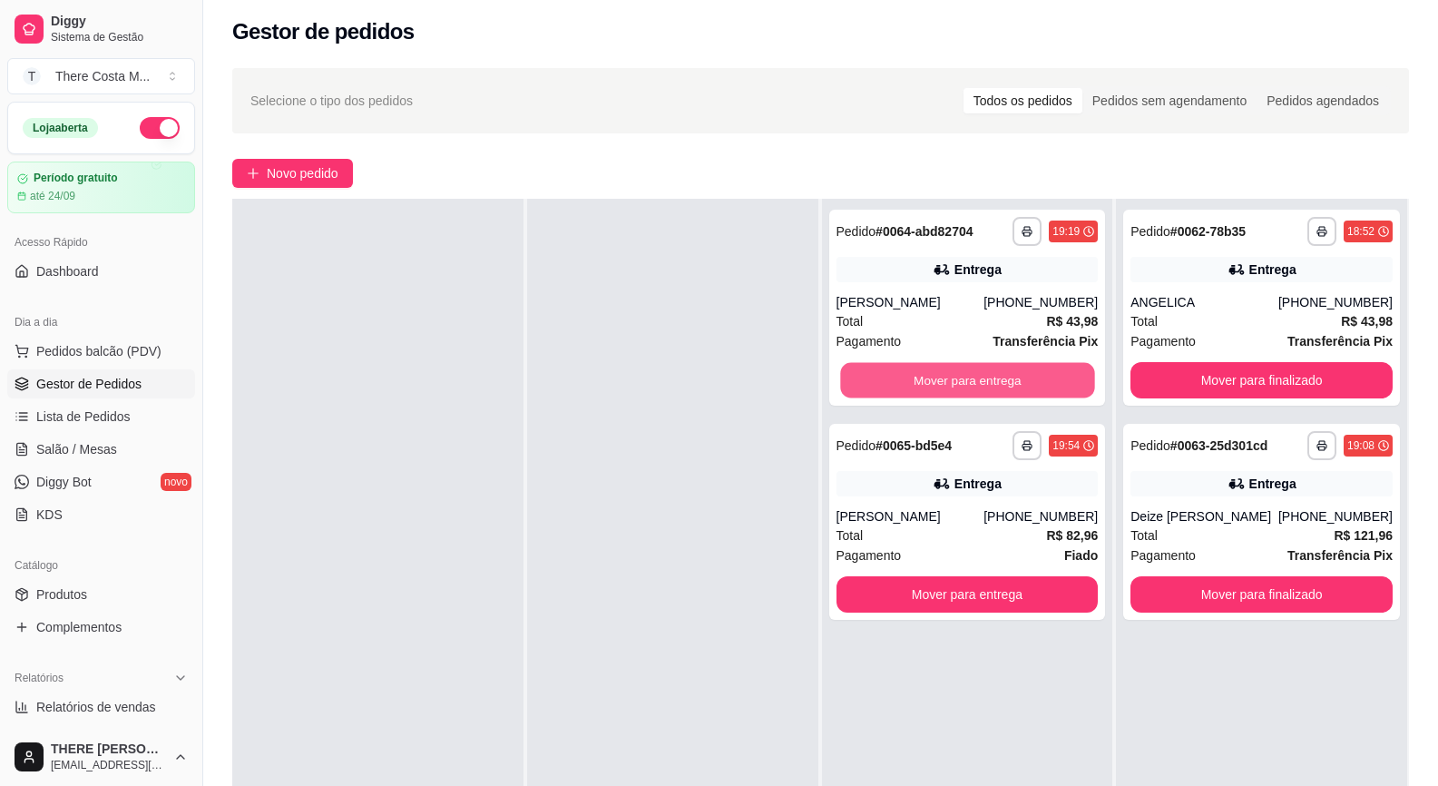
click at [995, 385] on button "Mover para entrega" at bounding box center [967, 380] width 254 height 35
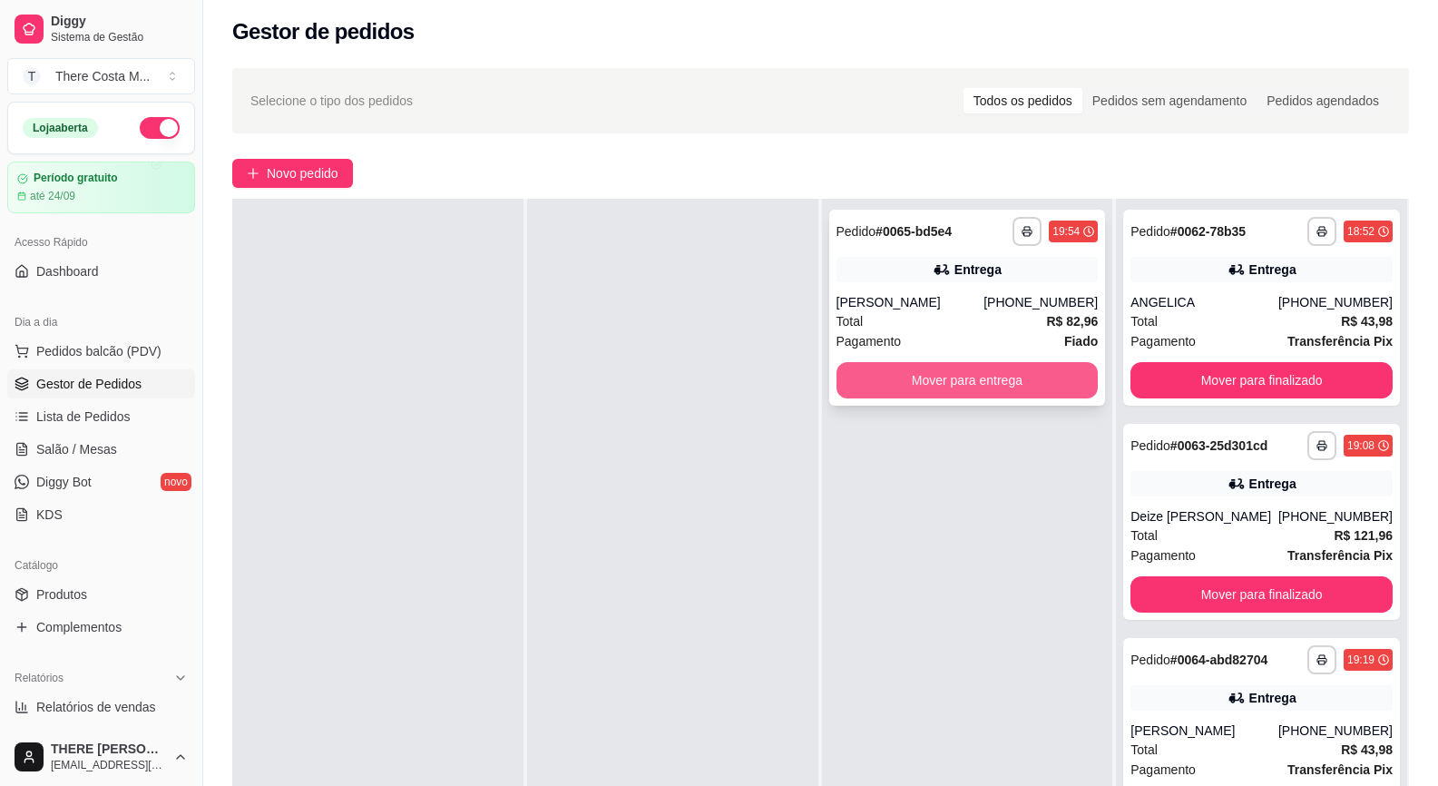
click at [1002, 379] on button "Mover para entrega" at bounding box center [968, 380] width 262 height 36
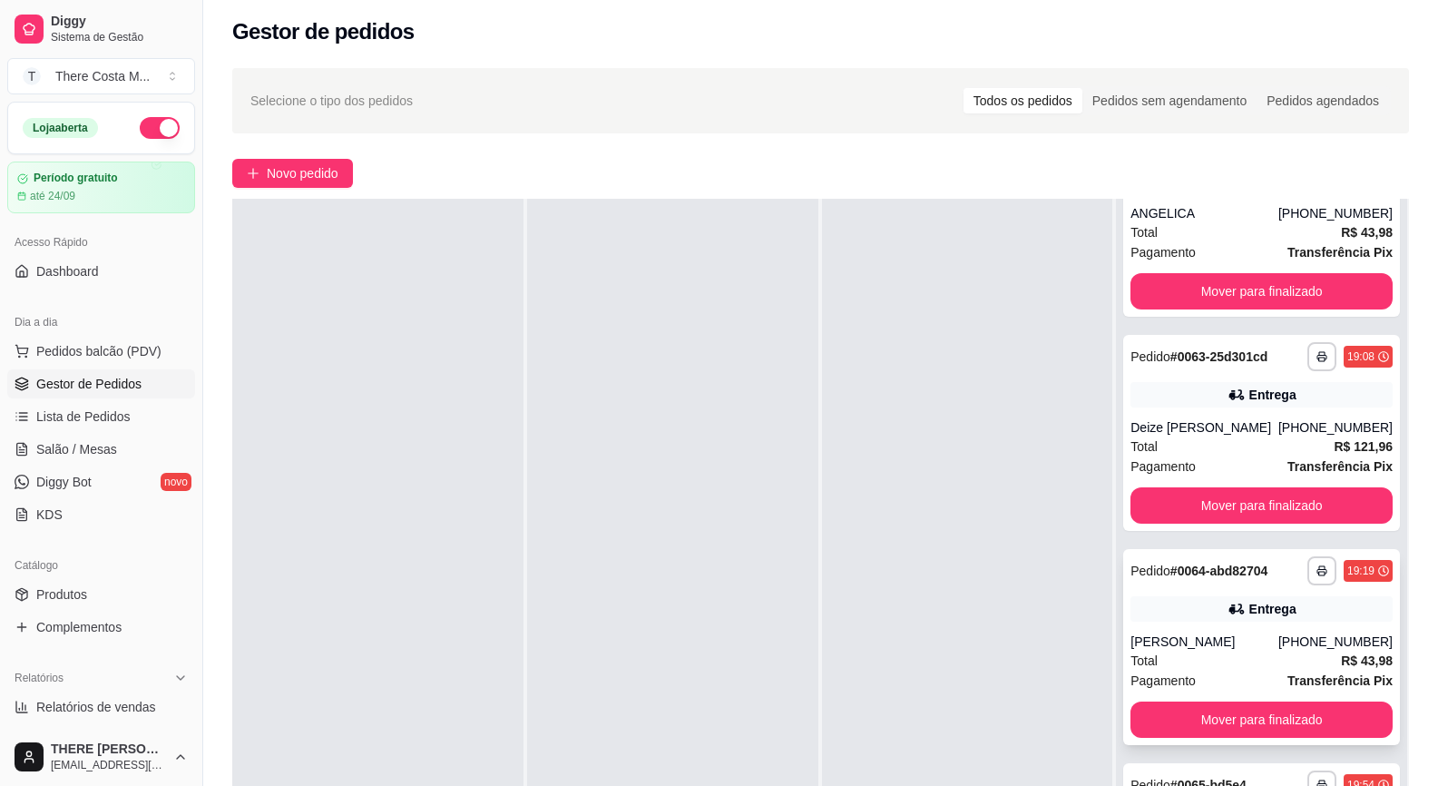
scroll to position [186, 0]
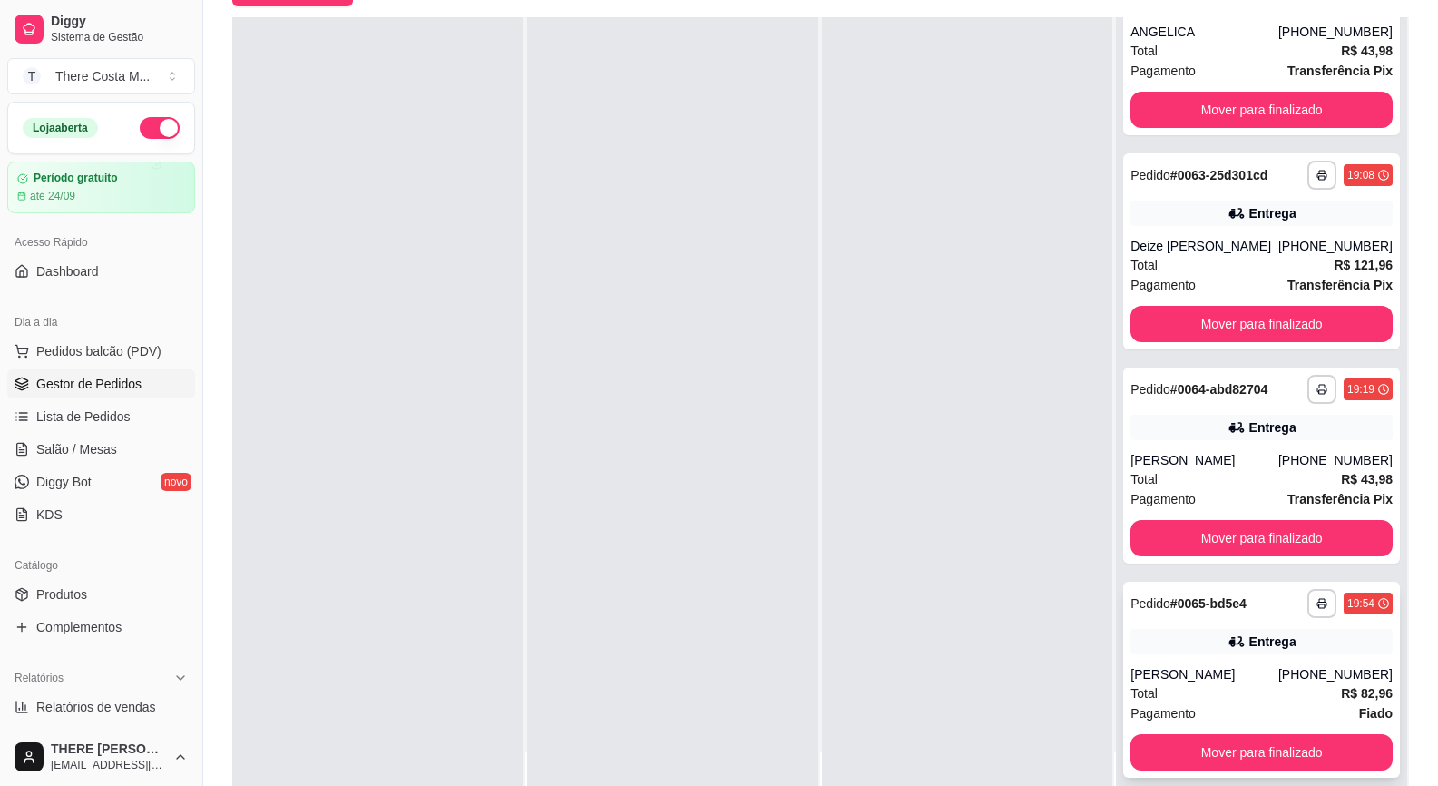
click at [1219, 662] on div "**********" at bounding box center [1261, 680] width 277 height 196
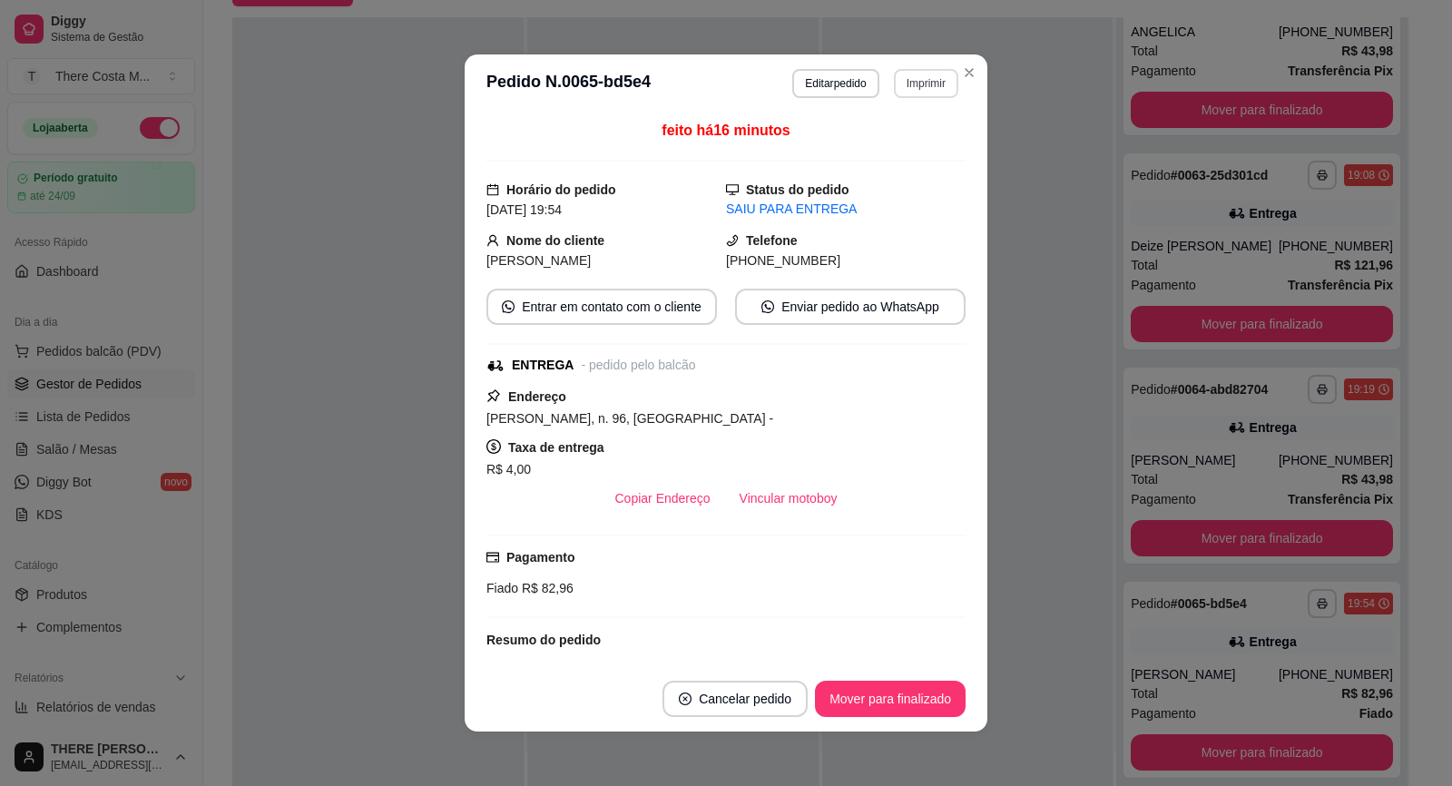
click at [912, 83] on button "Imprimir" at bounding box center [926, 83] width 64 height 29
click at [917, 145] on button "IMPRESSORA" at bounding box center [886, 146] width 127 height 28
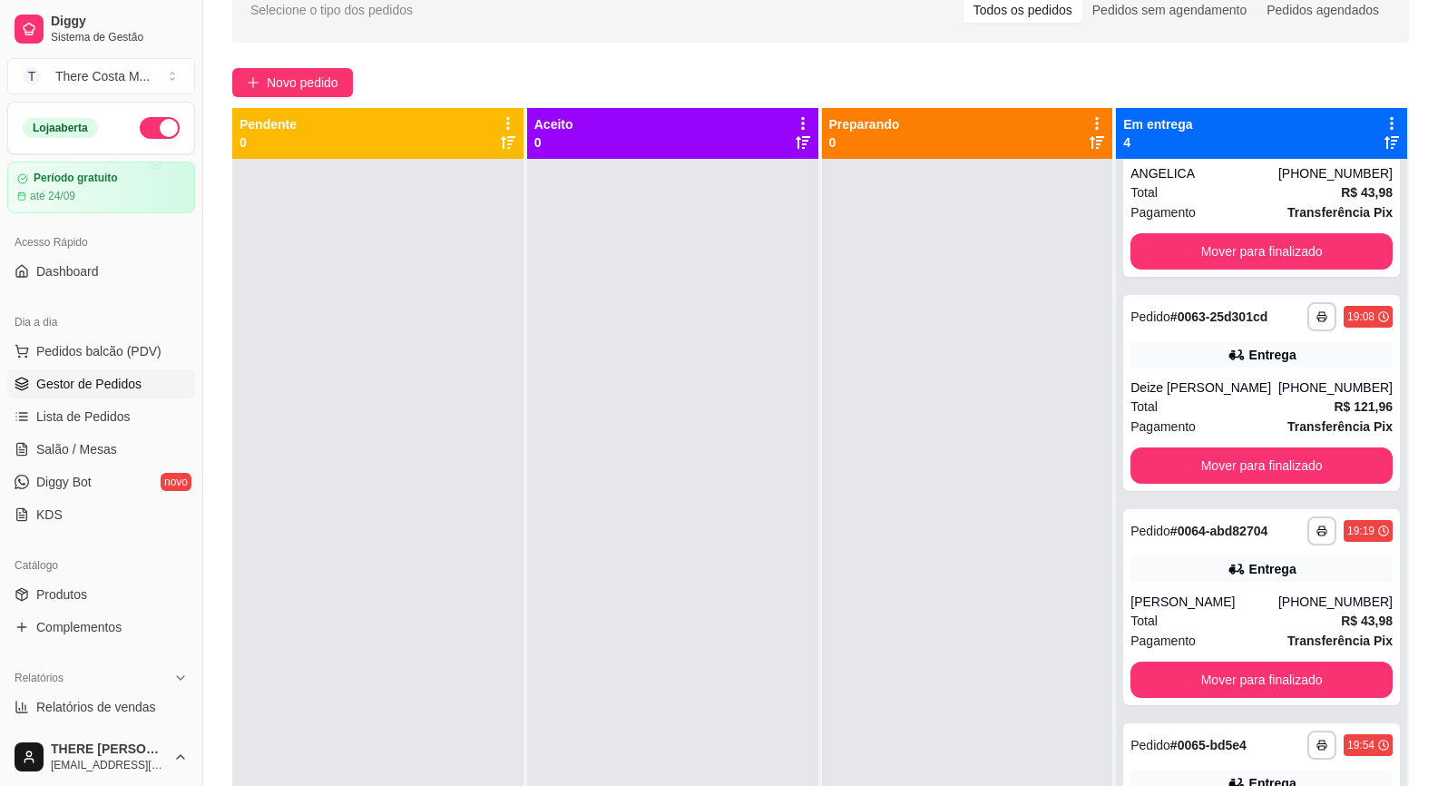
scroll to position [0, 0]
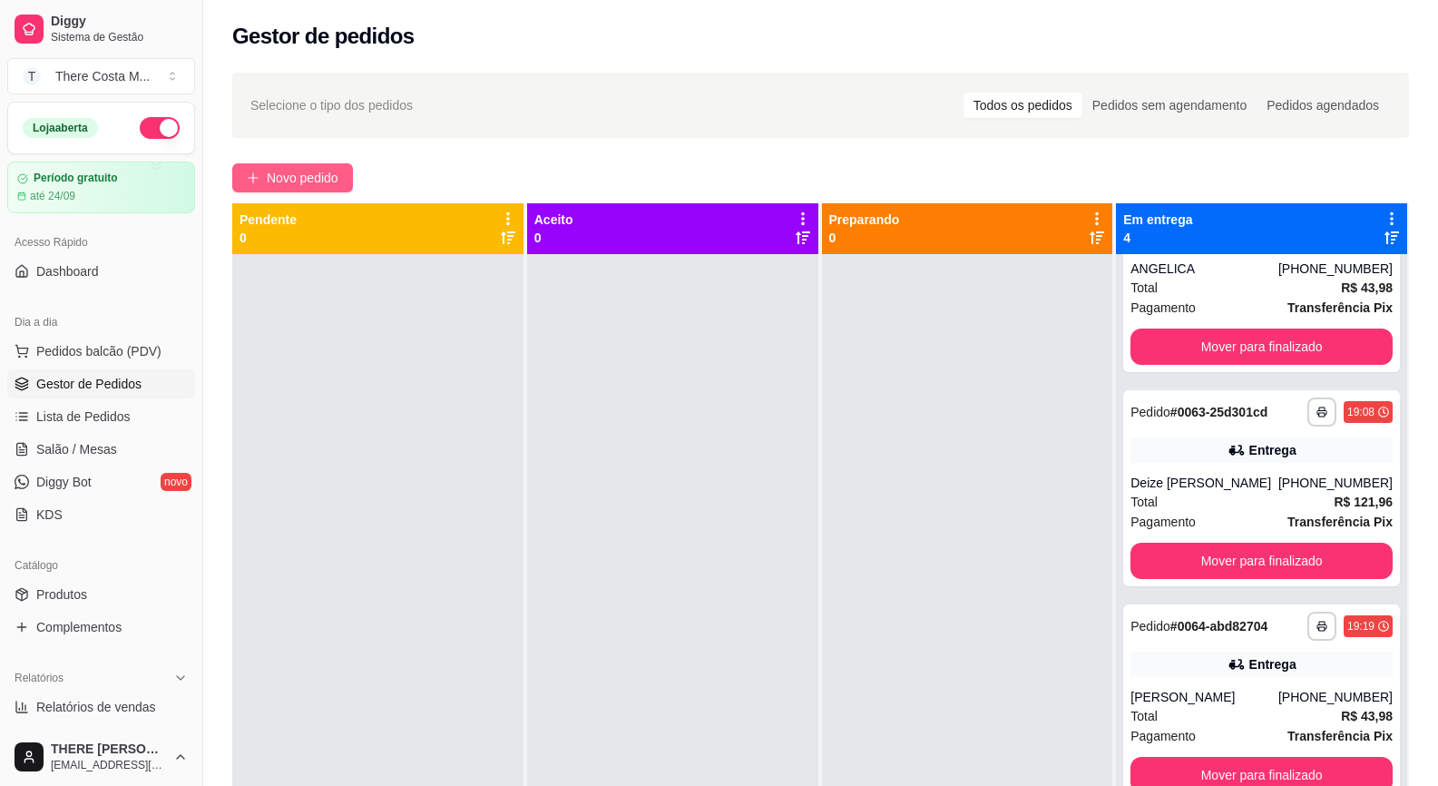
click at [279, 172] on span "Novo pedido" at bounding box center [303, 178] width 72 height 20
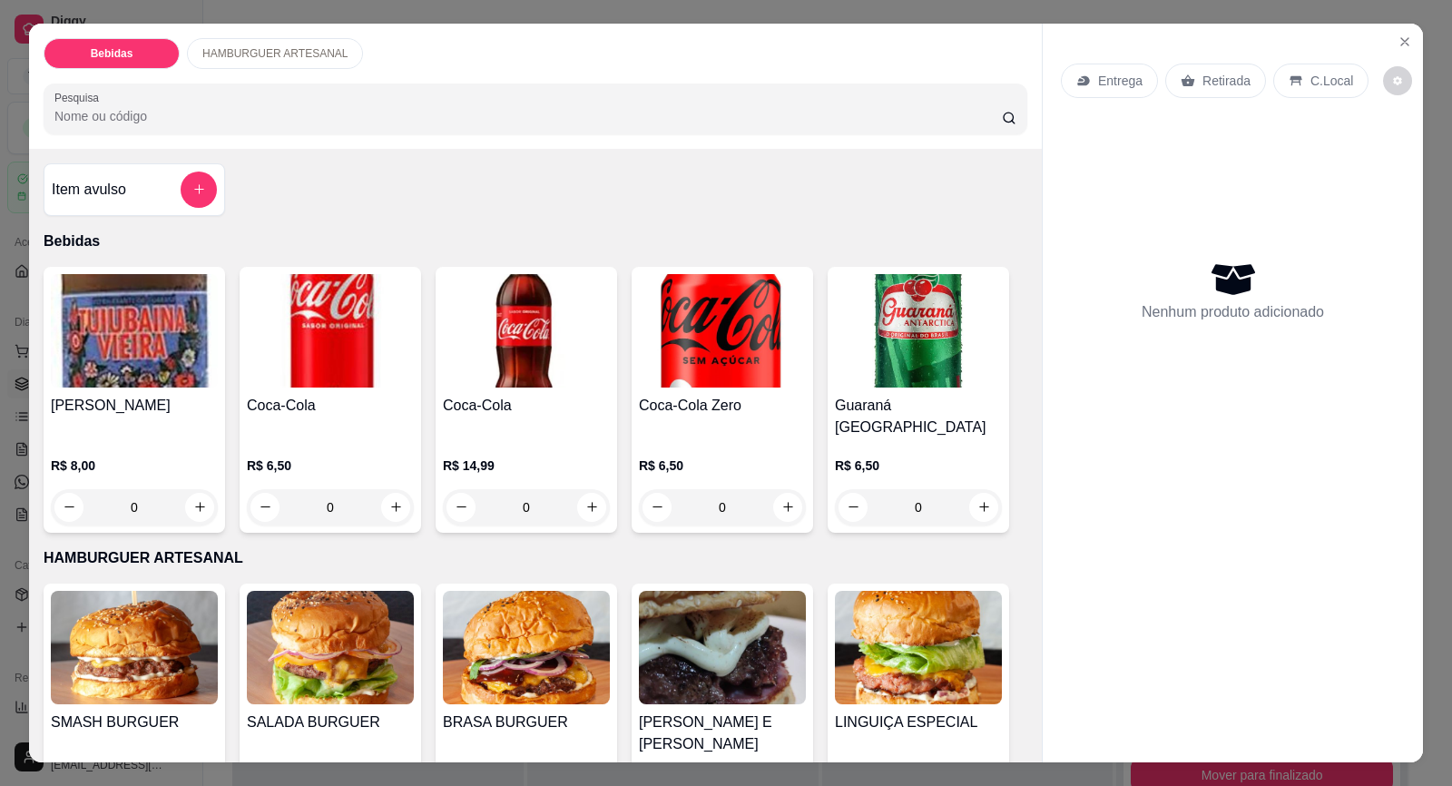
click at [140, 663] on img at bounding box center [134, 647] width 167 height 113
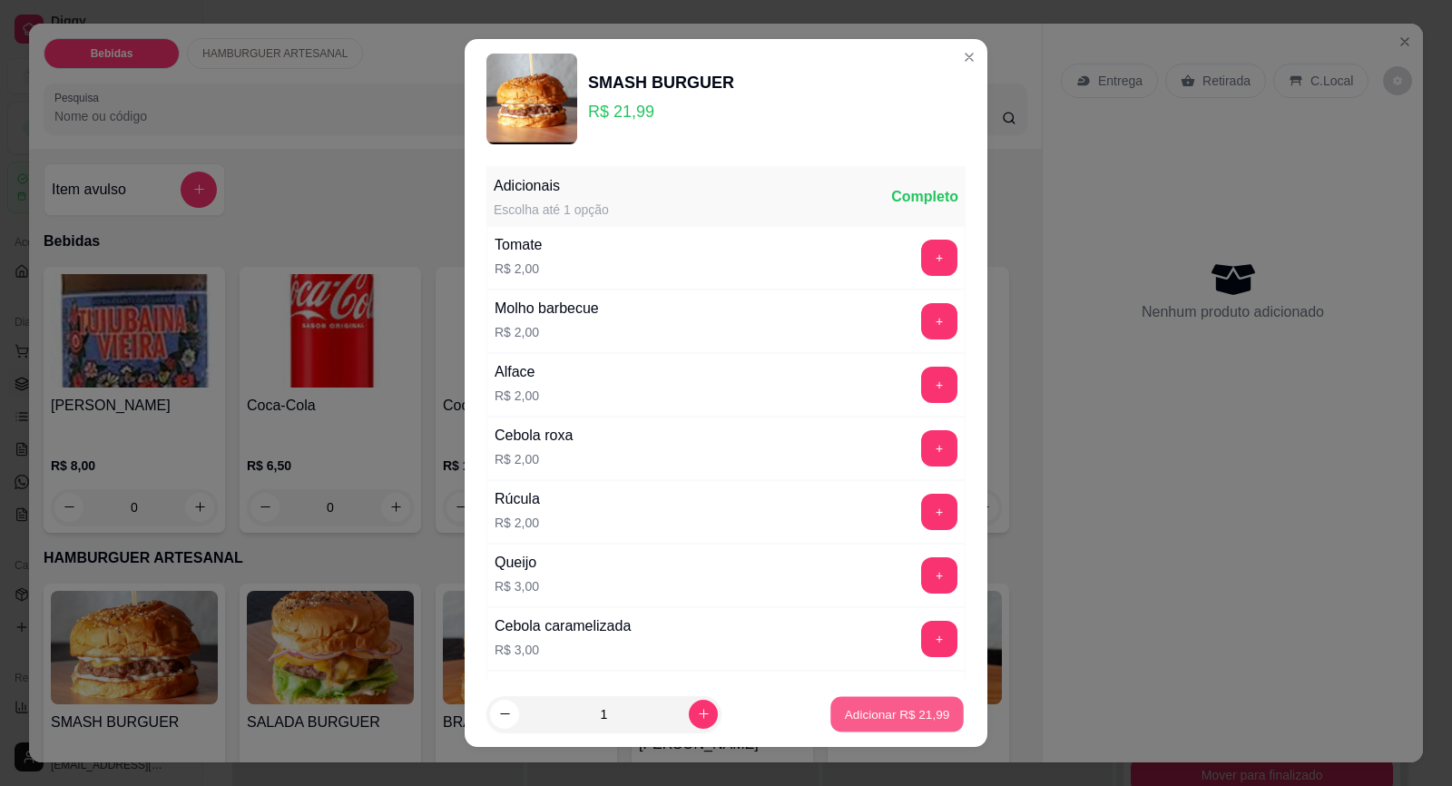
click at [885, 713] on p "Adicionar R$ 21,99" at bounding box center [897, 713] width 105 height 17
type input "1"
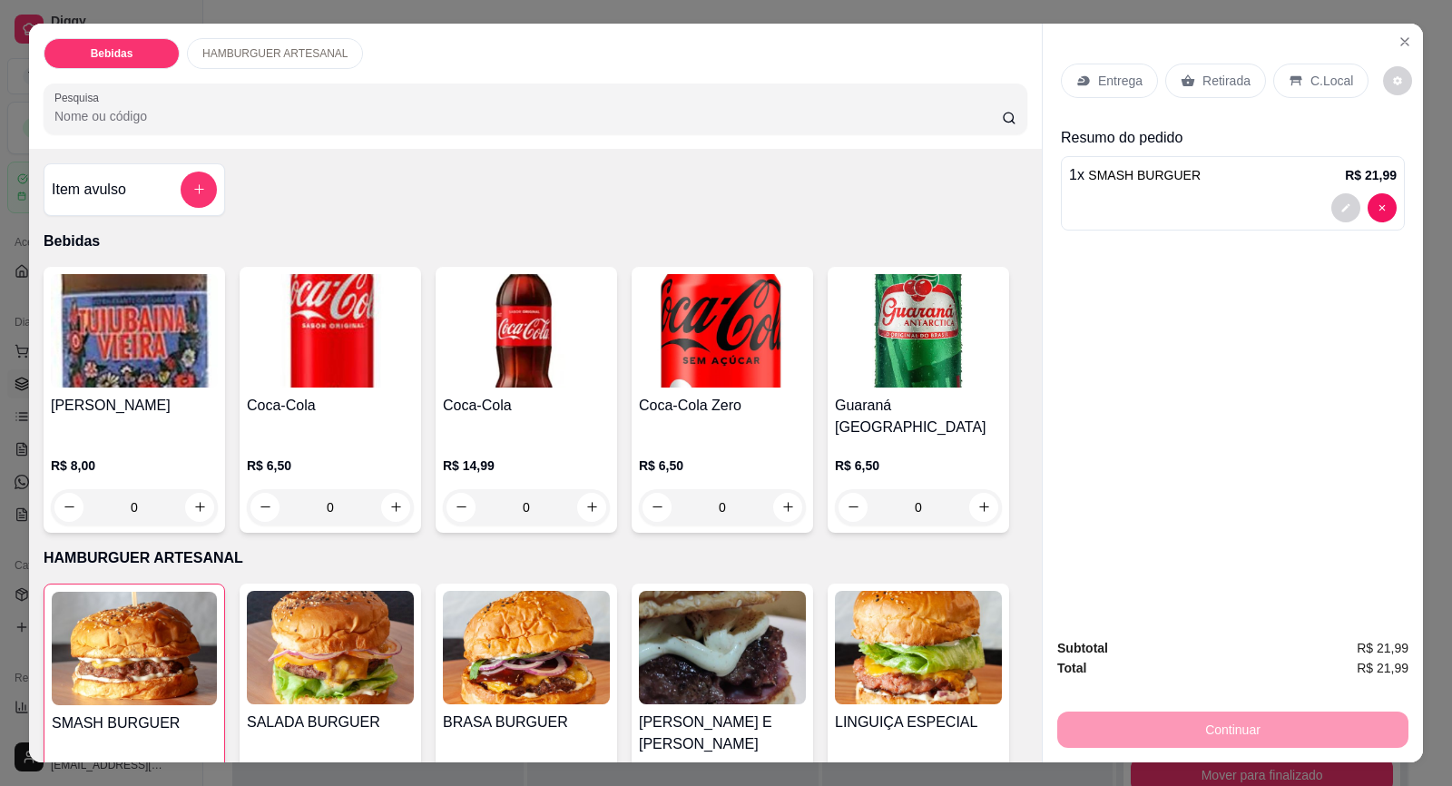
click at [1120, 84] on p "Entrega" at bounding box center [1120, 81] width 44 height 18
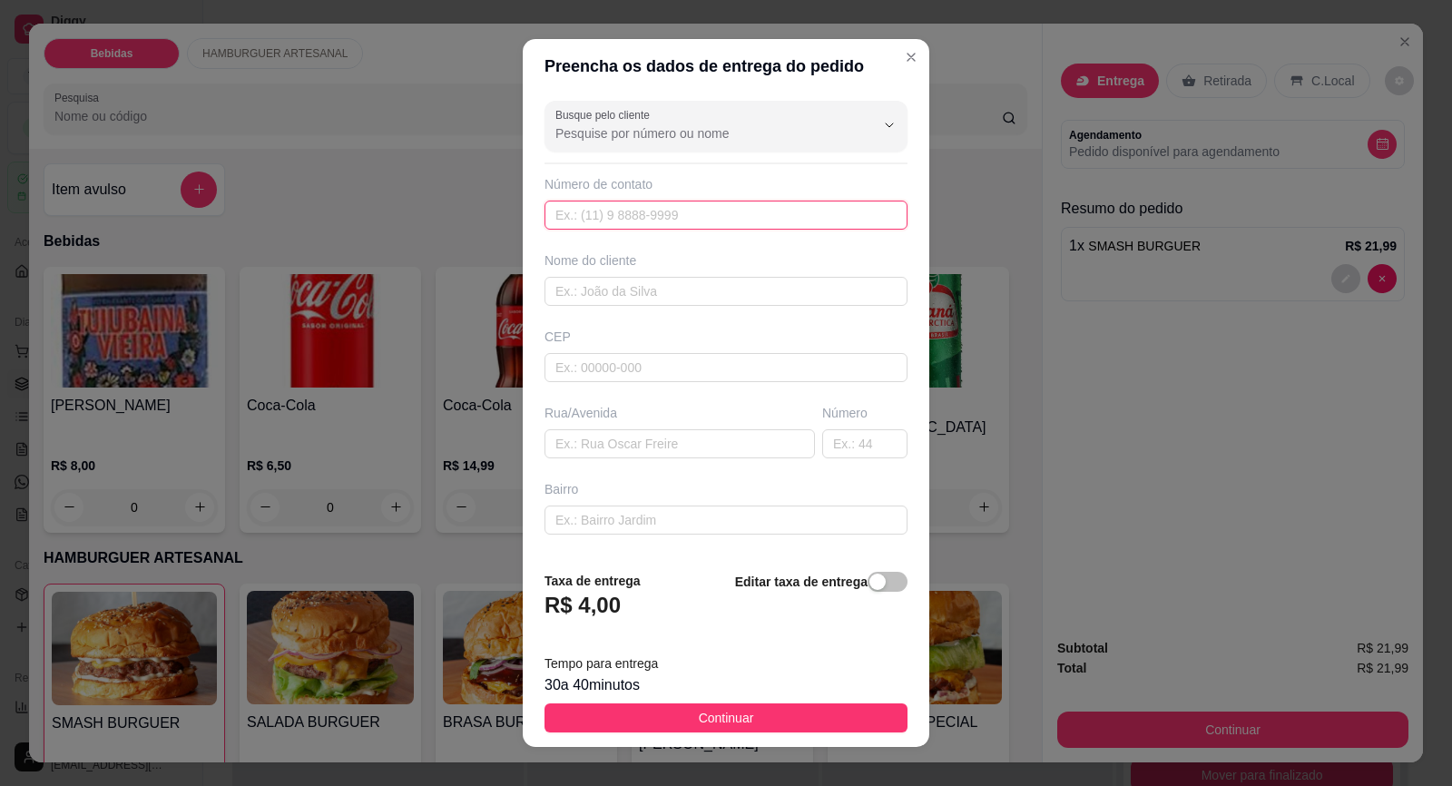
click at [636, 217] on input "text" at bounding box center [725, 215] width 363 height 29
type input "[PHONE_NUMBER]"
click at [640, 304] on input "text" at bounding box center [725, 291] width 363 height 29
type input "g"
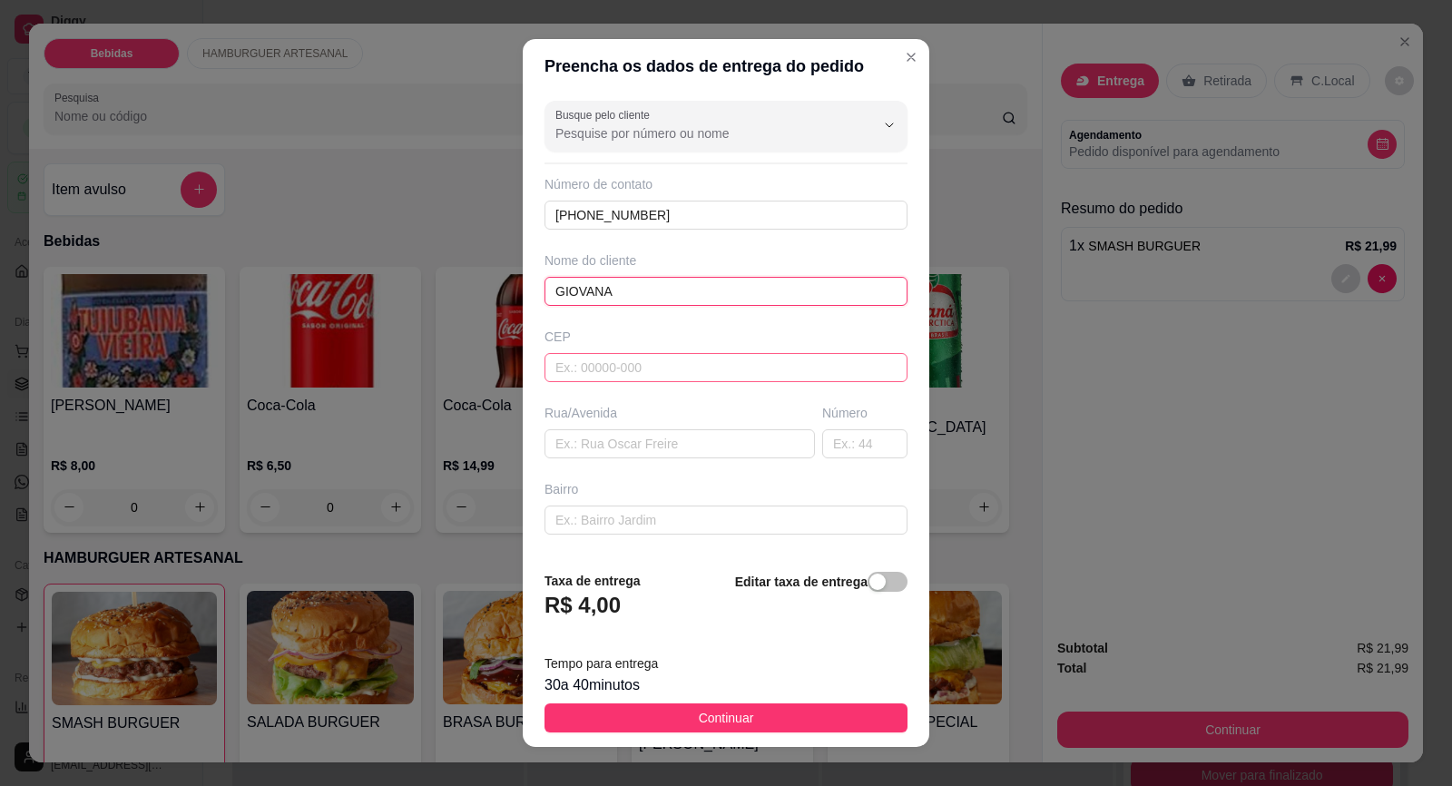
type input "GIOVANA"
click at [620, 377] on input "text" at bounding box center [725, 367] width 363 height 29
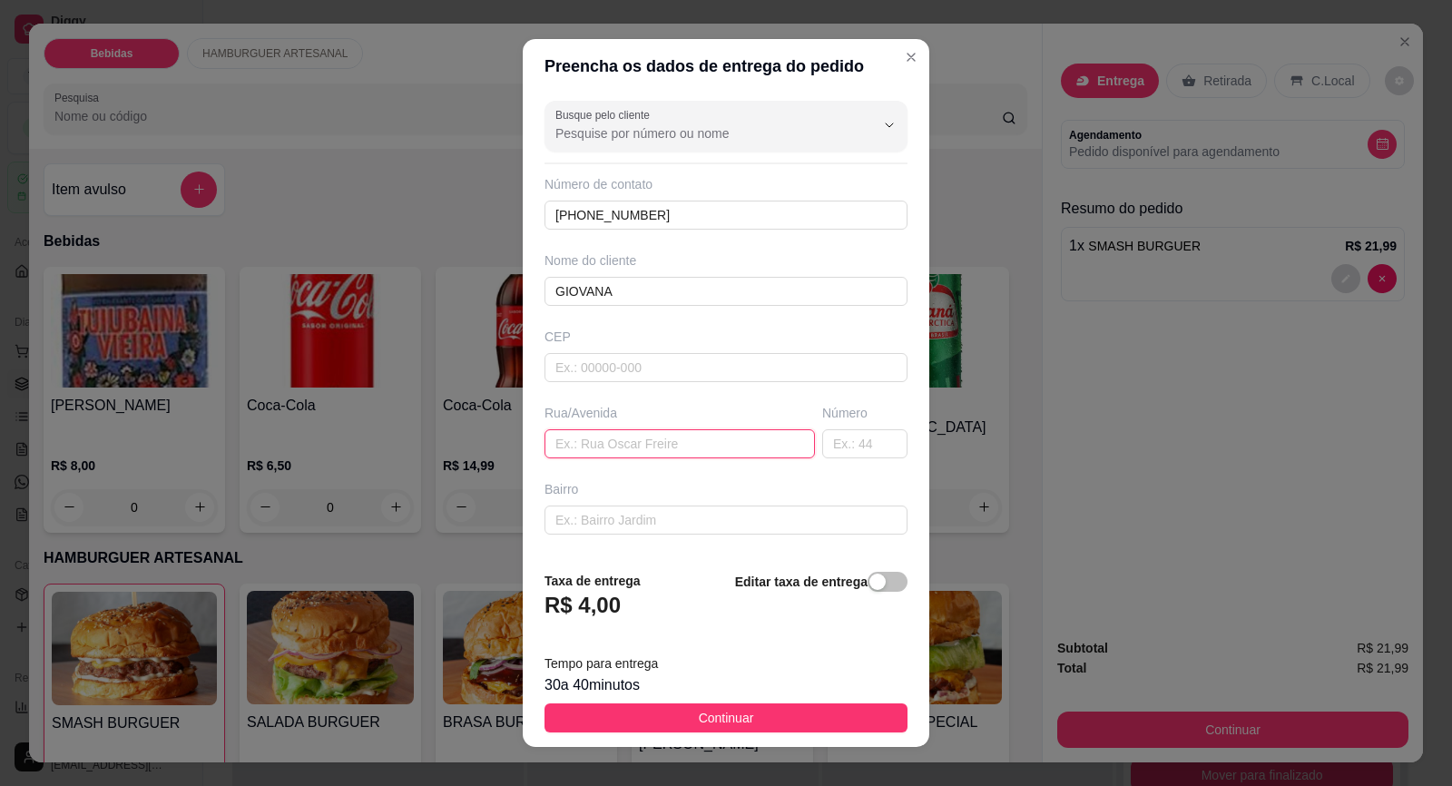
click at [598, 438] on input "text" at bounding box center [679, 443] width 270 height 29
drag, startPoint x: 658, startPoint y: 447, endPoint x: 614, endPoint y: 439, distance: 44.3
click at [614, 439] on input "SÃO JOÃO 341" at bounding box center [679, 443] width 270 height 29
type input "SÃO JOÃO"
click at [822, 441] on input "text" at bounding box center [864, 443] width 85 height 29
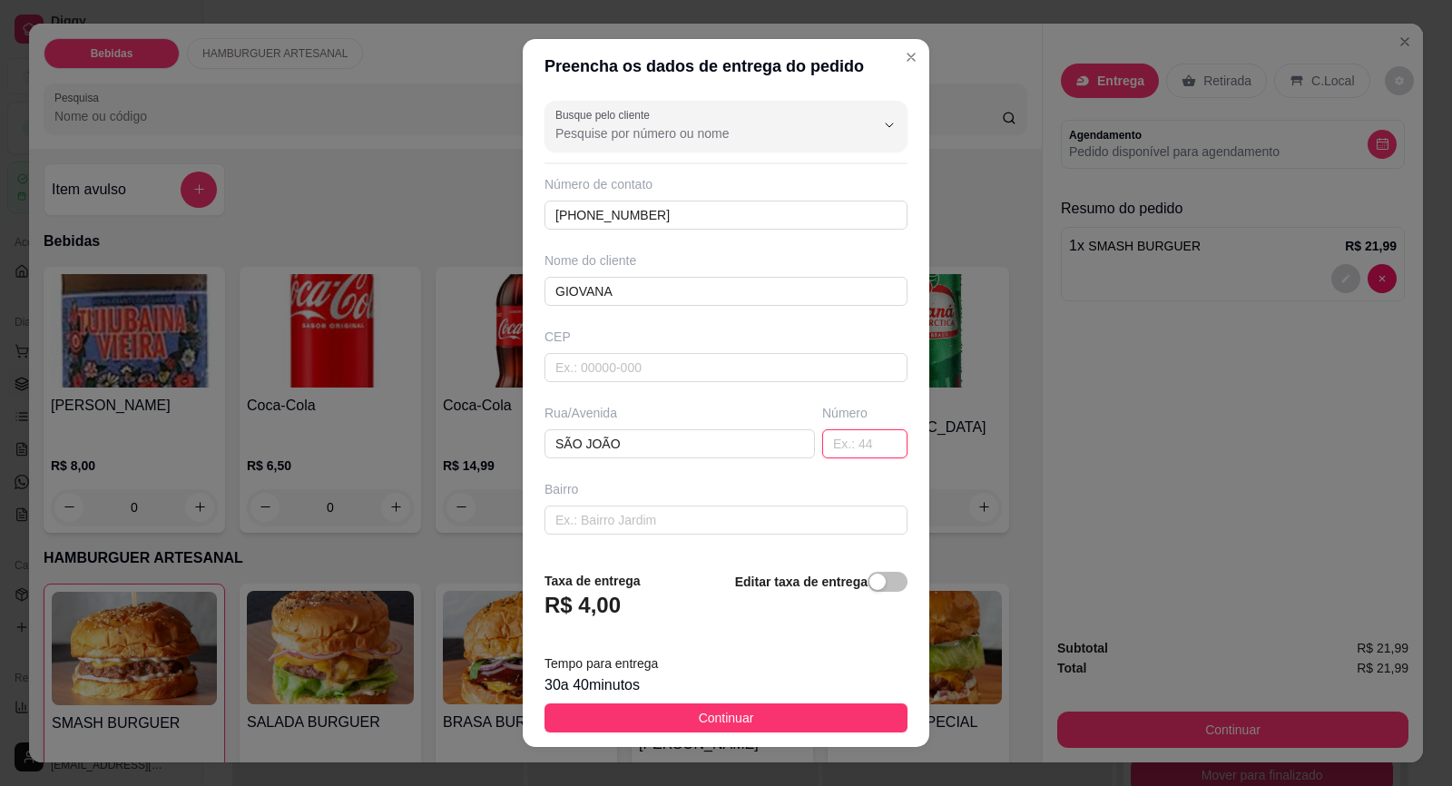
paste input "341"
type input "341"
click at [645, 519] on input "text" at bounding box center [725, 519] width 363 height 29
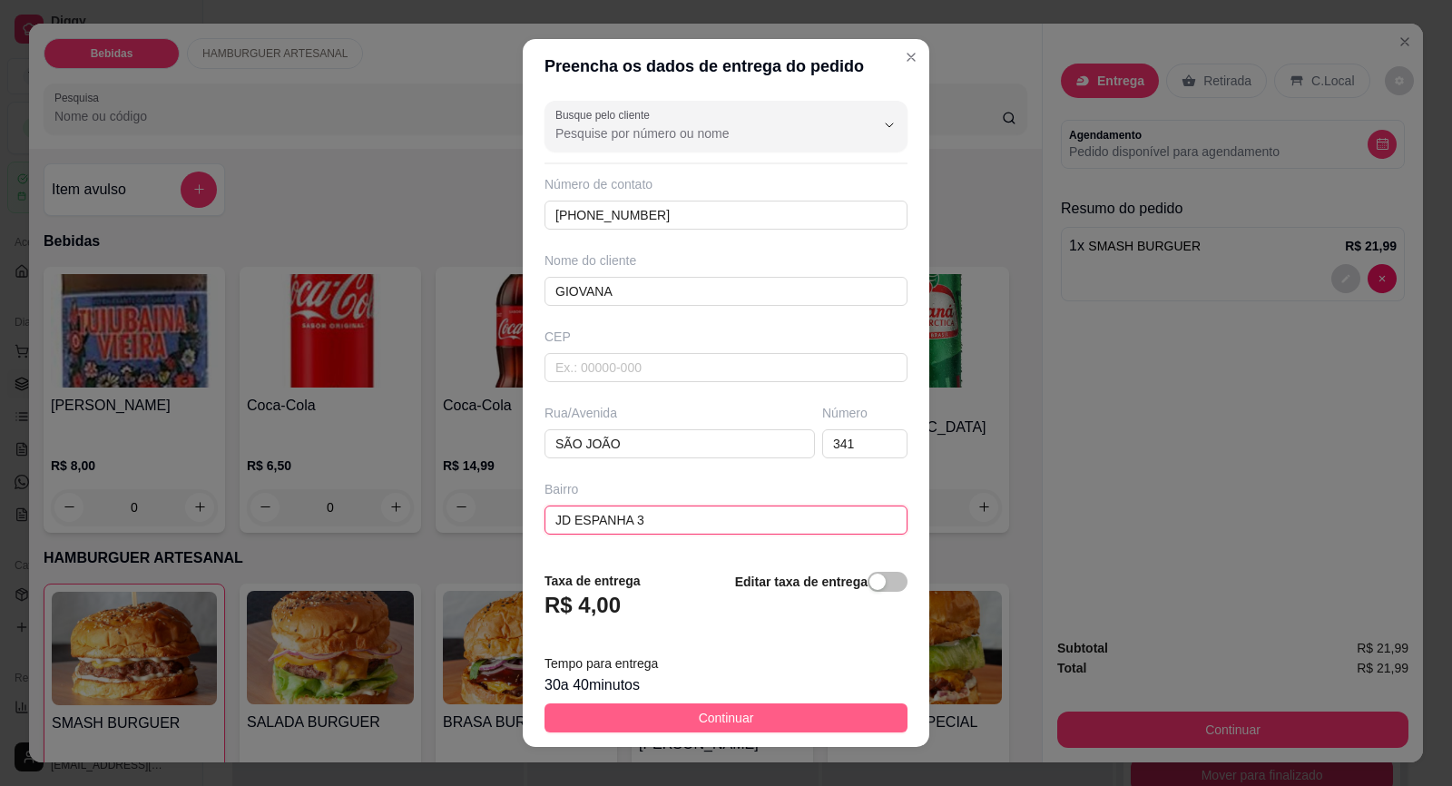
type input "JD ESPANHA 3"
click at [717, 729] on button "Continuar" at bounding box center [725, 717] width 363 height 29
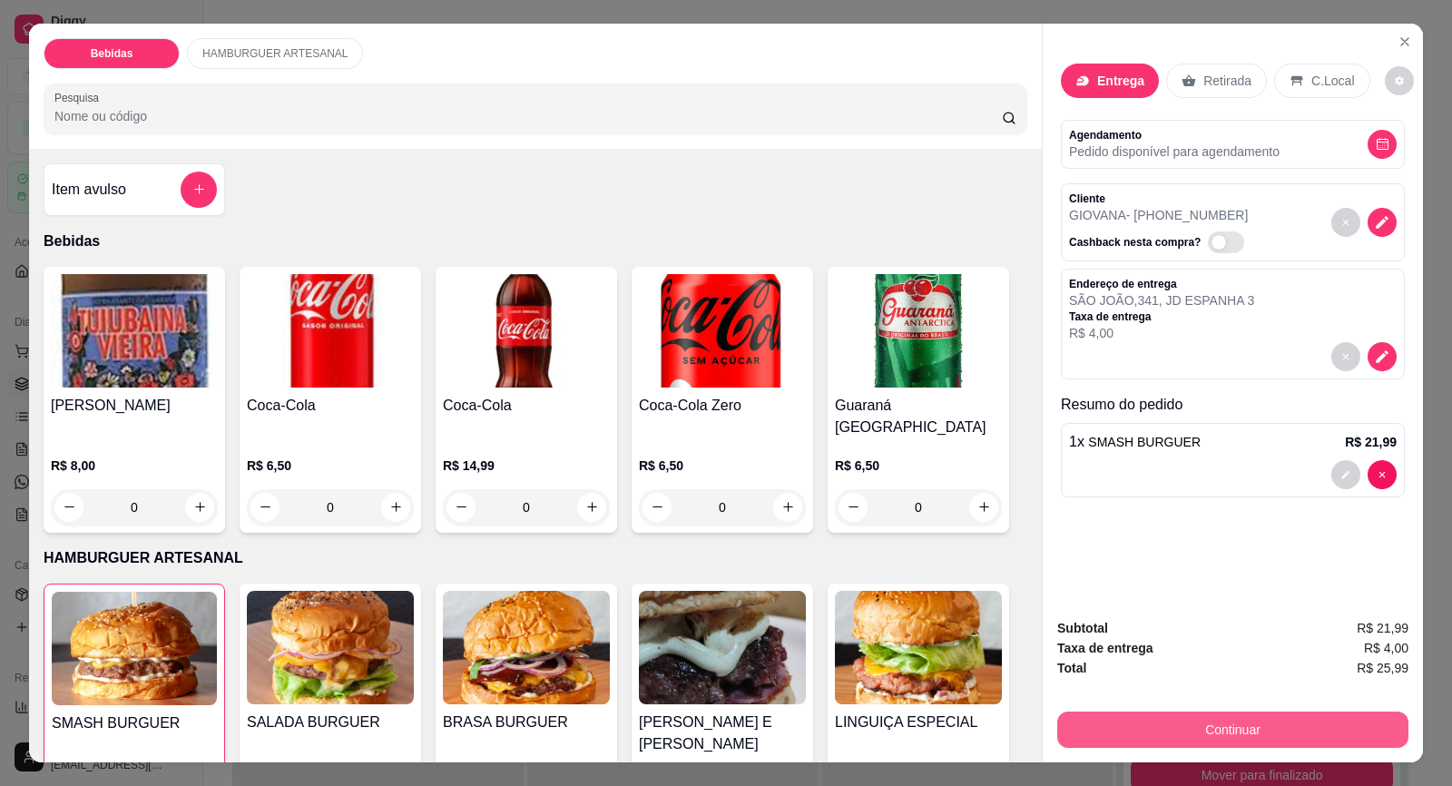
click at [1209, 724] on button "Continuar" at bounding box center [1232, 729] width 351 height 36
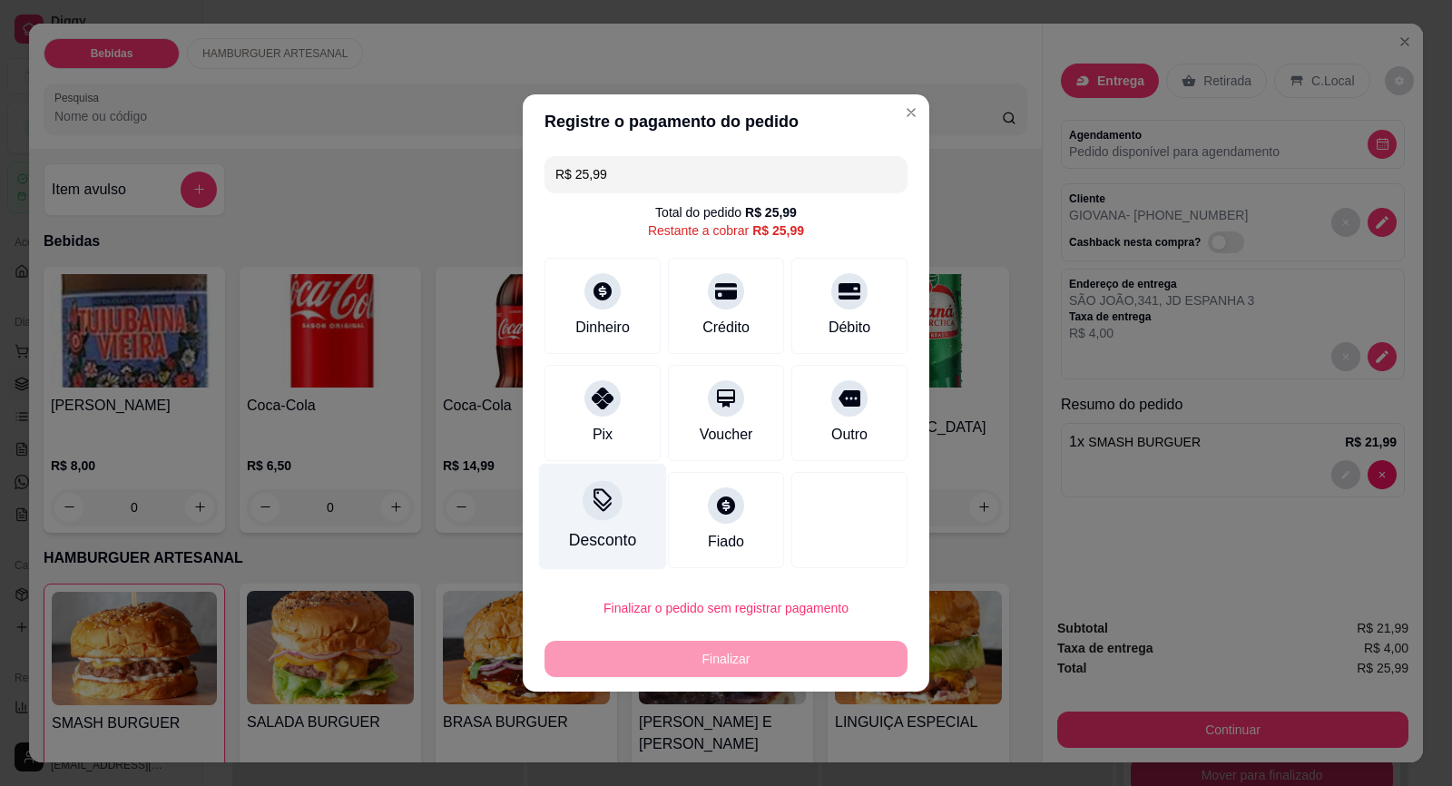
click at [612, 518] on div "Desconto" at bounding box center [603, 517] width 128 height 106
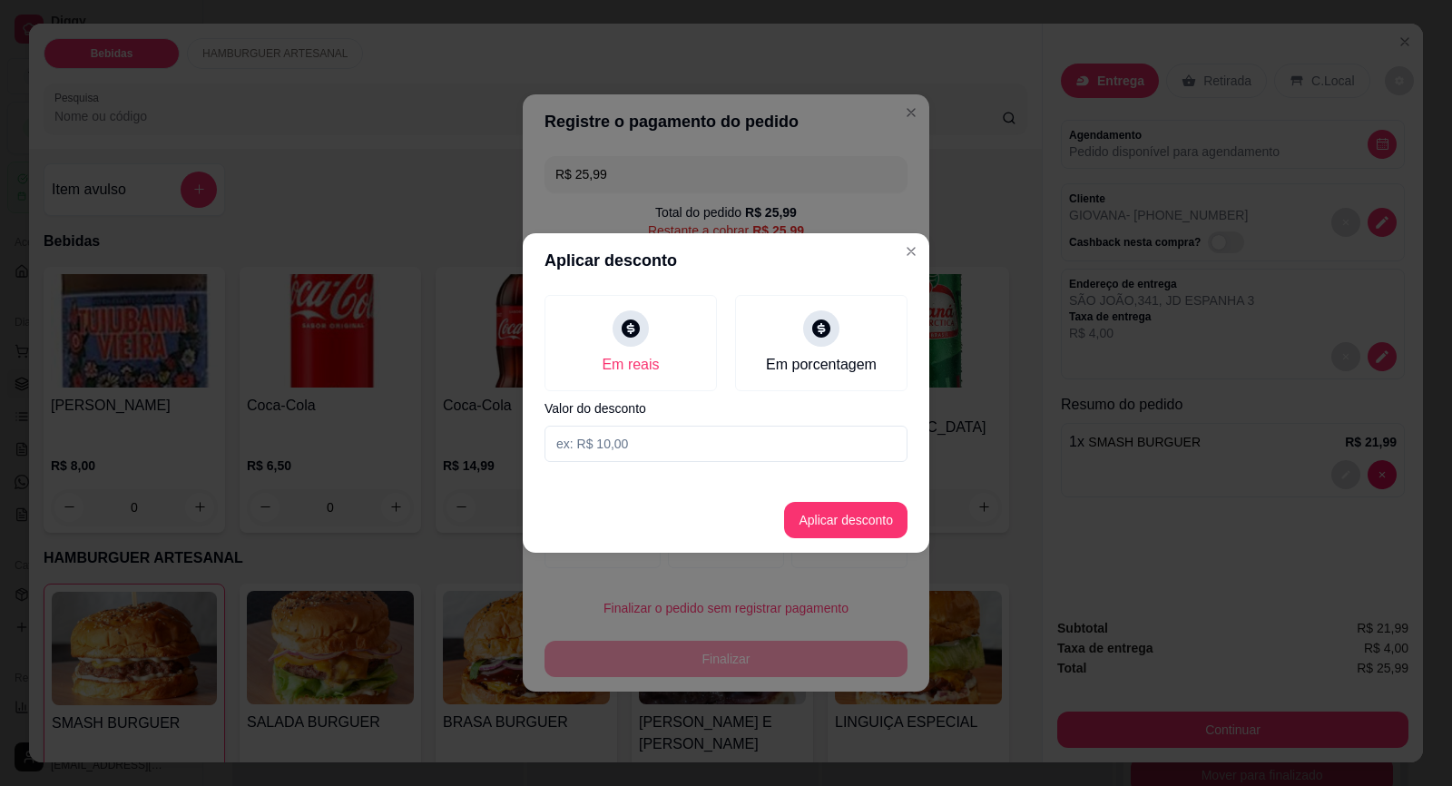
click at [618, 449] on input at bounding box center [725, 444] width 363 height 36
type input "14,99"
click at [860, 518] on button "Aplicar desconto" at bounding box center [845, 520] width 123 height 36
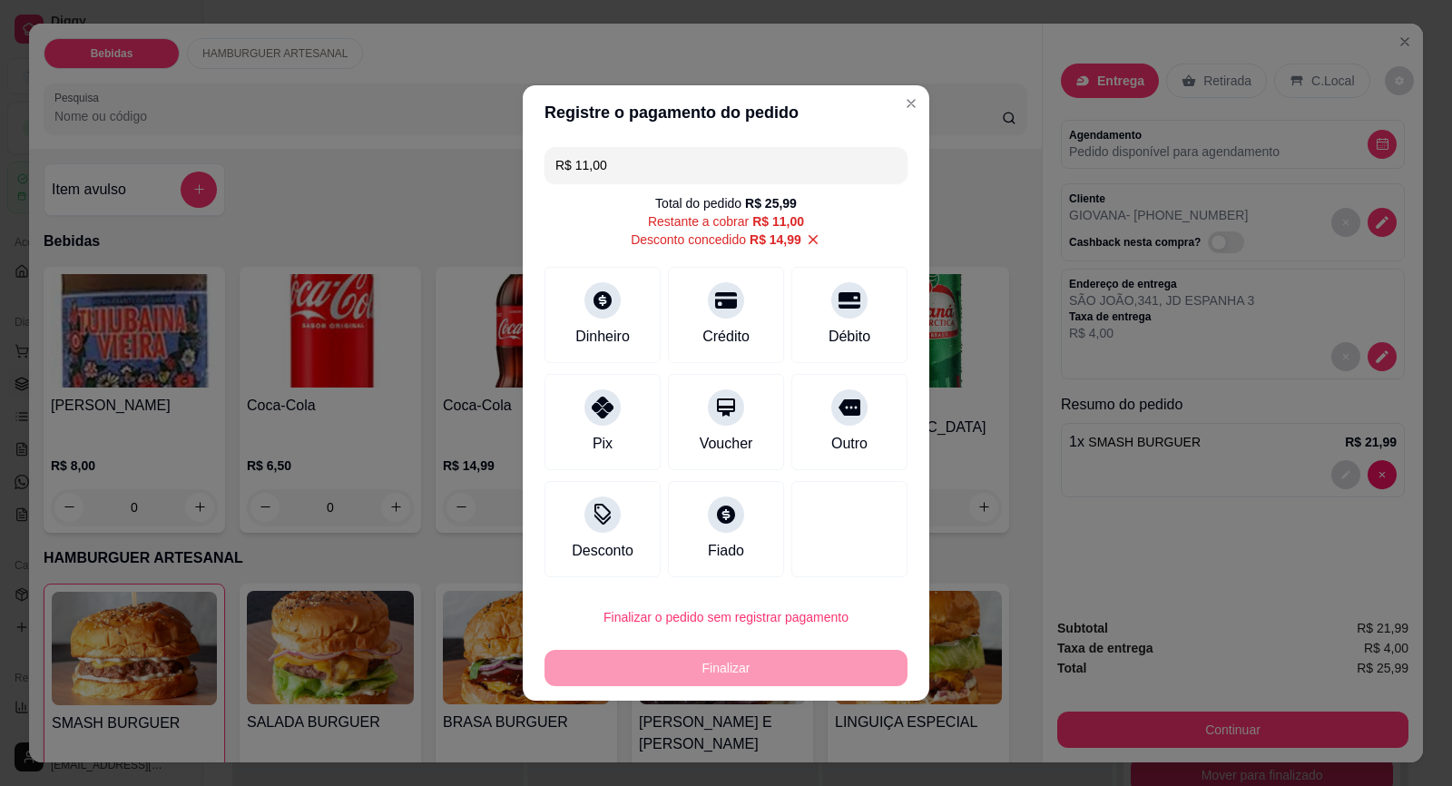
drag, startPoint x: 612, startPoint y: 160, endPoint x: 477, endPoint y: 152, distance: 135.4
click at [477, 152] on div "Registre o pagamento do pedido R$ 11,00 Total do pedido R$ 25,99 Restante a cob…" at bounding box center [726, 393] width 1452 height 786
type input "R$ 21,99"
click at [741, 678] on div "Finalizar" at bounding box center [725, 668] width 363 height 36
click at [642, 155] on input "R$ 21,99" at bounding box center [725, 165] width 341 height 36
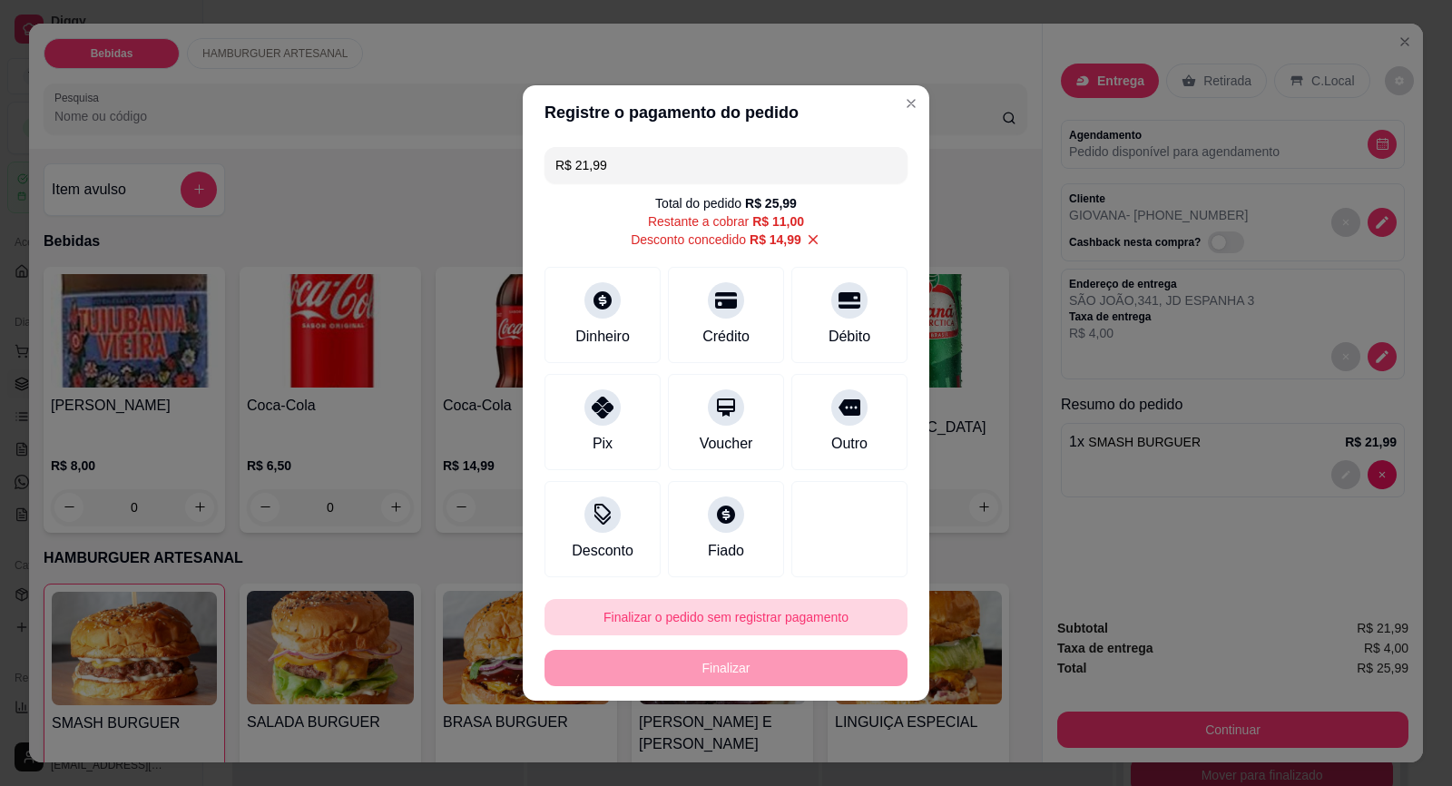
click at [749, 622] on button "Finalizar o pedido sem registrar pagamento" at bounding box center [725, 617] width 363 height 36
click at [847, 555] on button "Confirmar" at bounding box center [836, 565] width 64 height 27
type input "0"
type input "-R$ 14,99"
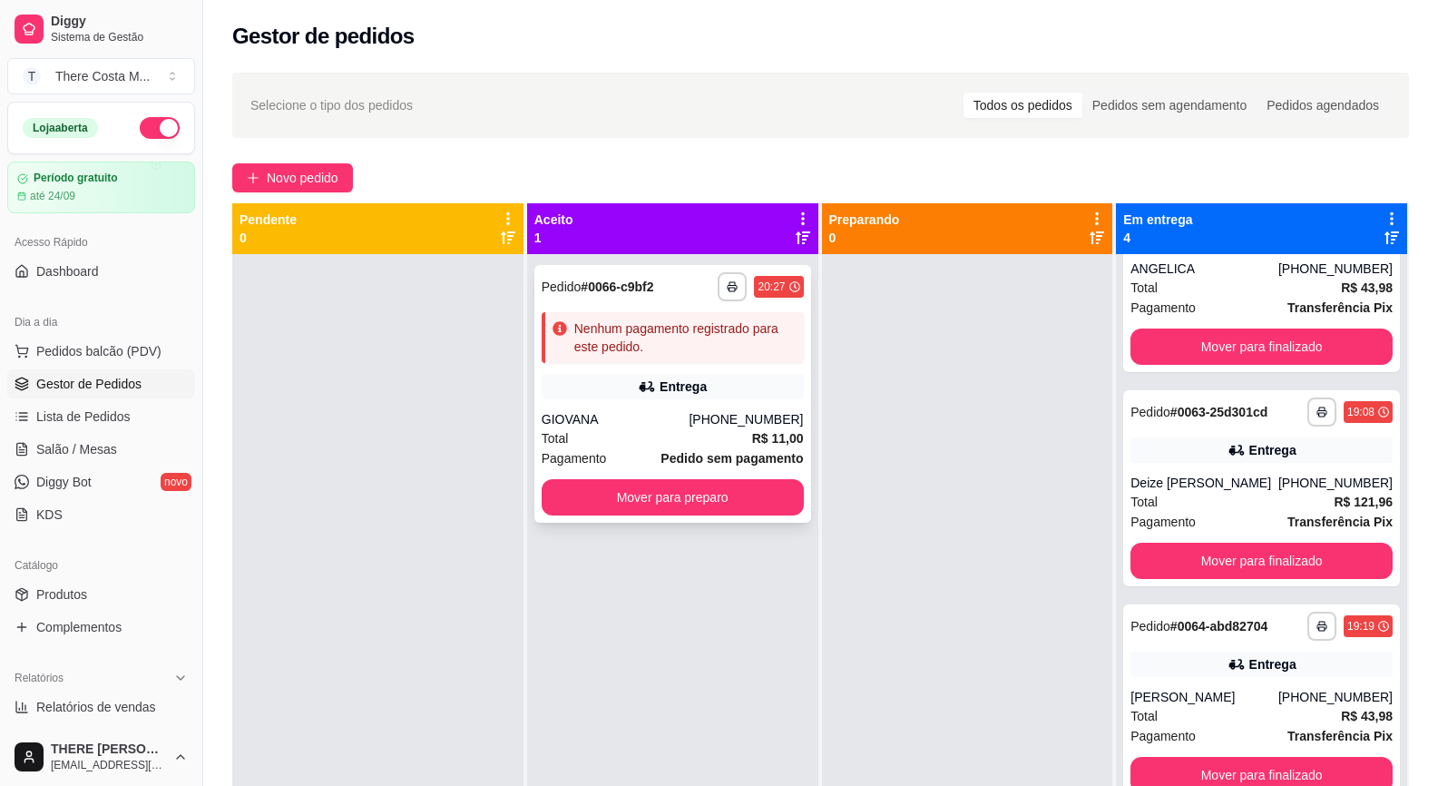
click at [749, 387] on div "Entrega" at bounding box center [673, 386] width 262 height 25
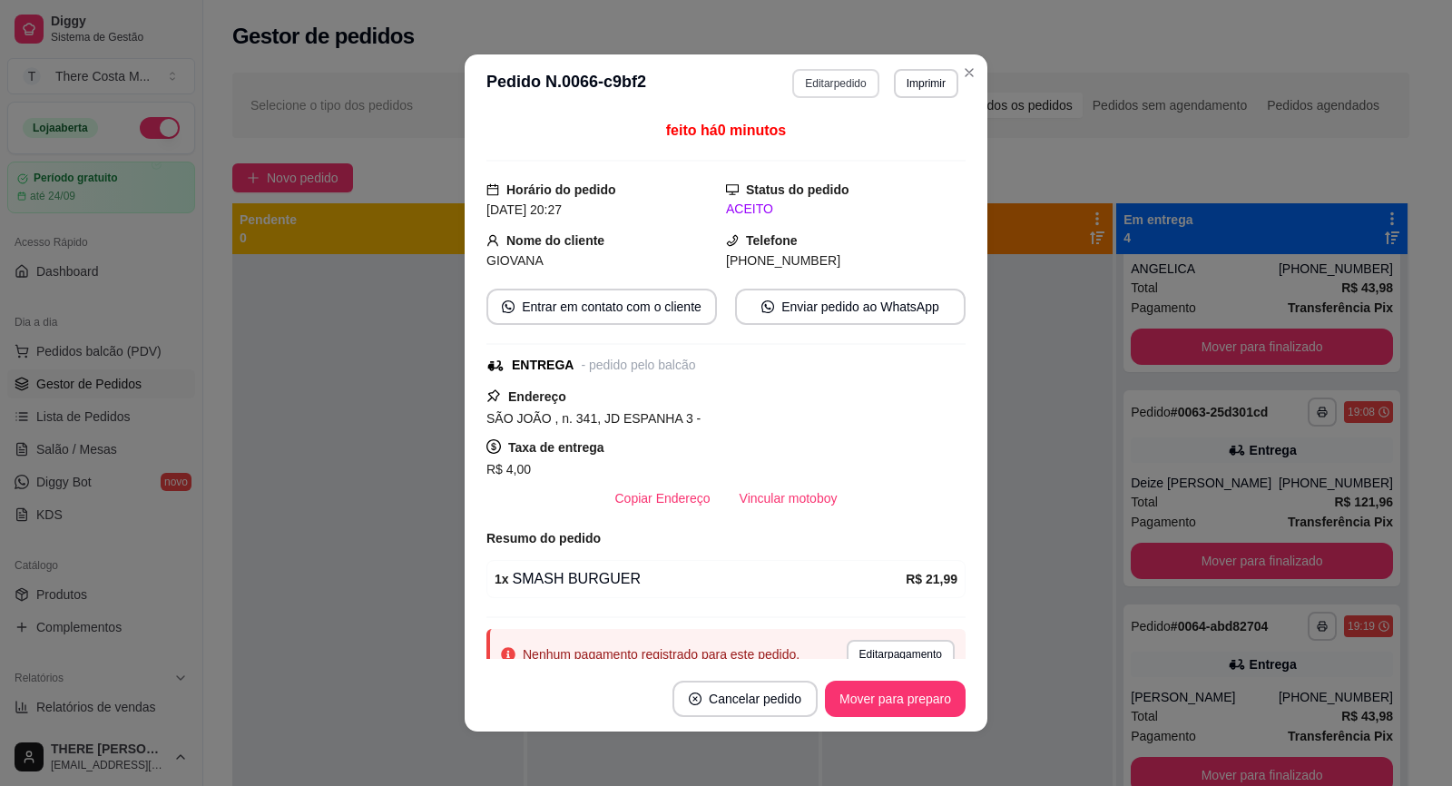
click at [843, 82] on button "Editar pedido" at bounding box center [835, 83] width 86 height 29
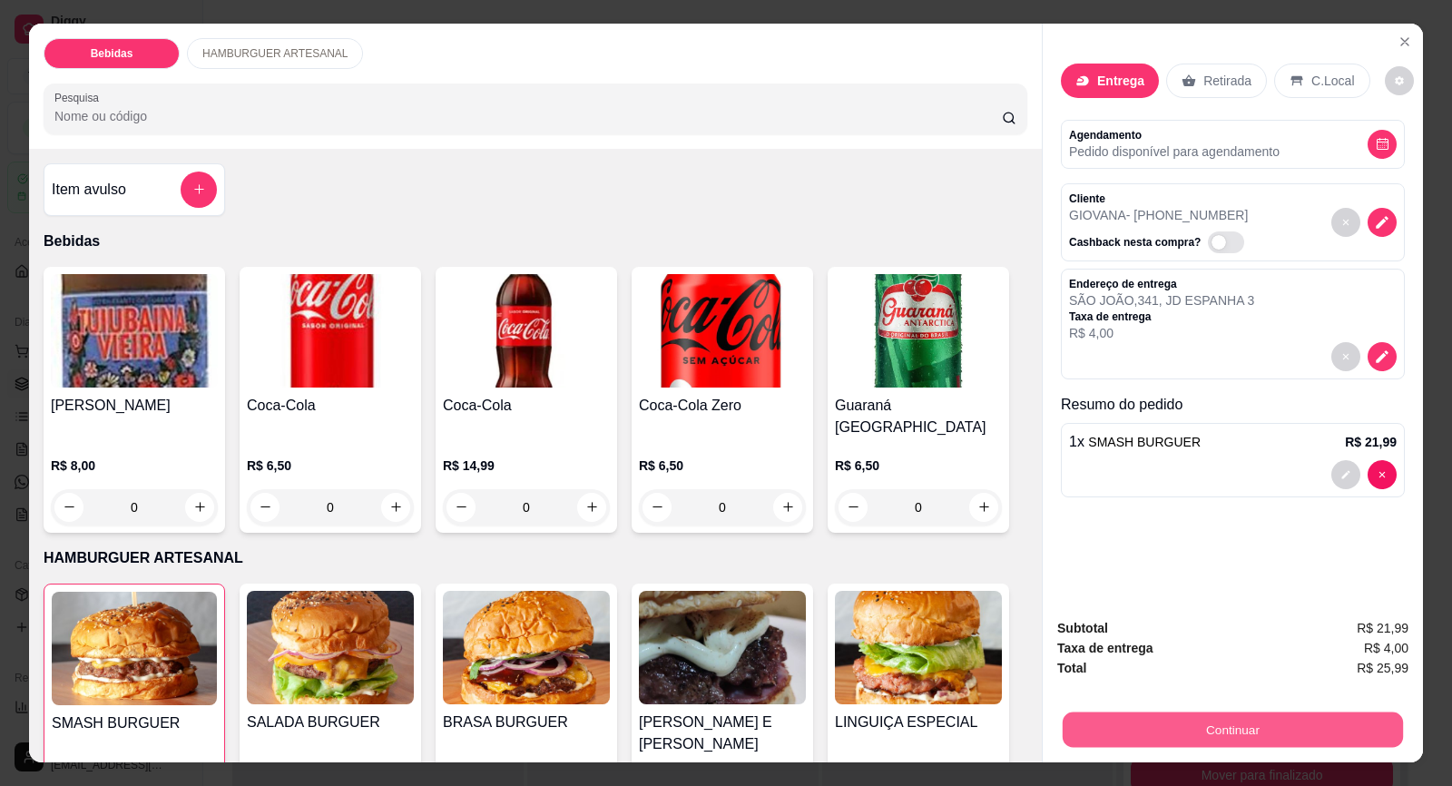
click at [1221, 726] on button "Continuar" at bounding box center [1232, 729] width 340 height 35
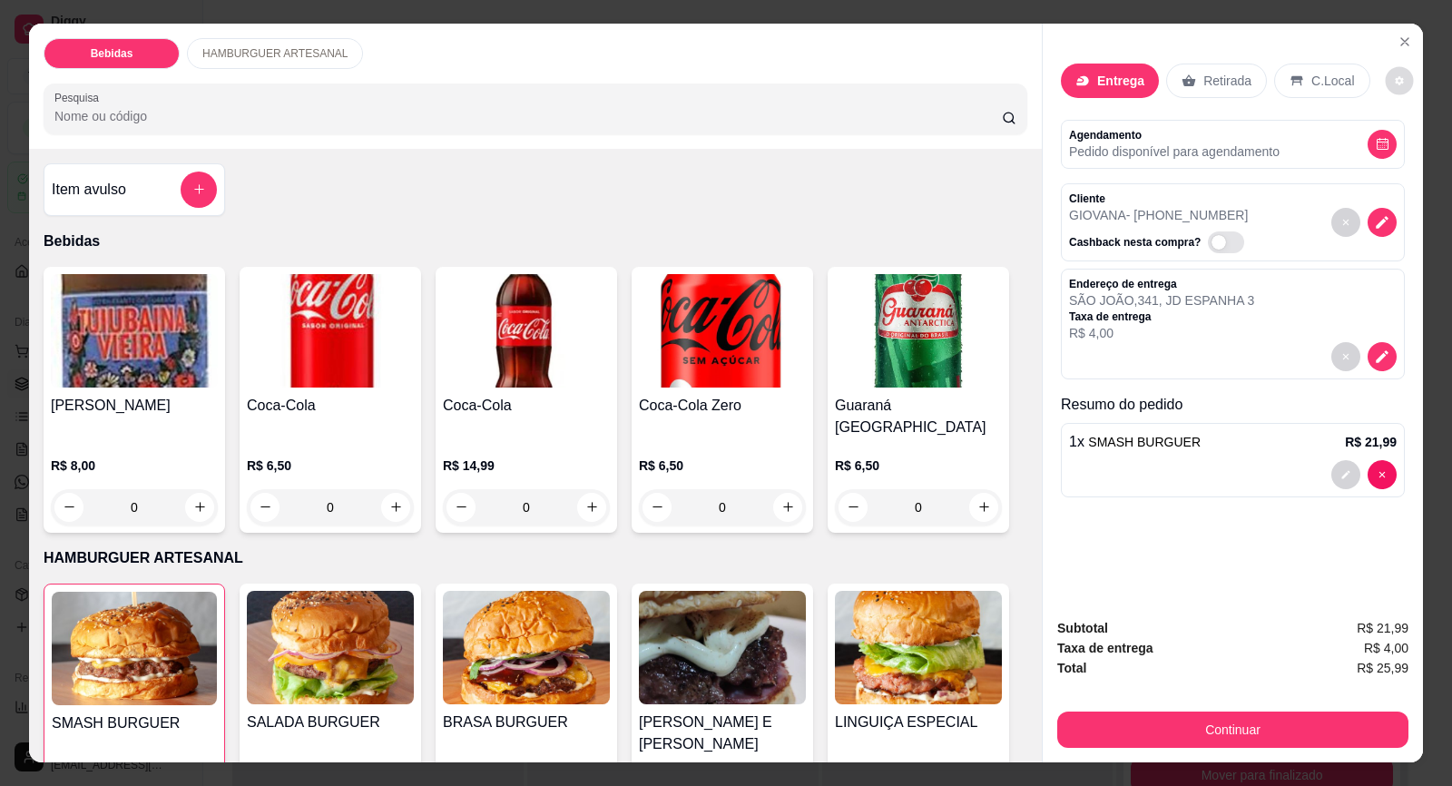
click at [1389, 75] on button "decrease-product-quantity" at bounding box center [1399, 80] width 28 height 28
click at [1378, 470] on icon "decrease-product-quantity" at bounding box center [1381, 474] width 11 height 11
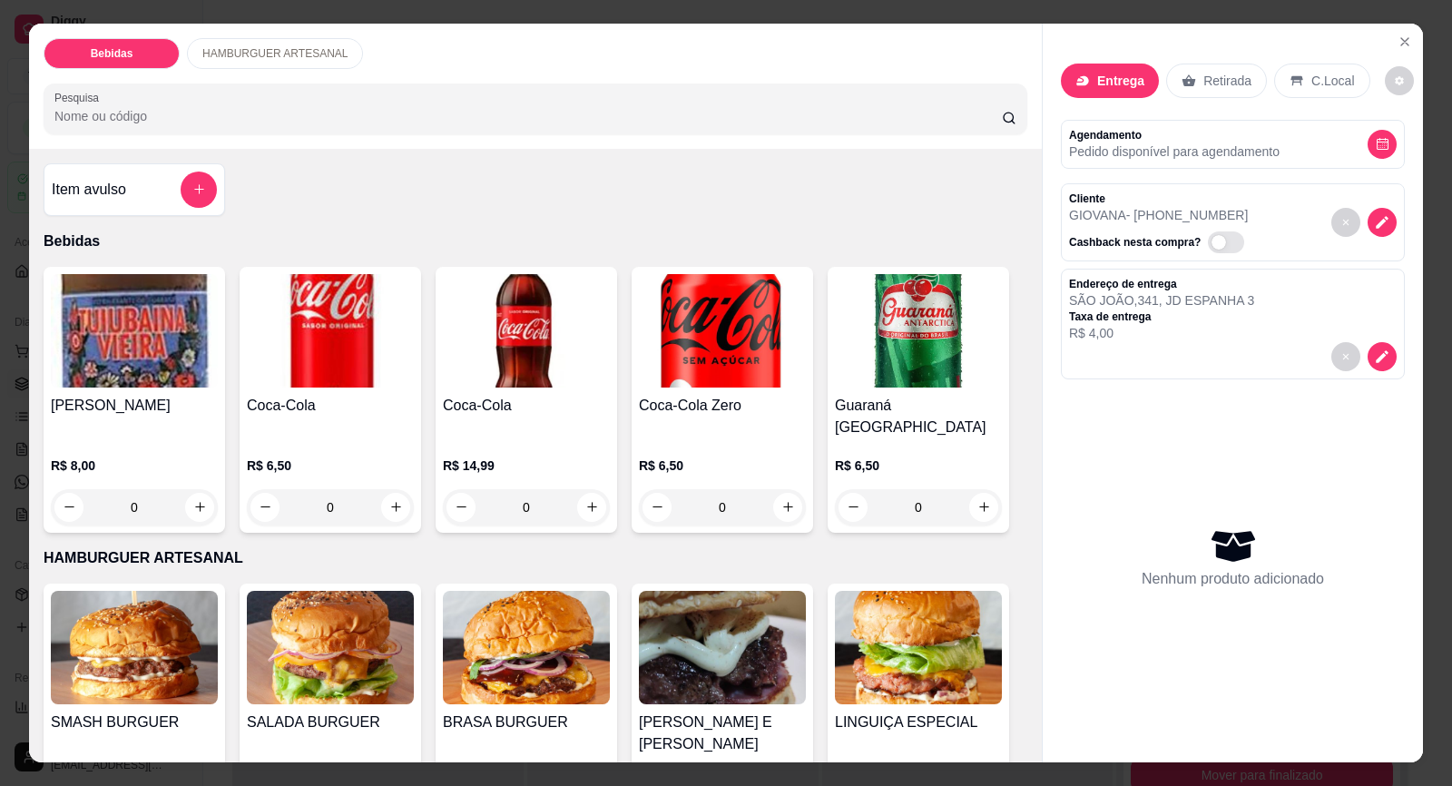
click at [134, 651] on img at bounding box center [134, 647] width 167 height 113
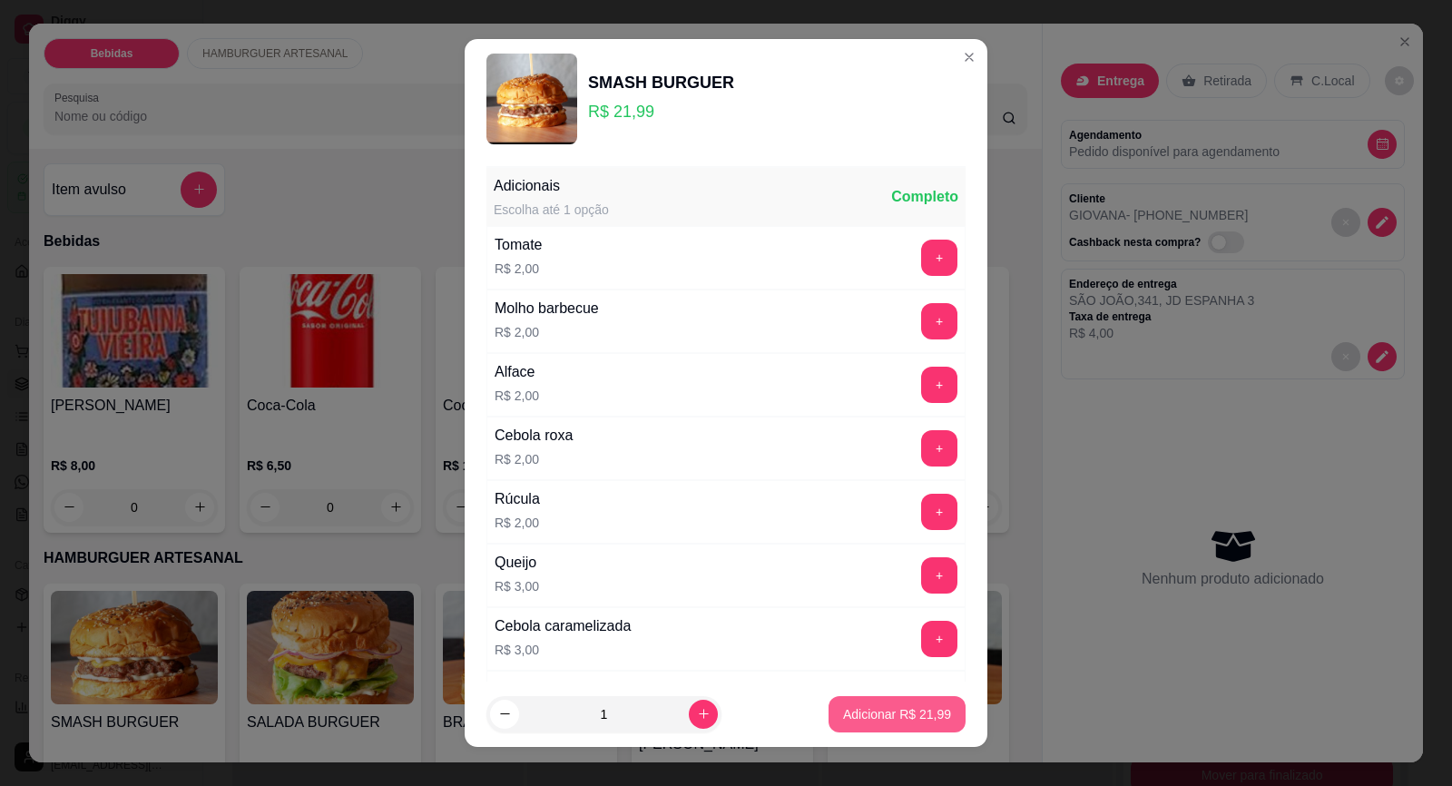
click at [854, 715] on p "Adicionar R$ 21,99" at bounding box center [897, 714] width 108 height 18
type input "1"
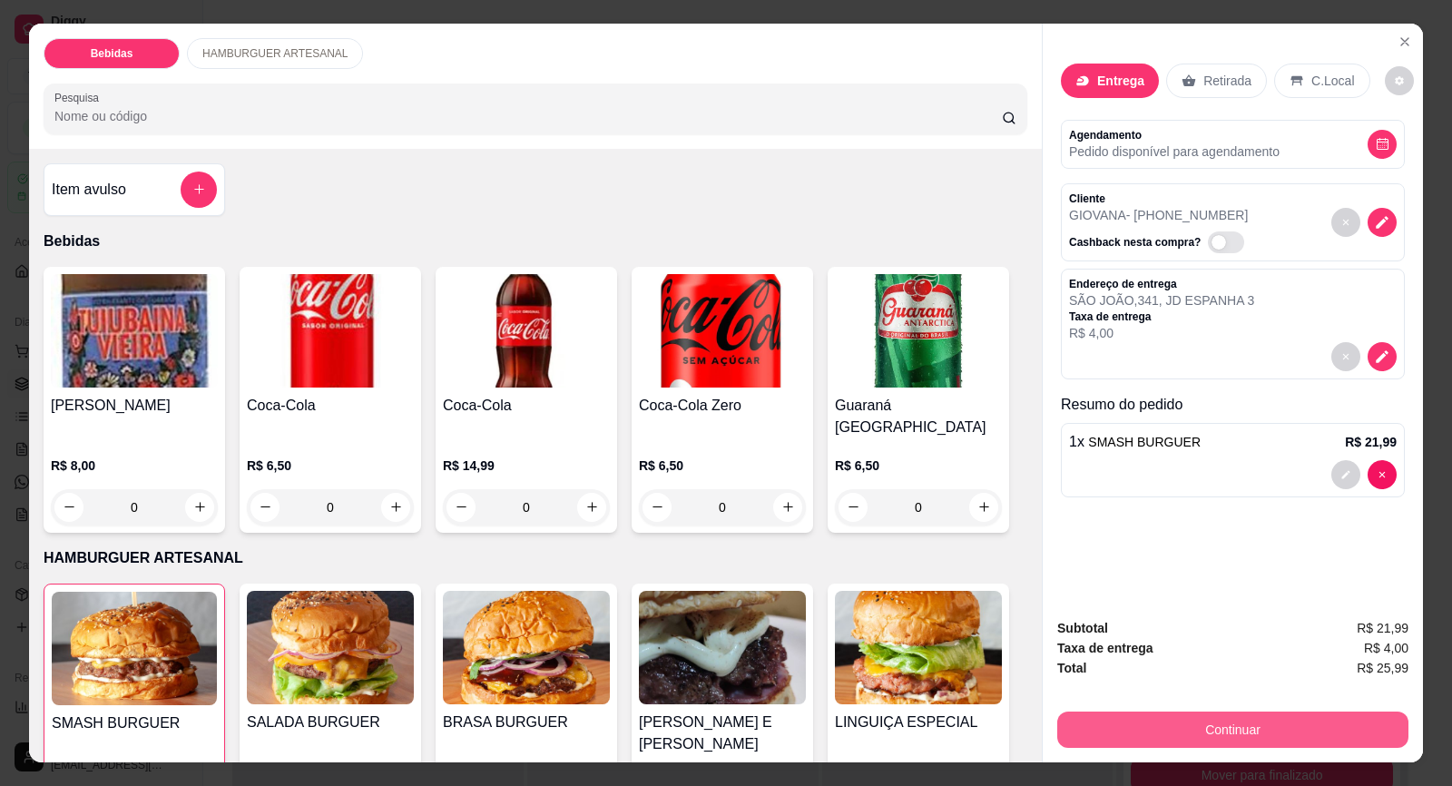
click at [1237, 731] on button "Continuar" at bounding box center [1232, 729] width 351 height 36
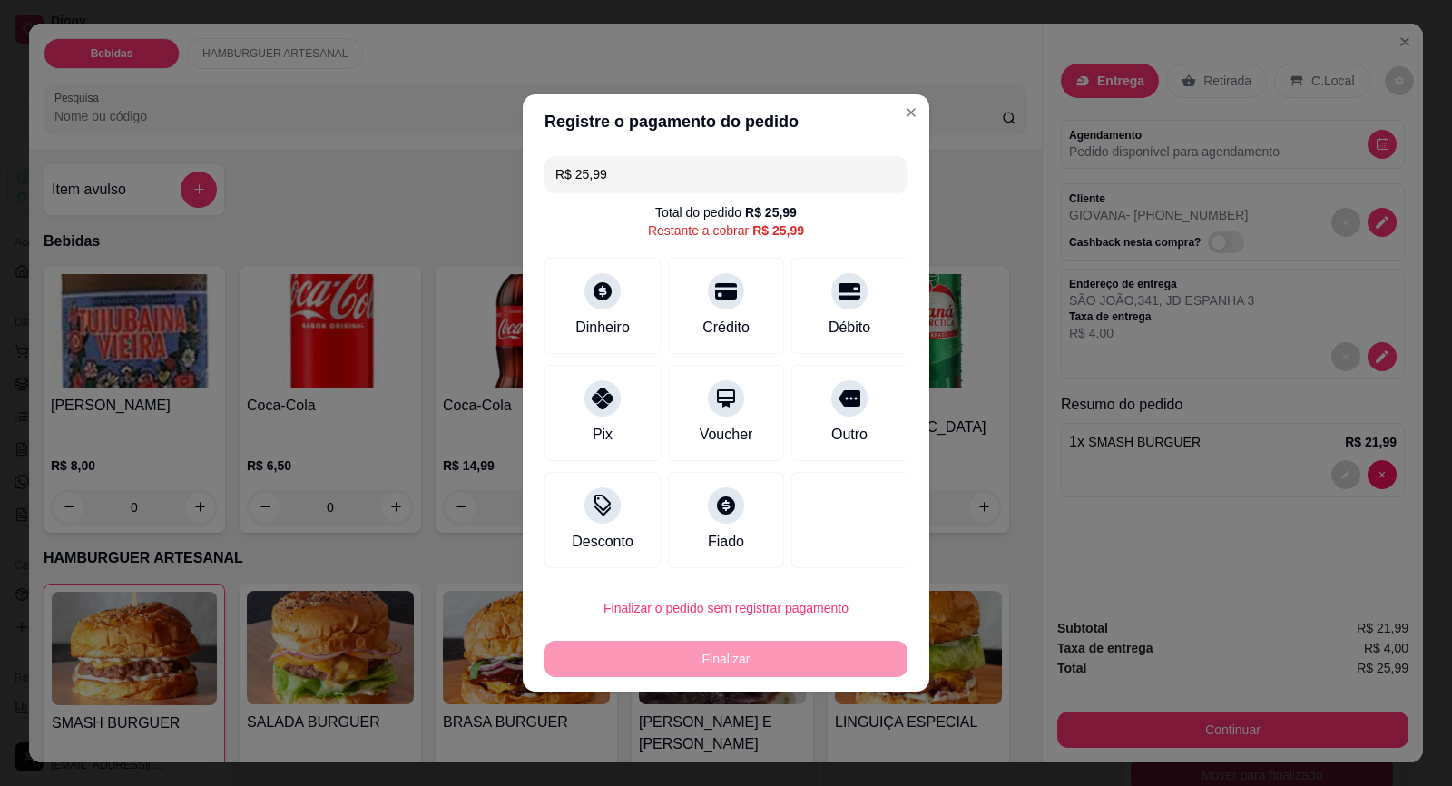
drag, startPoint x: 625, startPoint y: 170, endPoint x: 550, endPoint y: 174, distance: 75.4
click at [550, 174] on div "R$ 25,99" at bounding box center [725, 174] width 363 height 36
click at [602, 510] on icon at bounding box center [602, 506] width 18 height 12
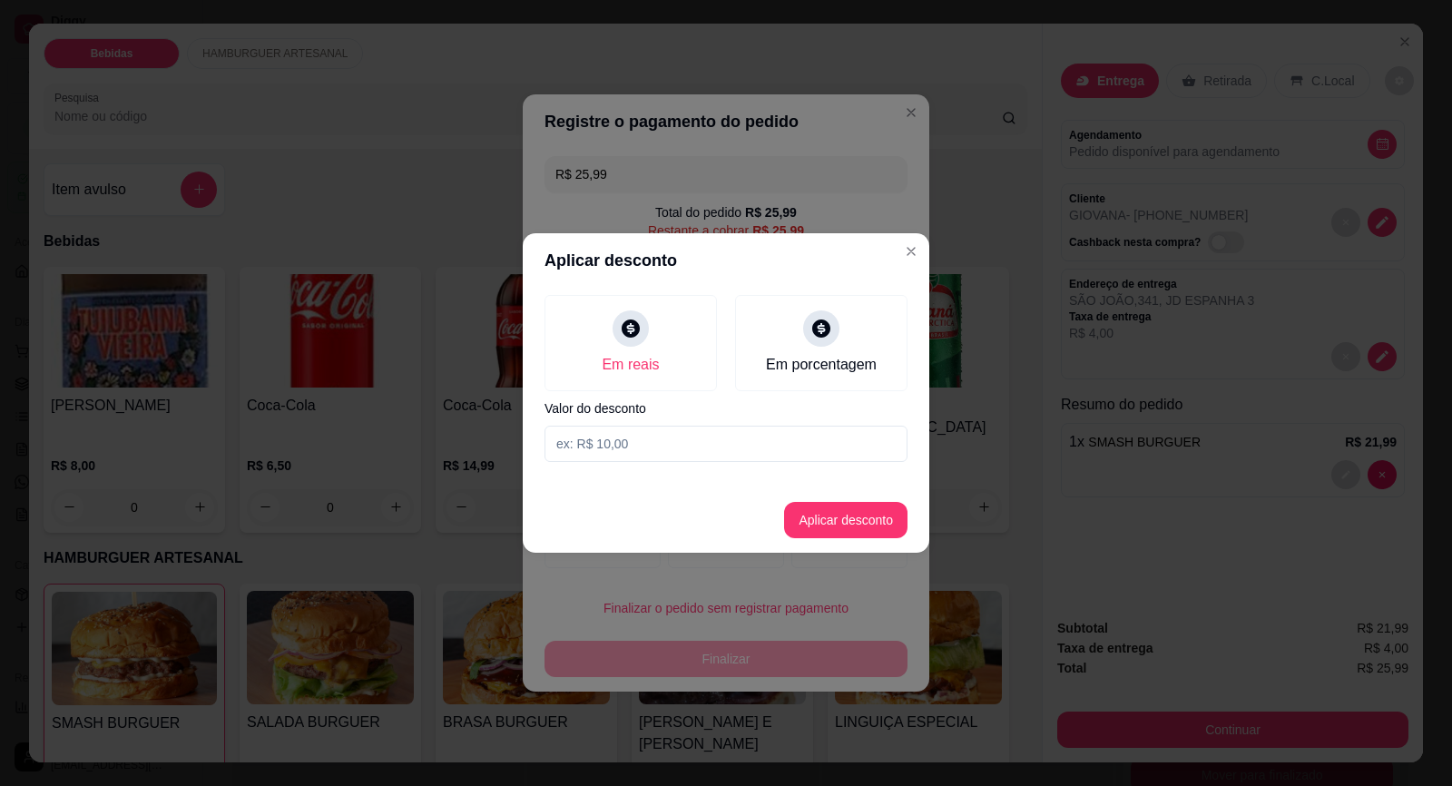
click at [614, 434] on input at bounding box center [725, 444] width 363 height 36
type input "21,99"
click at [807, 515] on button "Aplicar desconto" at bounding box center [845, 520] width 123 height 36
type input "R$ 4,00"
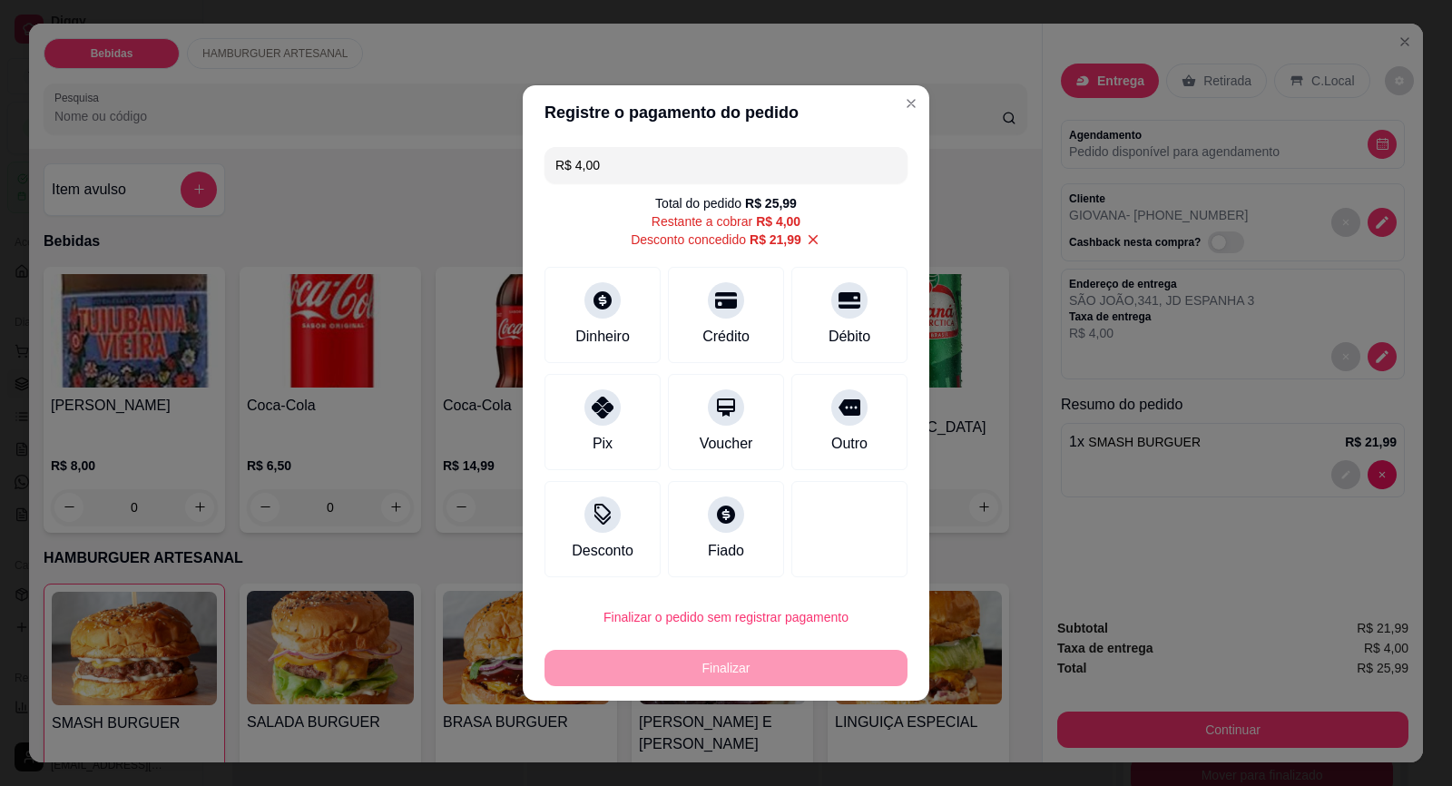
click at [784, 667] on div "Finalizar" at bounding box center [725, 668] width 363 height 36
click at [778, 628] on button "Finalizar o pedido sem registrar pagamento" at bounding box center [725, 617] width 363 height 36
click at [859, 563] on button "Confirmar" at bounding box center [836, 565] width 64 height 27
type input "0"
type input "-R$ 21,99"
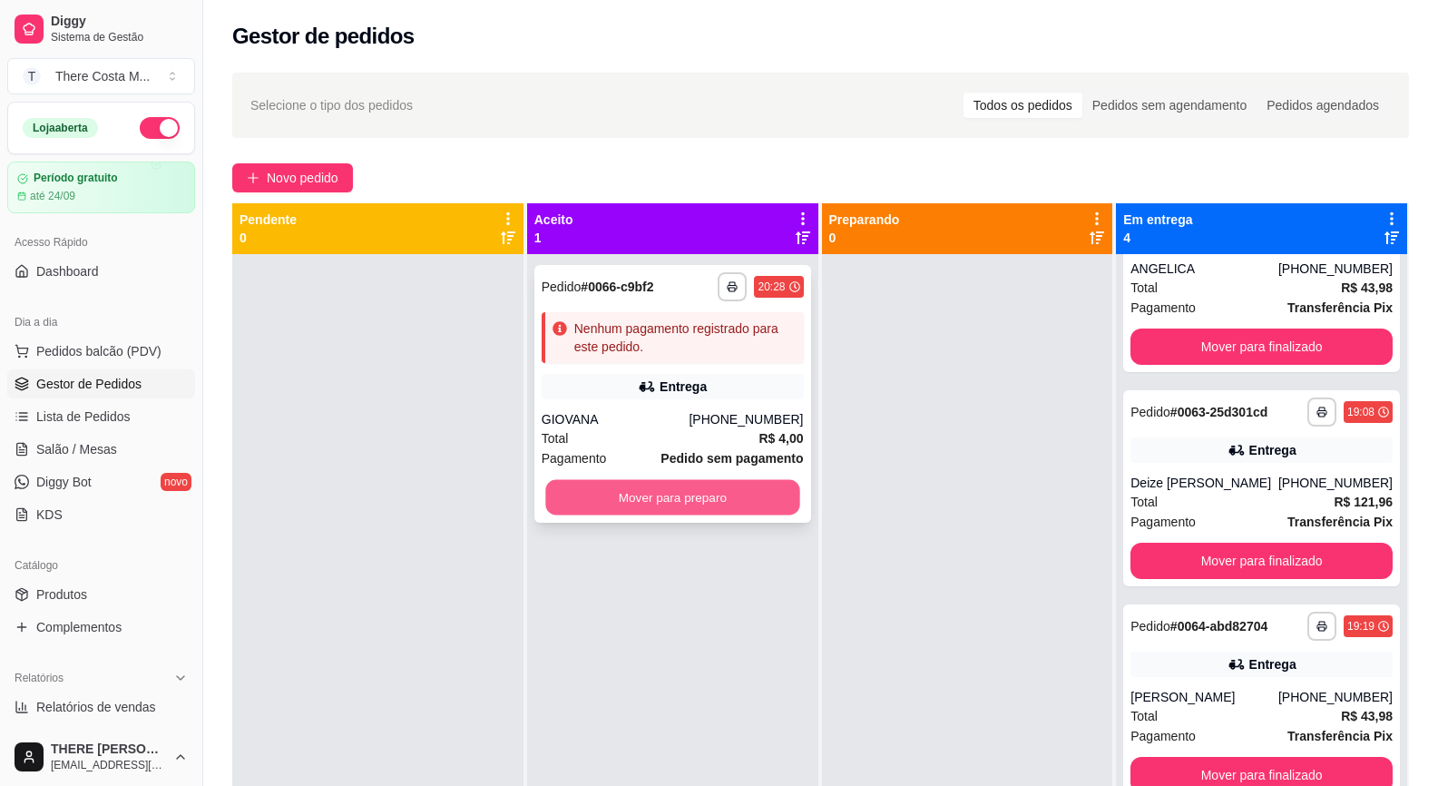
click at [649, 494] on button "Mover para preparo" at bounding box center [672, 497] width 254 height 35
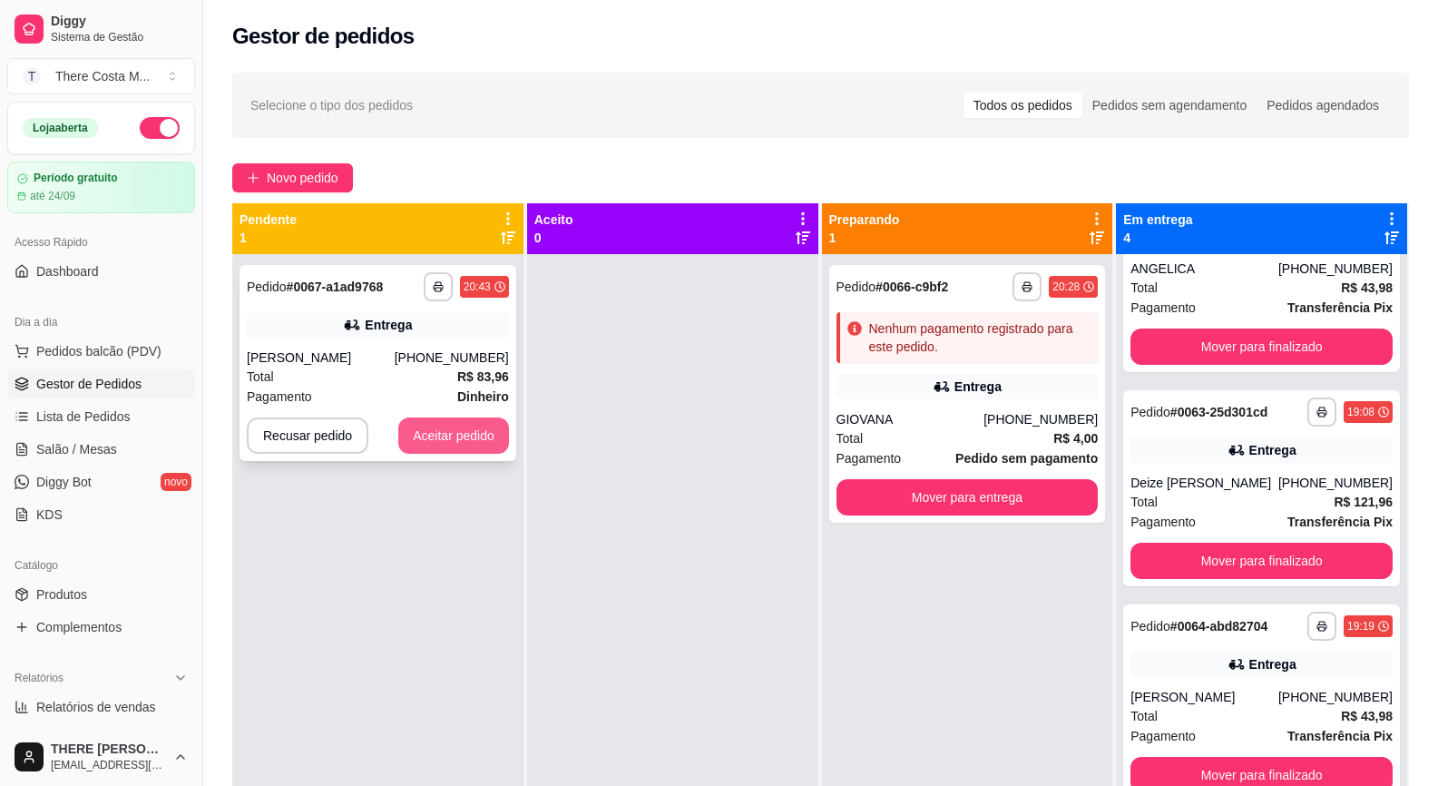
click at [474, 422] on button "Aceitar pedido" at bounding box center [453, 435] width 111 height 36
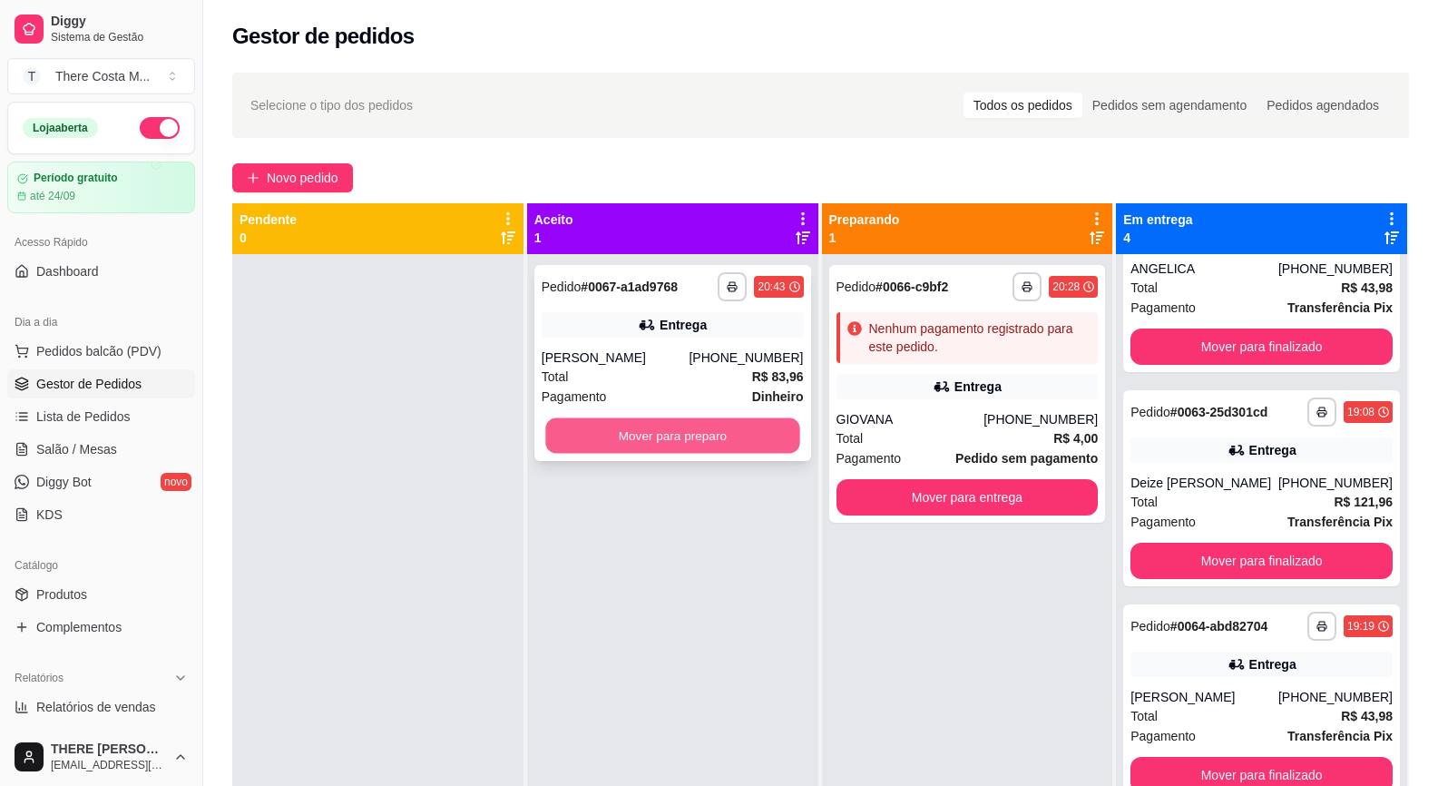
click at [603, 418] on button "Mover para preparo" at bounding box center [672, 435] width 254 height 35
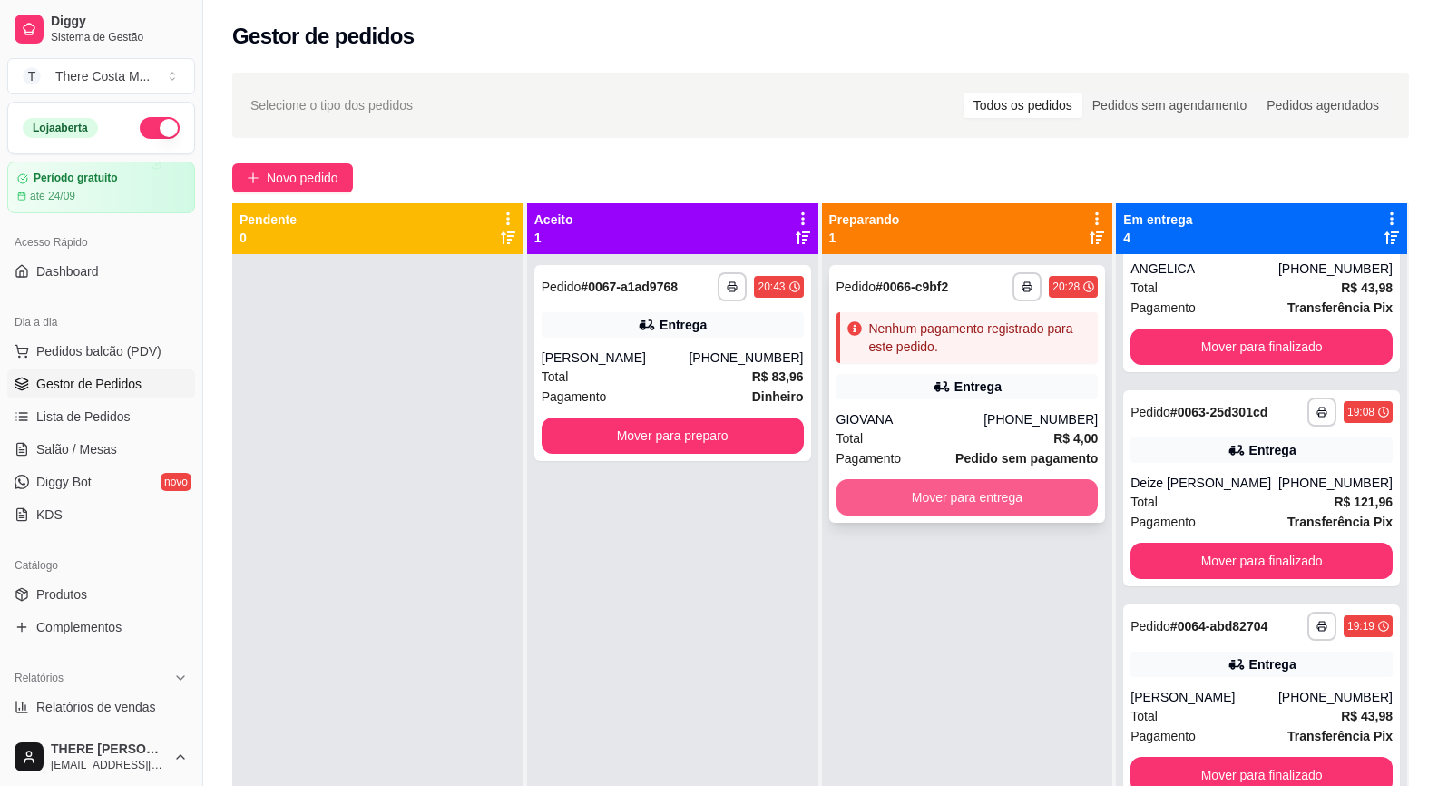
click at [983, 502] on button "Mover para entrega" at bounding box center [968, 497] width 262 height 36
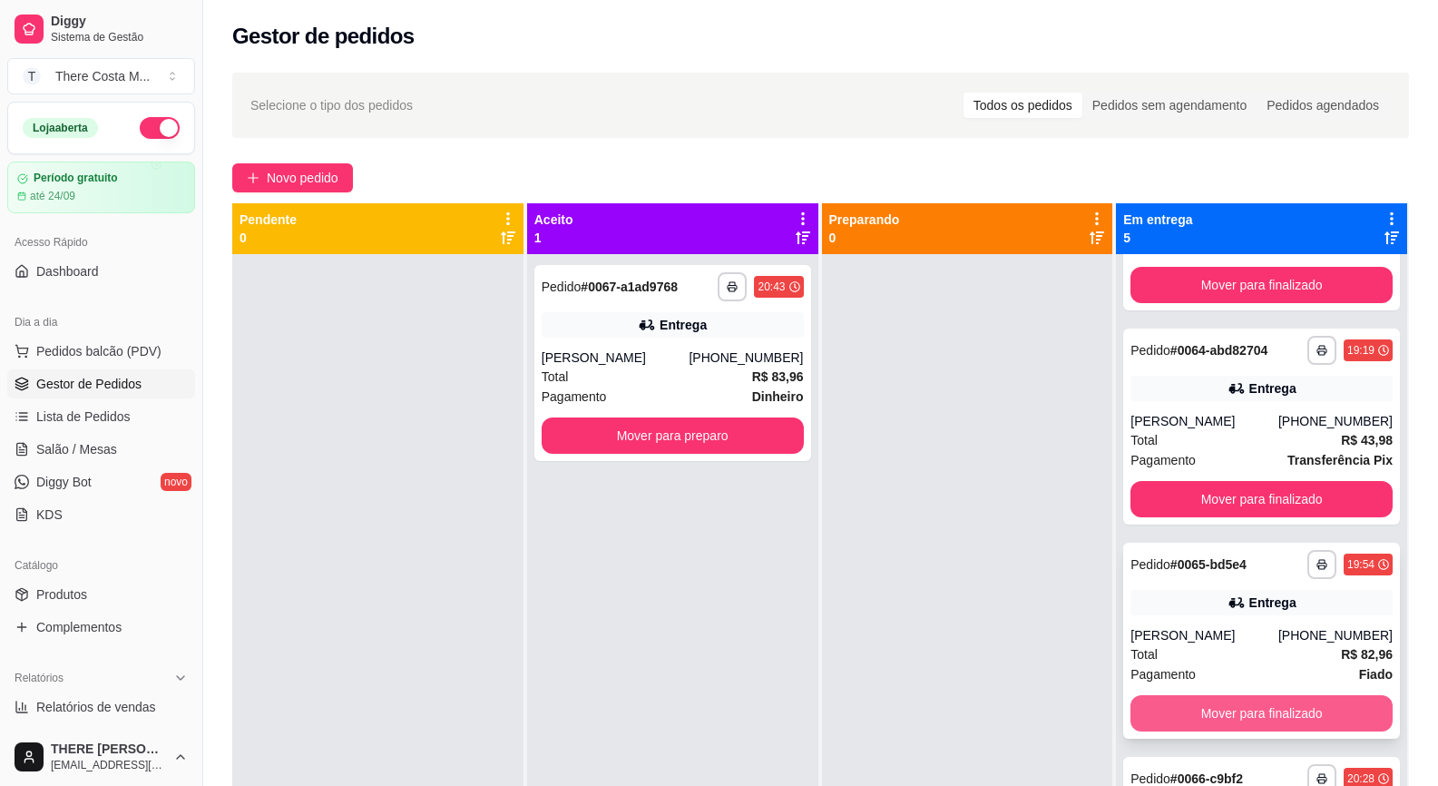
scroll to position [51, 0]
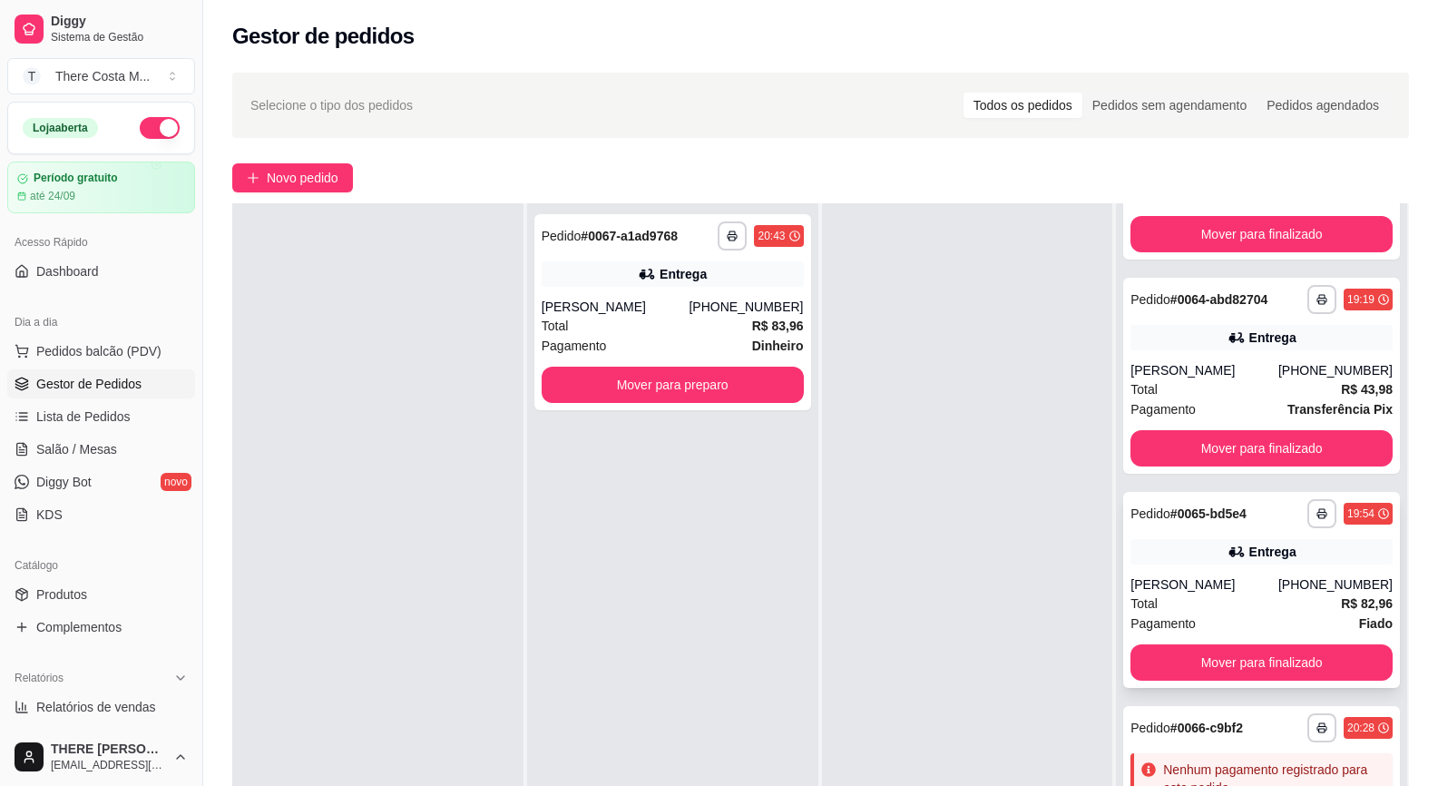
click at [1231, 612] on div "Total R$ 82,96" at bounding box center [1262, 603] width 262 height 20
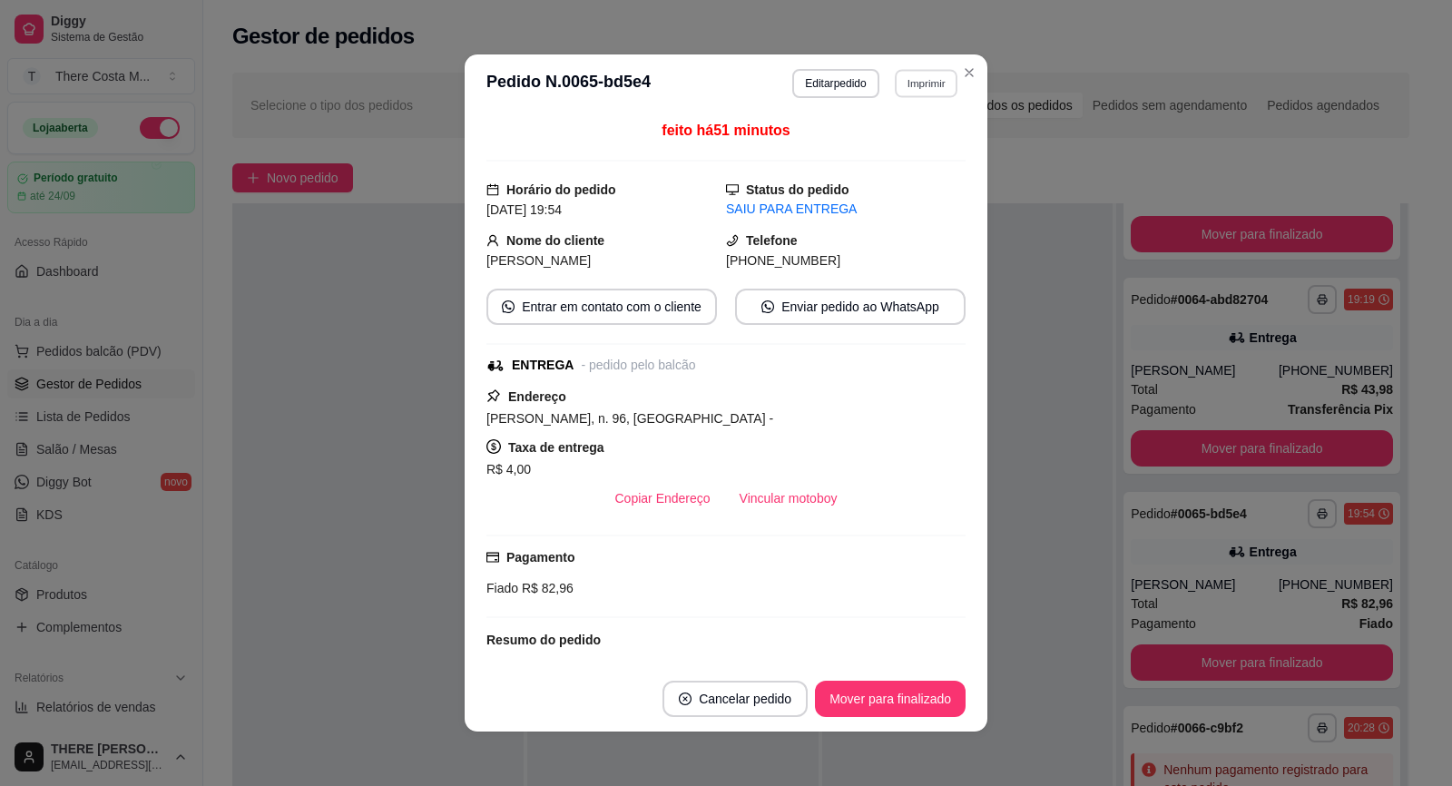
click at [929, 87] on button "Imprimir" at bounding box center [926, 83] width 63 height 28
click at [897, 143] on button "IMPRESSORA" at bounding box center [887, 146] width 132 height 29
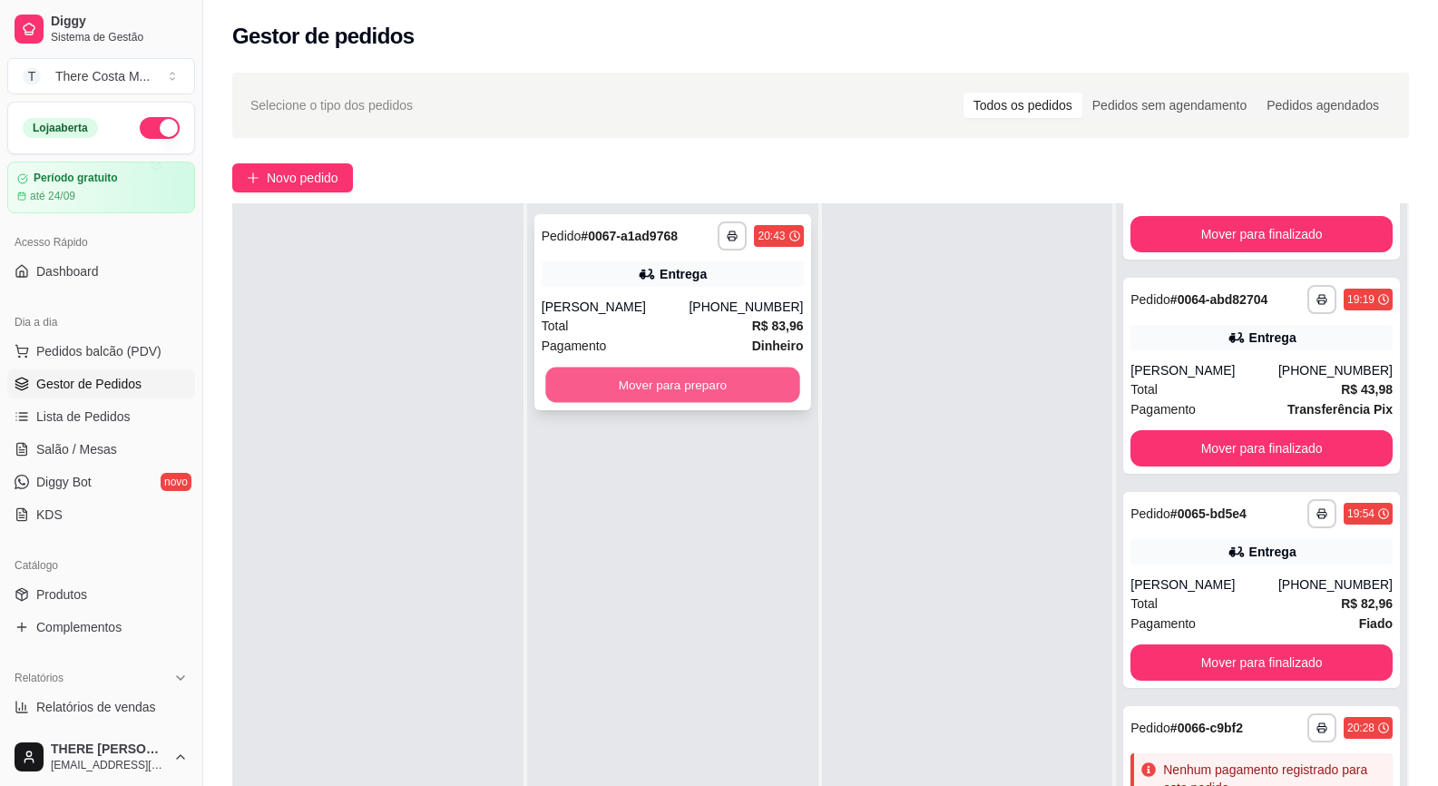
click at [722, 392] on button "Mover para preparo" at bounding box center [672, 384] width 254 height 35
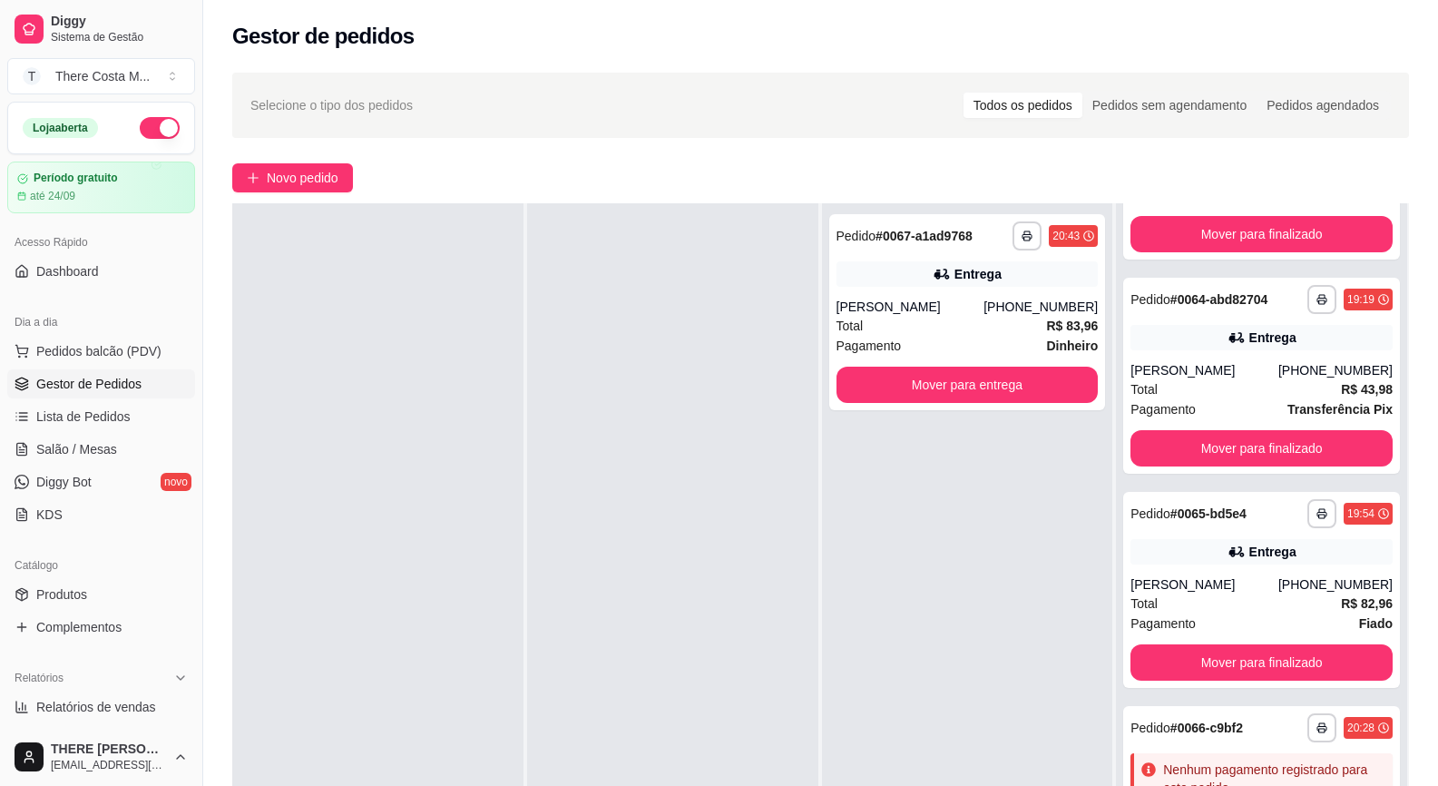
click at [955, 183] on div "Novo pedido" at bounding box center [820, 177] width 1177 height 29
click at [955, 279] on div "Entrega" at bounding box center [978, 274] width 47 height 18
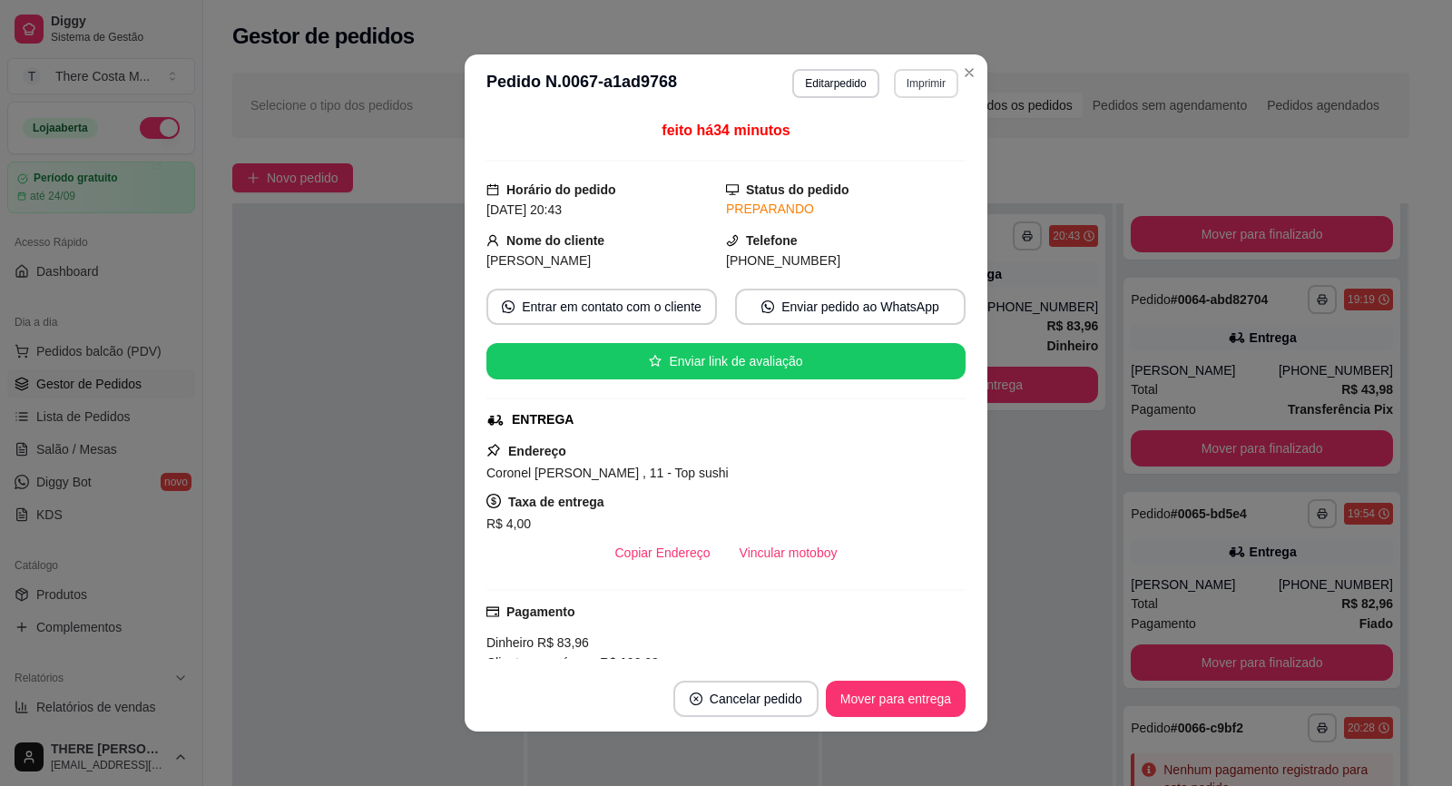
click at [931, 77] on button "Imprimir" at bounding box center [926, 83] width 64 height 29
click at [907, 141] on button "IMPRESSORA" at bounding box center [886, 146] width 127 height 28
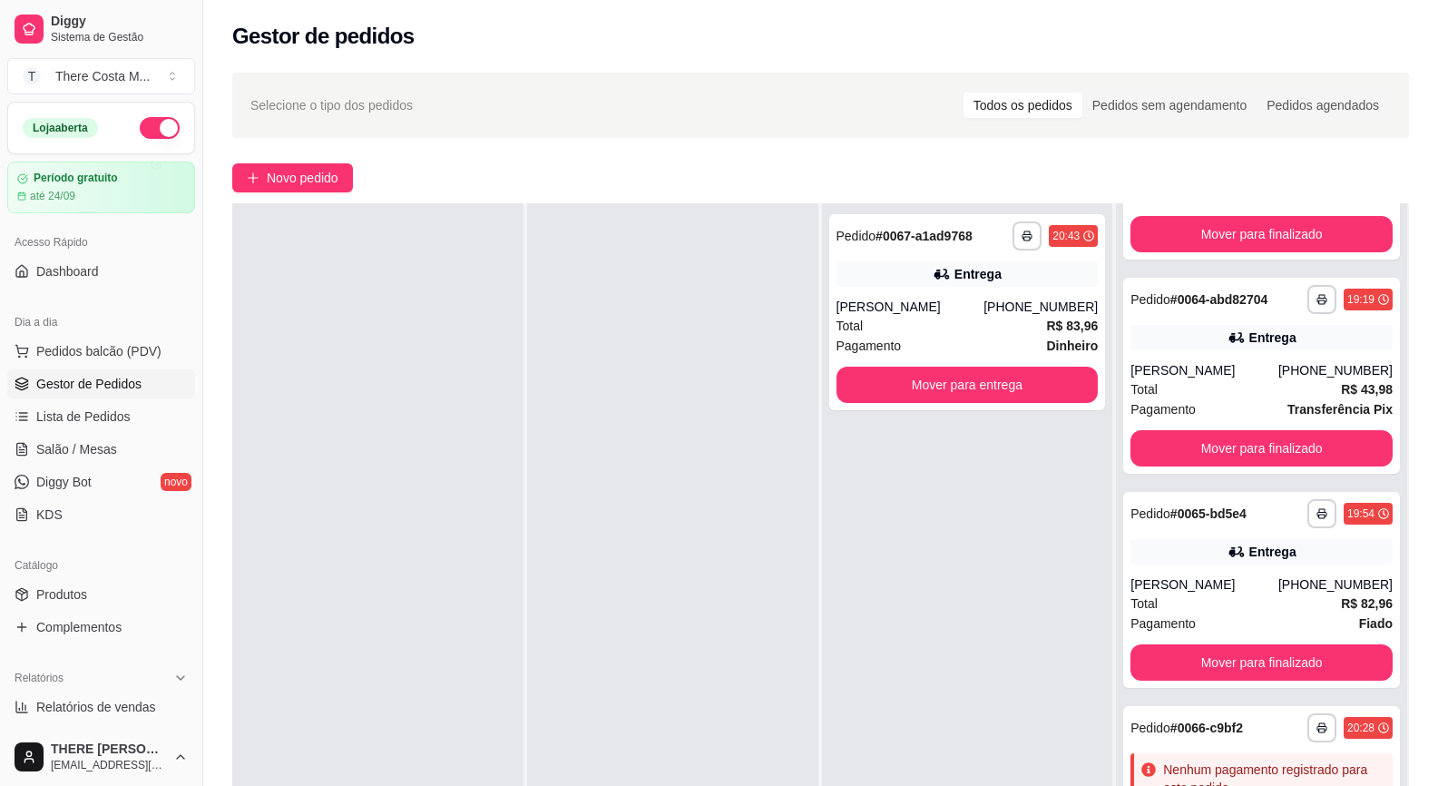
click at [140, 131] on button "button" at bounding box center [160, 128] width 40 height 22
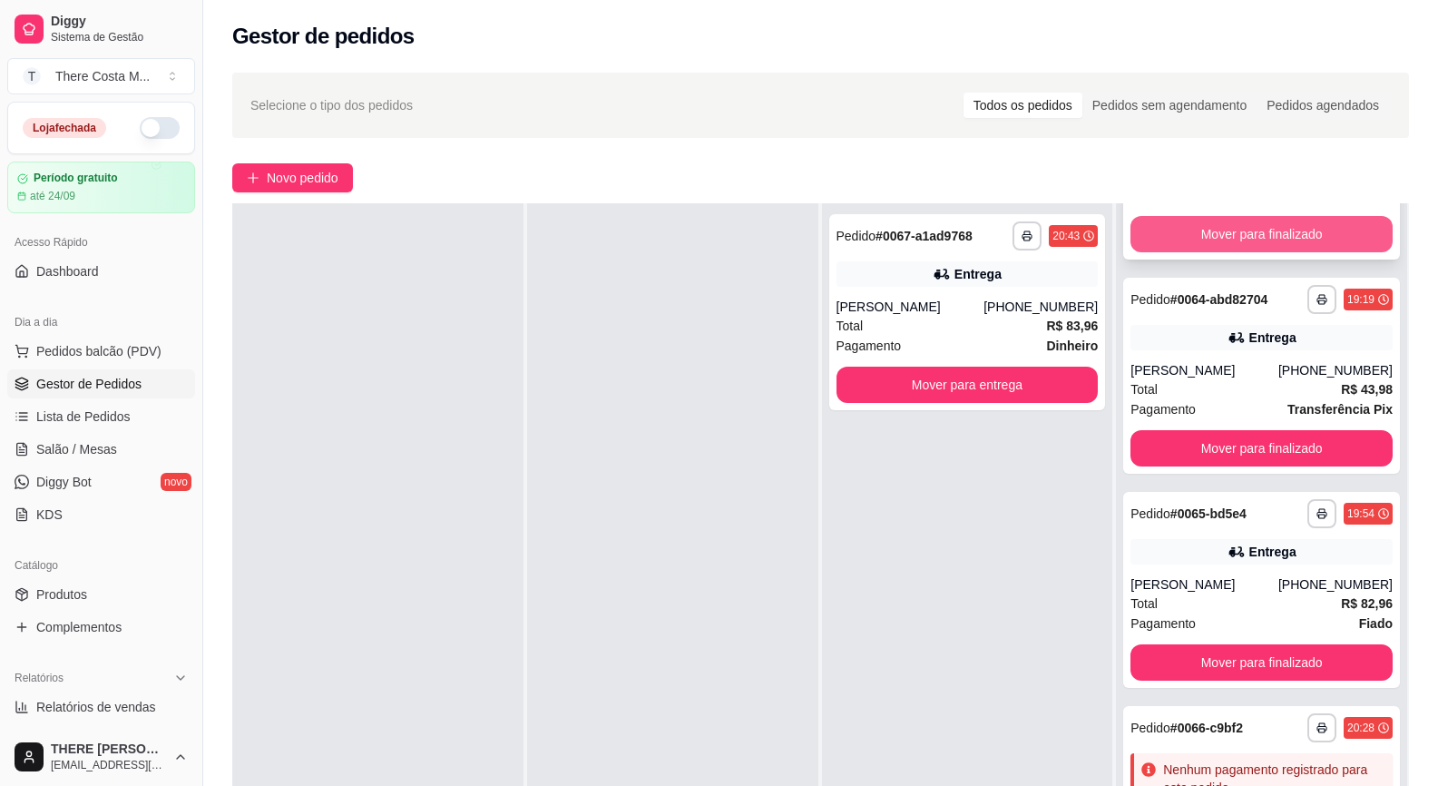
click at [1300, 238] on button "Mover para finalizado" at bounding box center [1262, 234] width 262 height 36
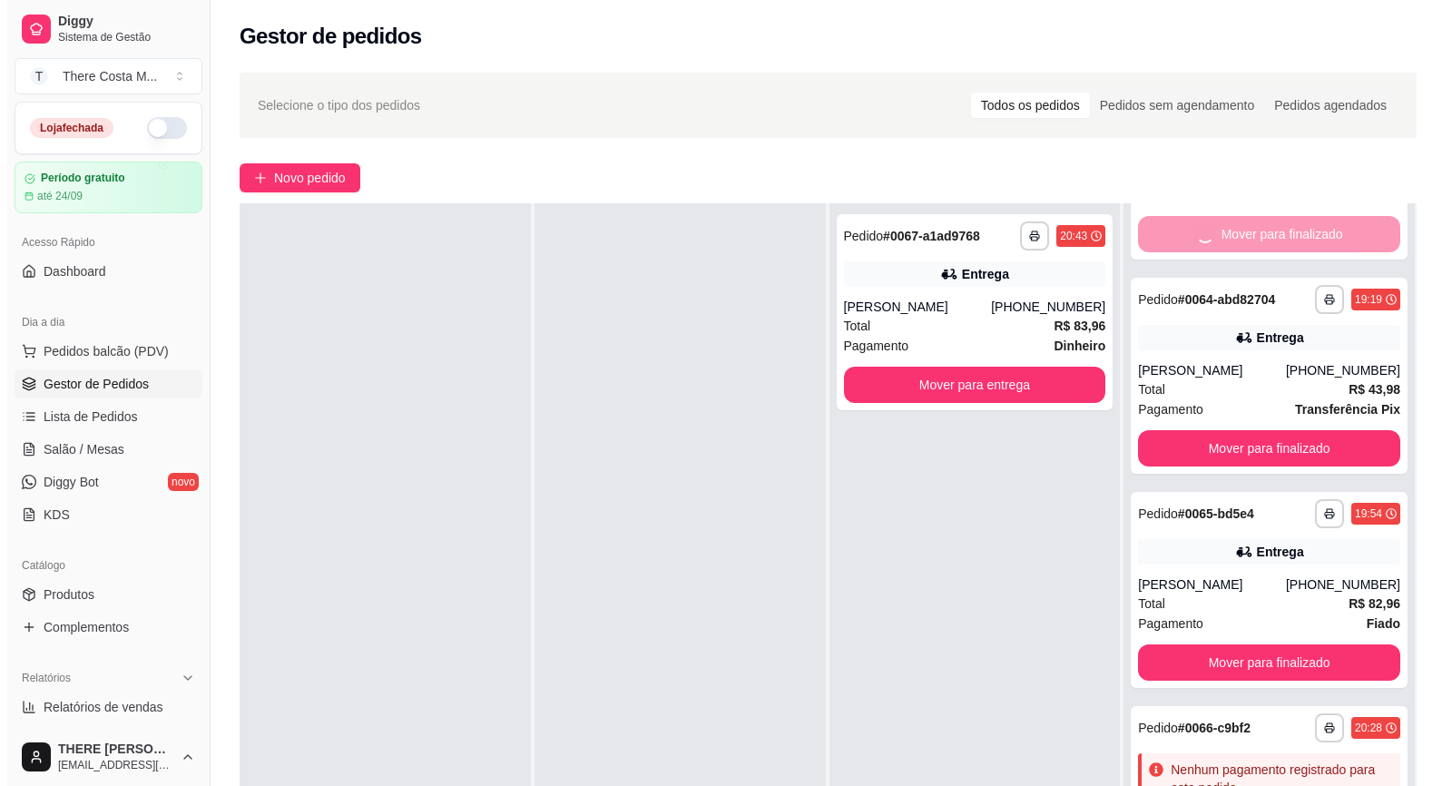
scroll to position [0, 0]
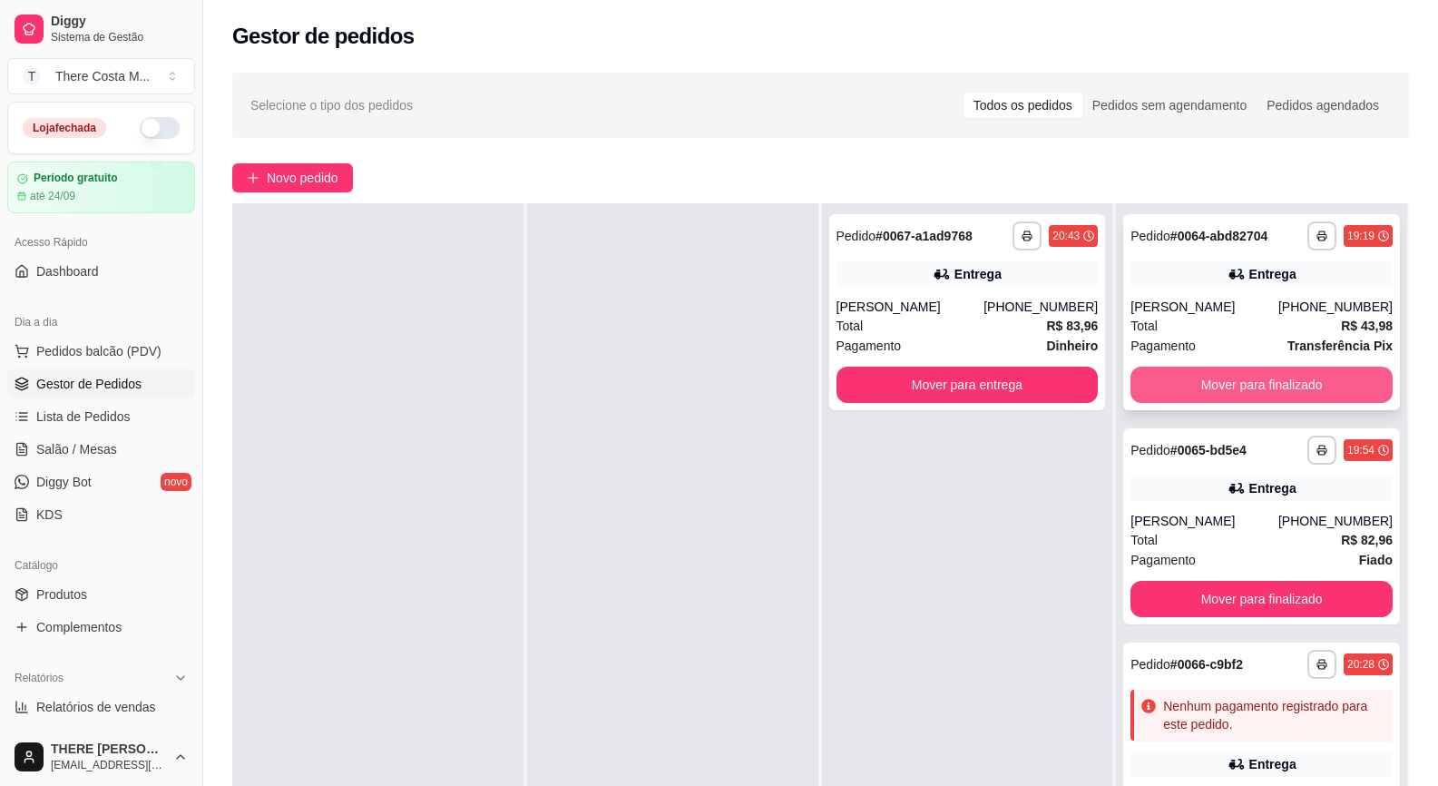
click at [1291, 402] on button "Mover para finalizado" at bounding box center [1262, 385] width 262 height 36
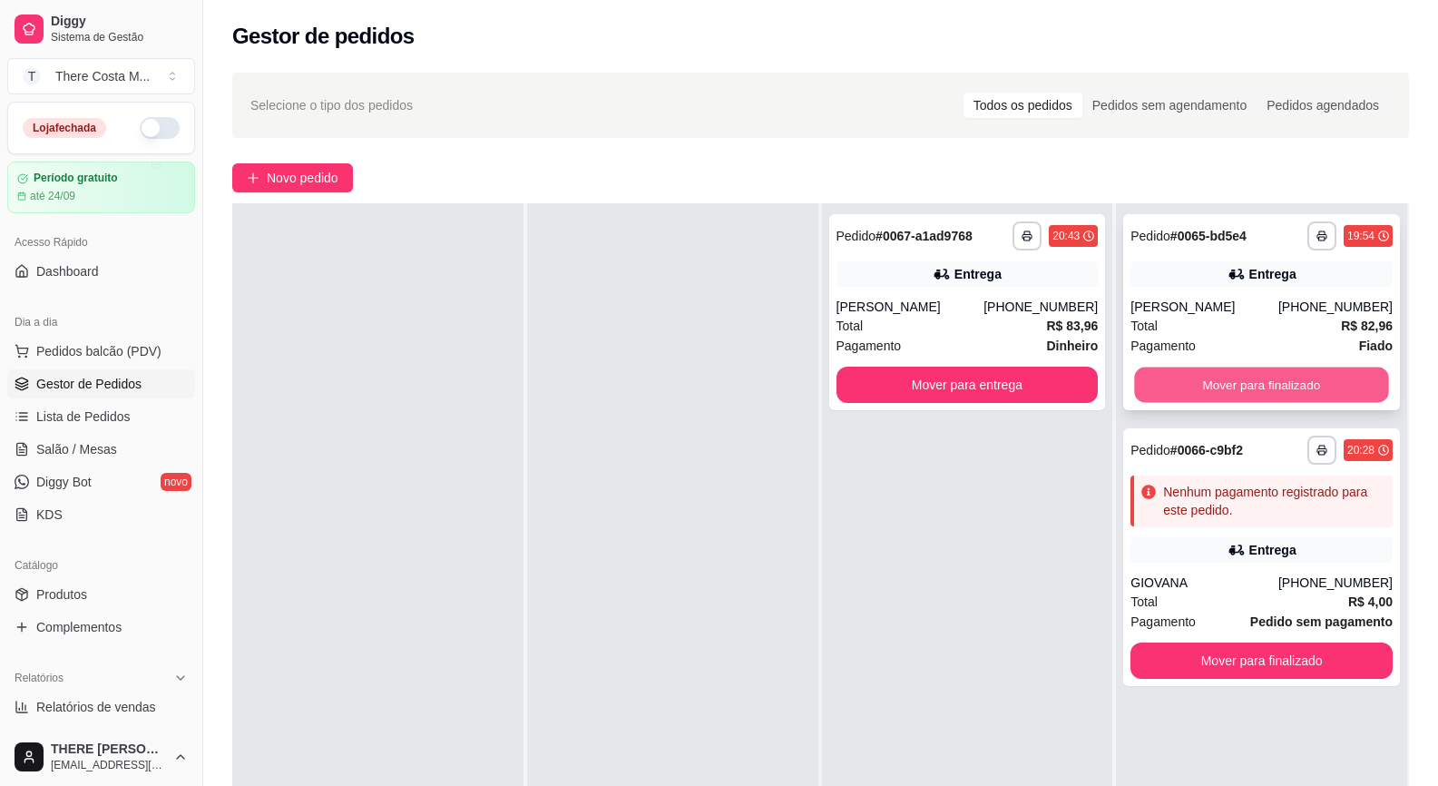
click at [1296, 371] on button "Mover para finalizado" at bounding box center [1262, 384] width 254 height 35
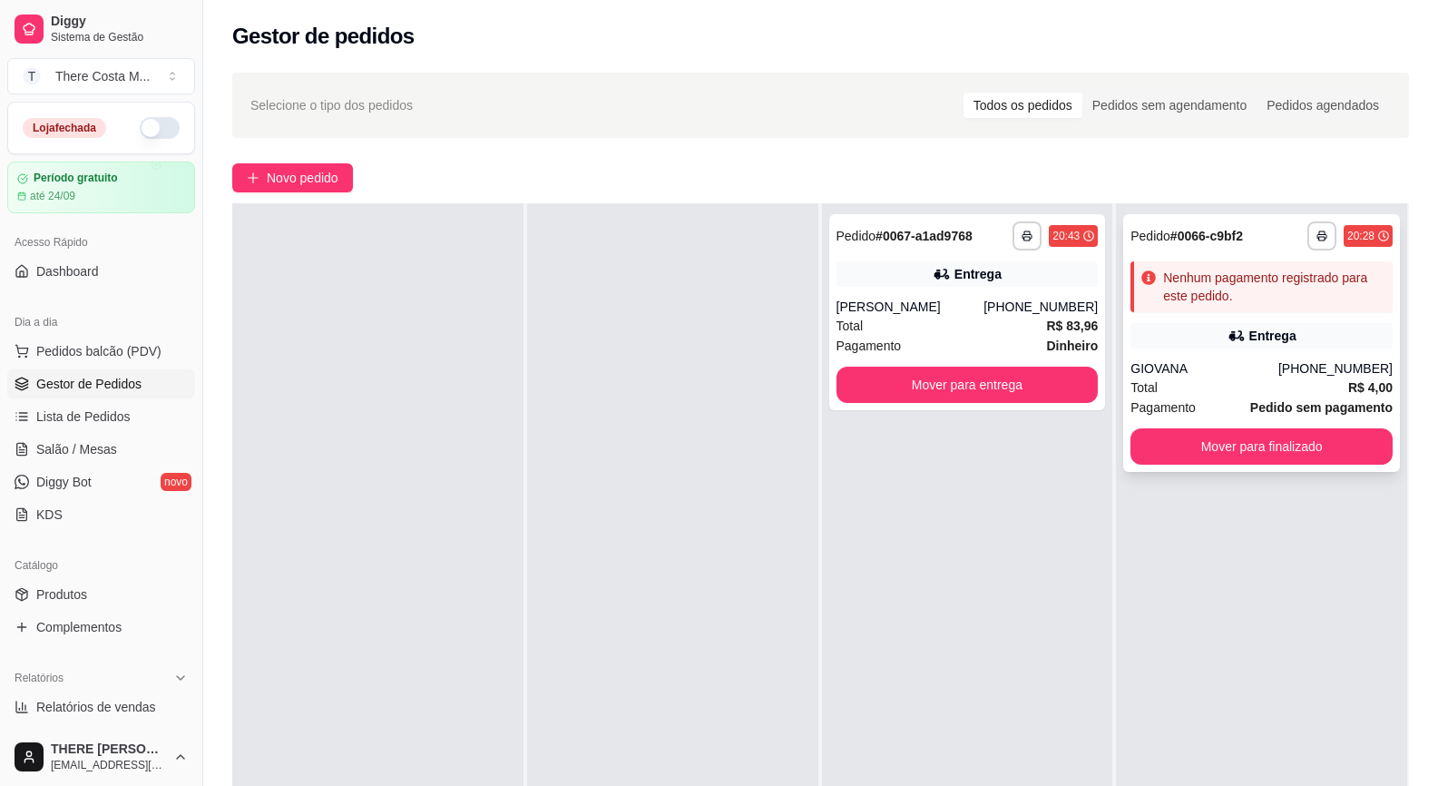
click at [1233, 370] on div "GIOVANA" at bounding box center [1205, 368] width 148 height 18
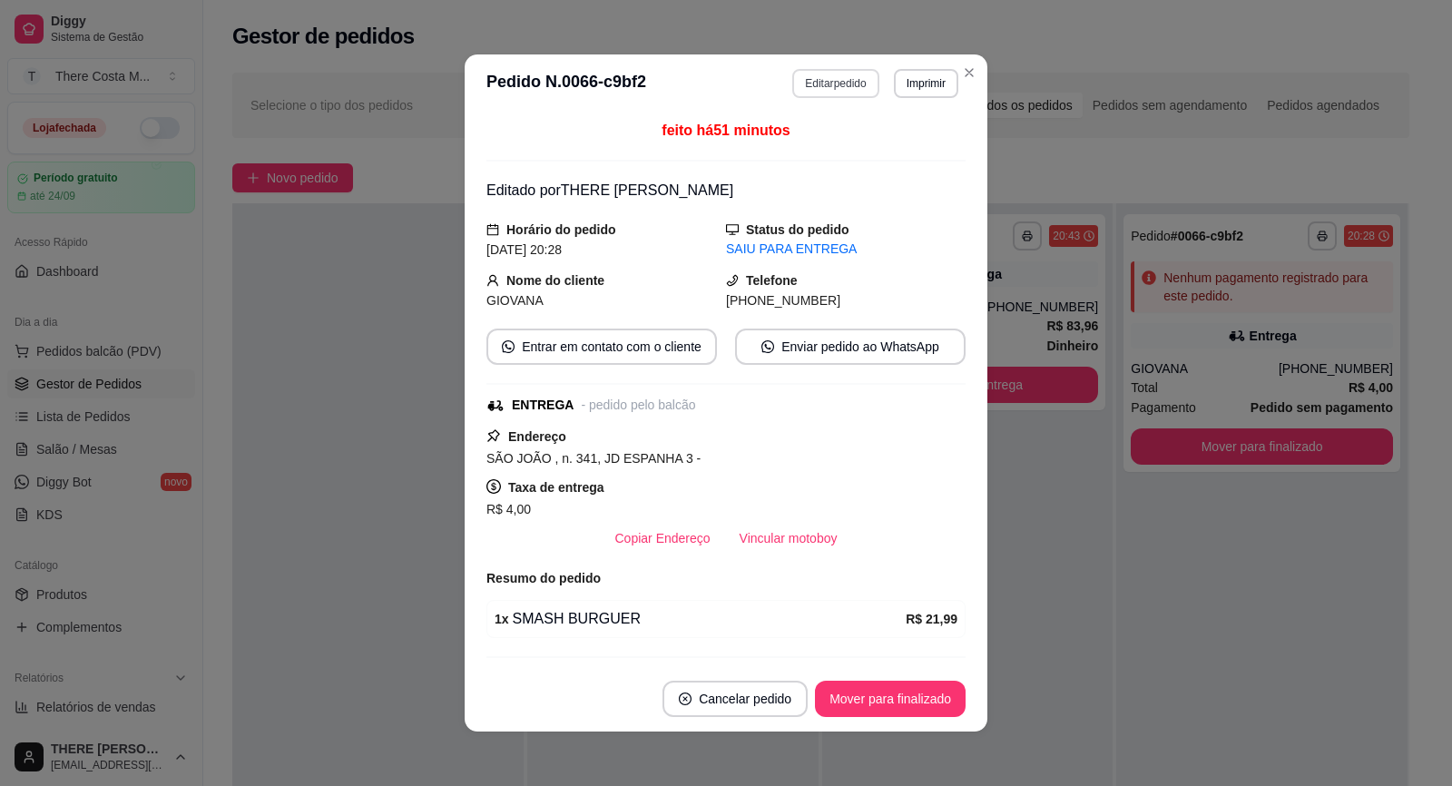
click at [846, 84] on button "Editar pedido" at bounding box center [835, 83] width 86 height 29
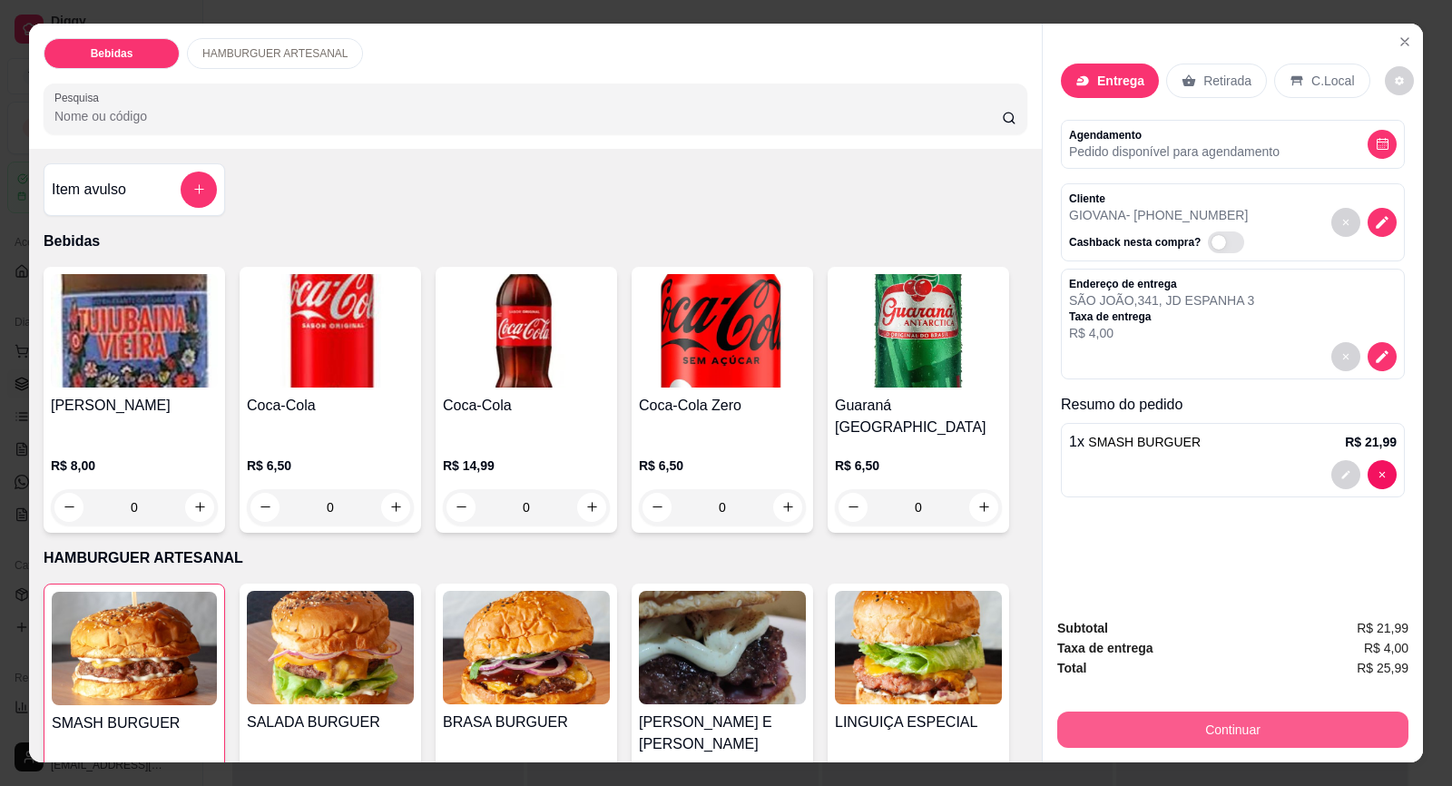
click at [1331, 735] on button "Continuar" at bounding box center [1232, 729] width 351 height 36
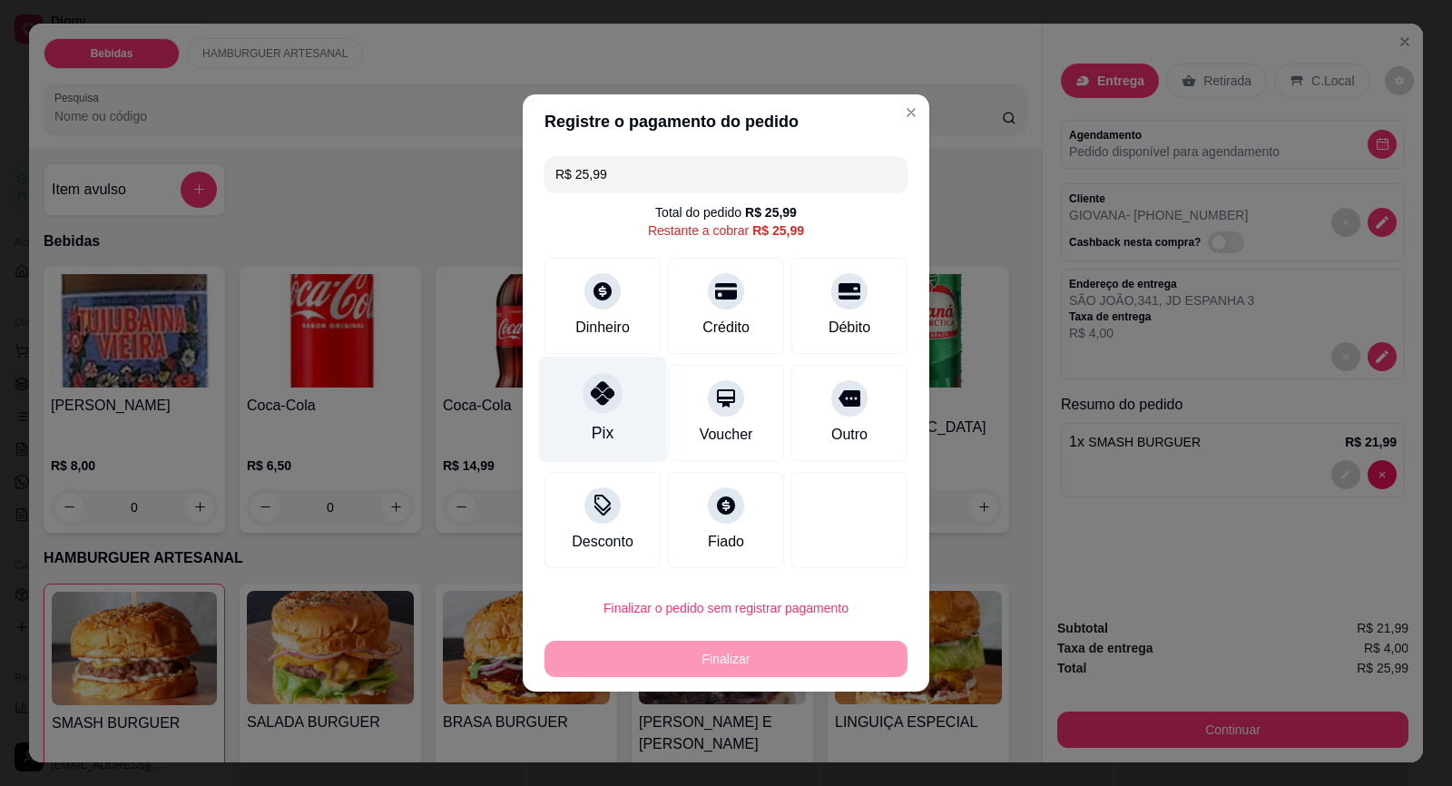
click at [599, 416] on div "Pix" at bounding box center [603, 410] width 128 height 106
type input "R$ 0,00"
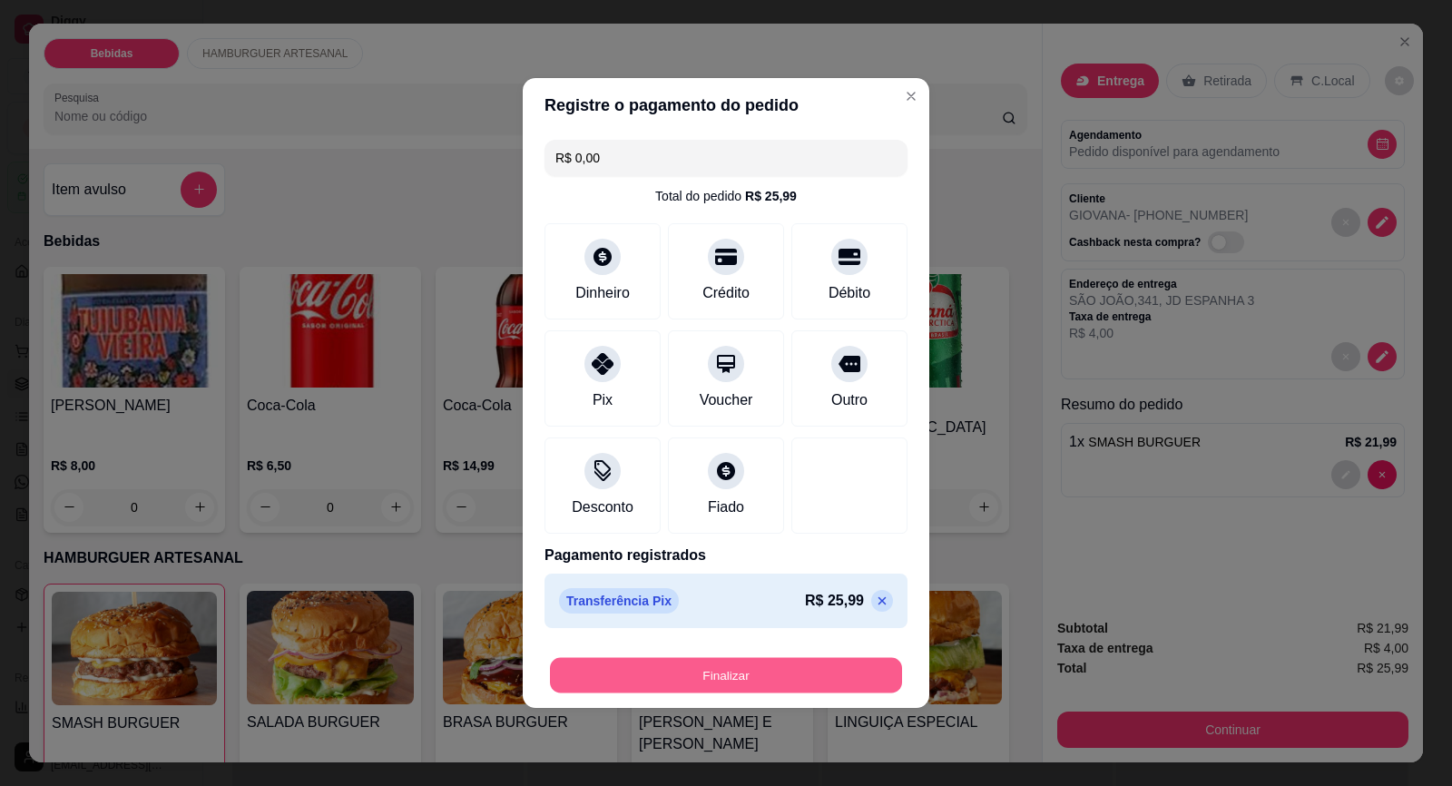
click at [722, 680] on button "Finalizar" at bounding box center [726, 675] width 352 height 35
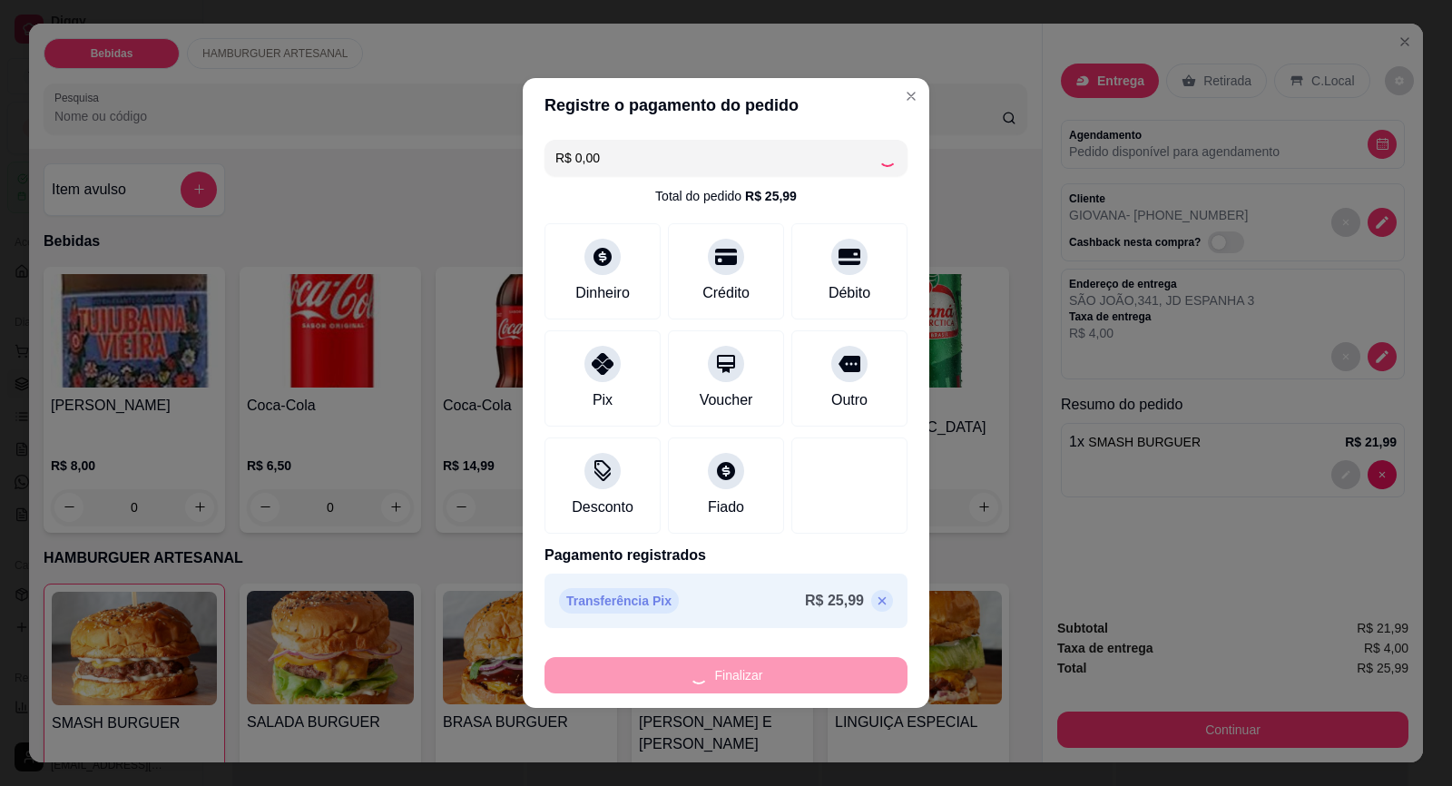
type input "0"
type input "-R$ 25,99"
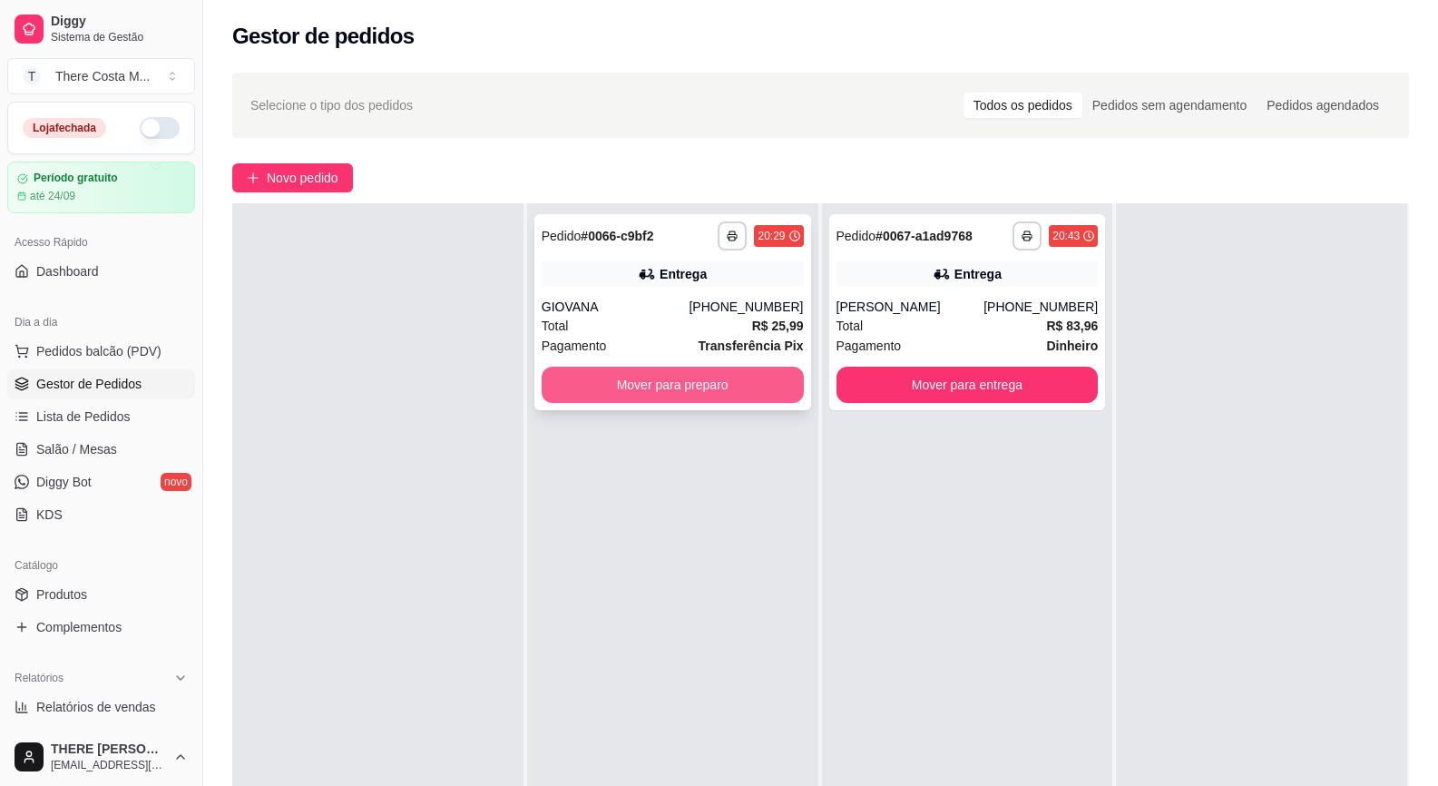
click at [663, 386] on button "Mover para preparo" at bounding box center [673, 385] width 262 height 36
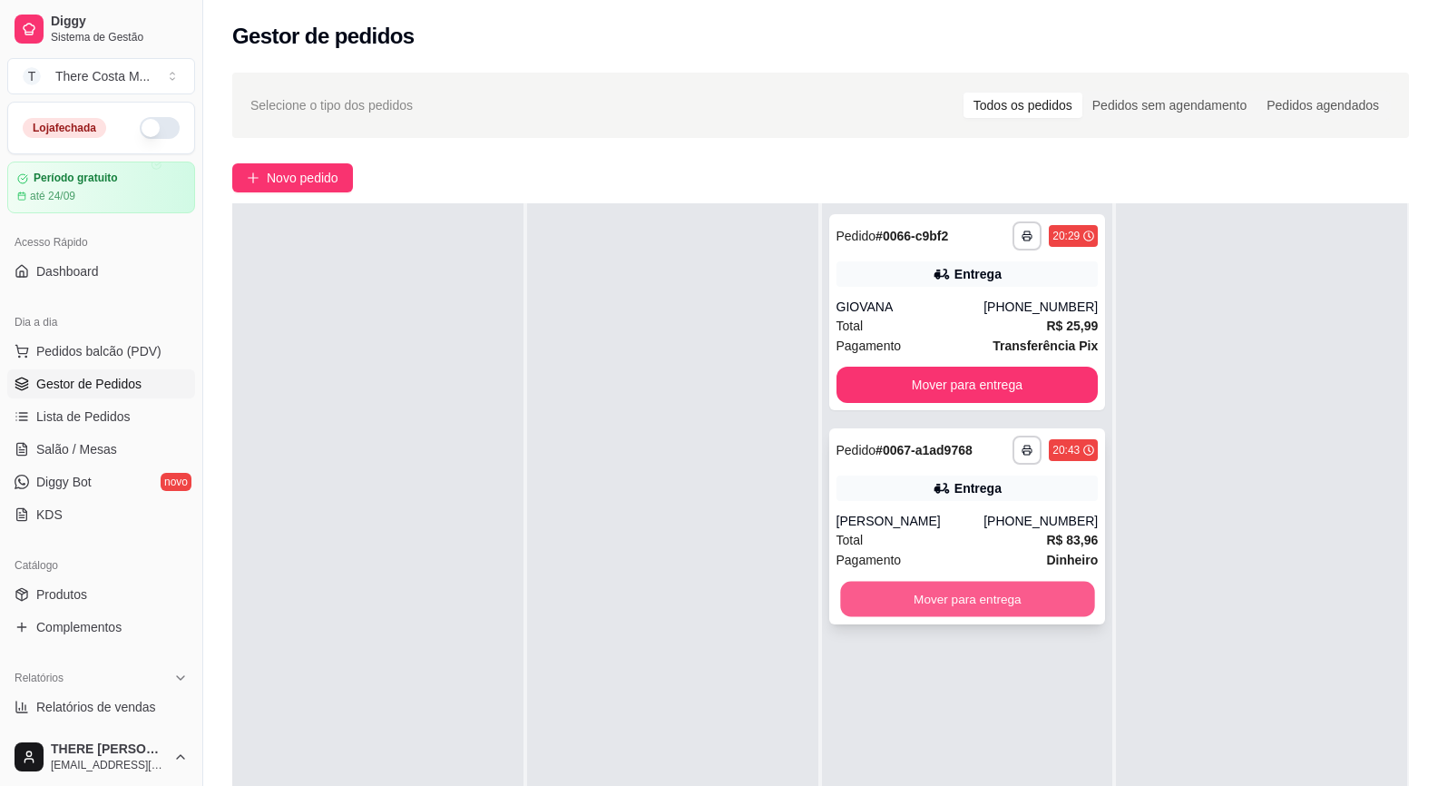
click at [1036, 612] on button "Mover para entrega" at bounding box center [967, 599] width 254 height 35
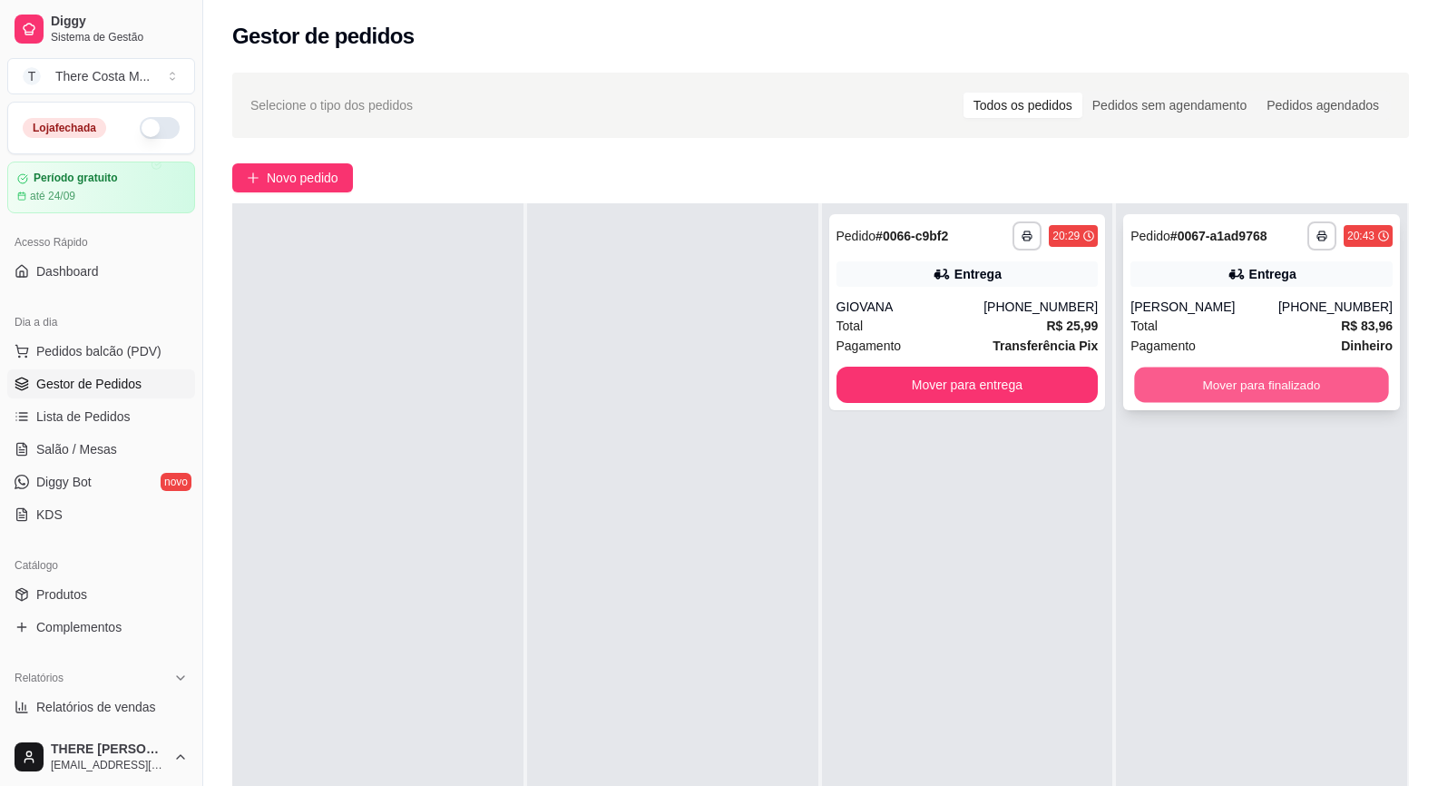
click at [1235, 388] on button "Mover para finalizado" at bounding box center [1262, 384] width 254 height 35
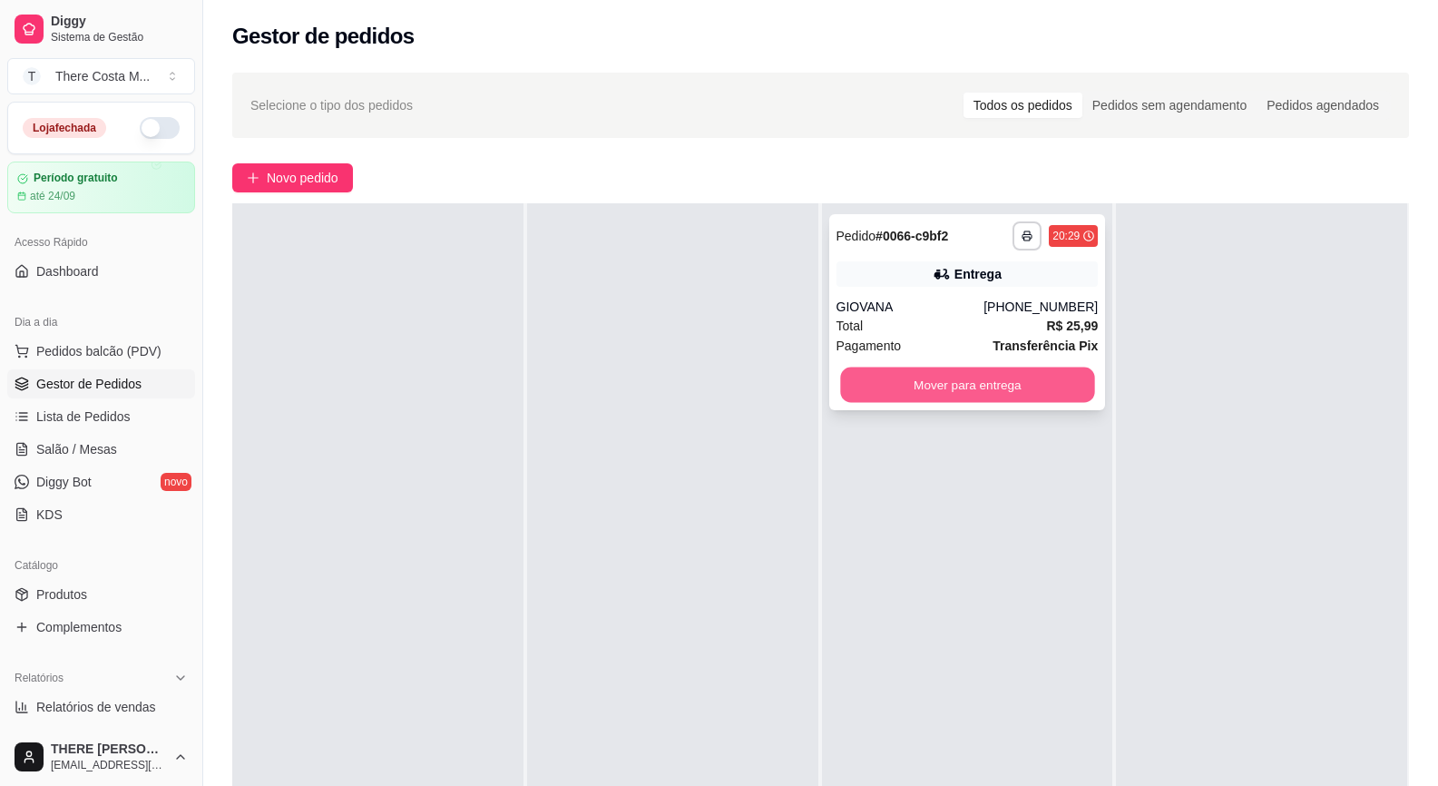
click at [1012, 395] on button "Mover para entrega" at bounding box center [967, 384] width 254 height 35
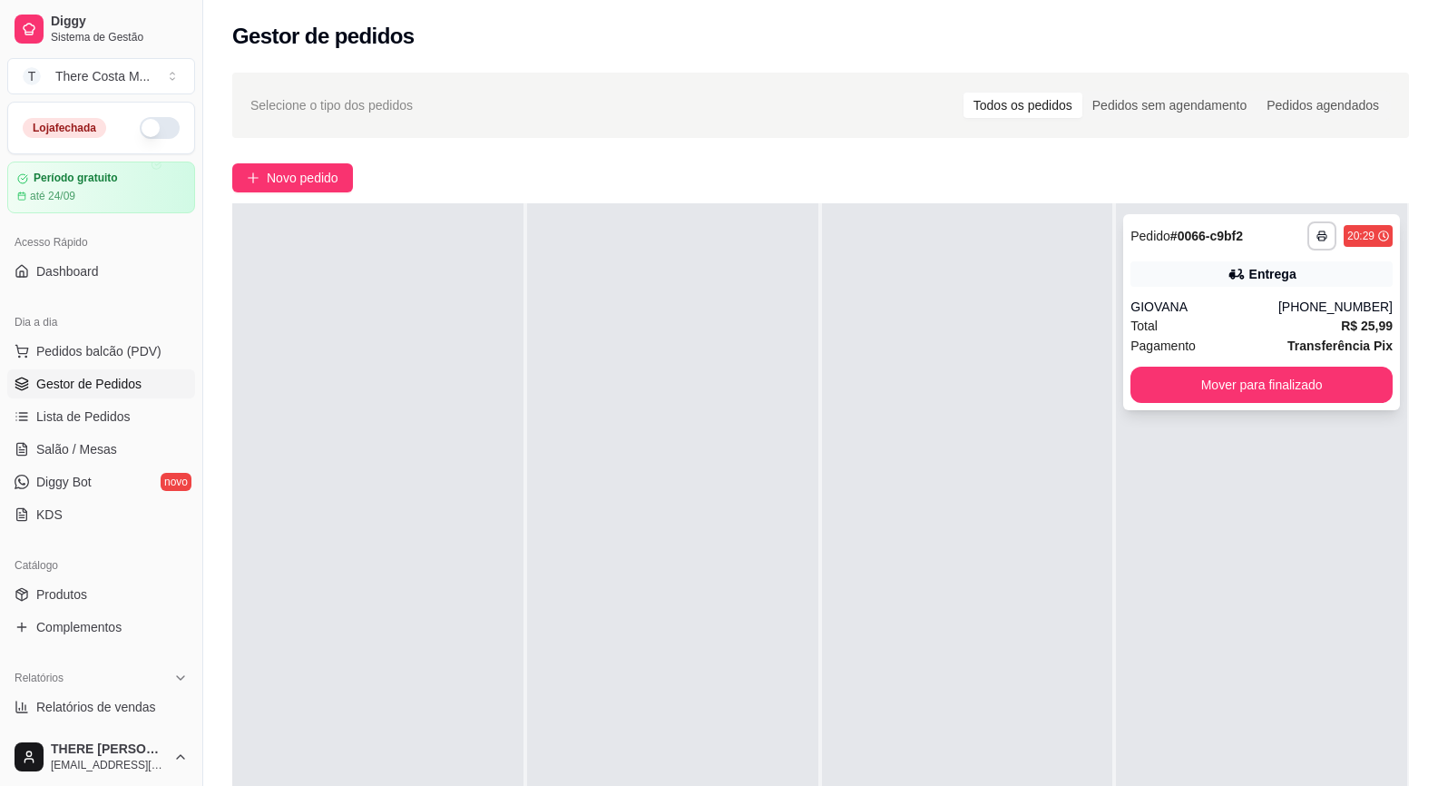
click at [1204, 407] on div "**********" at bounding box center [1261, 312] width 277 height 196
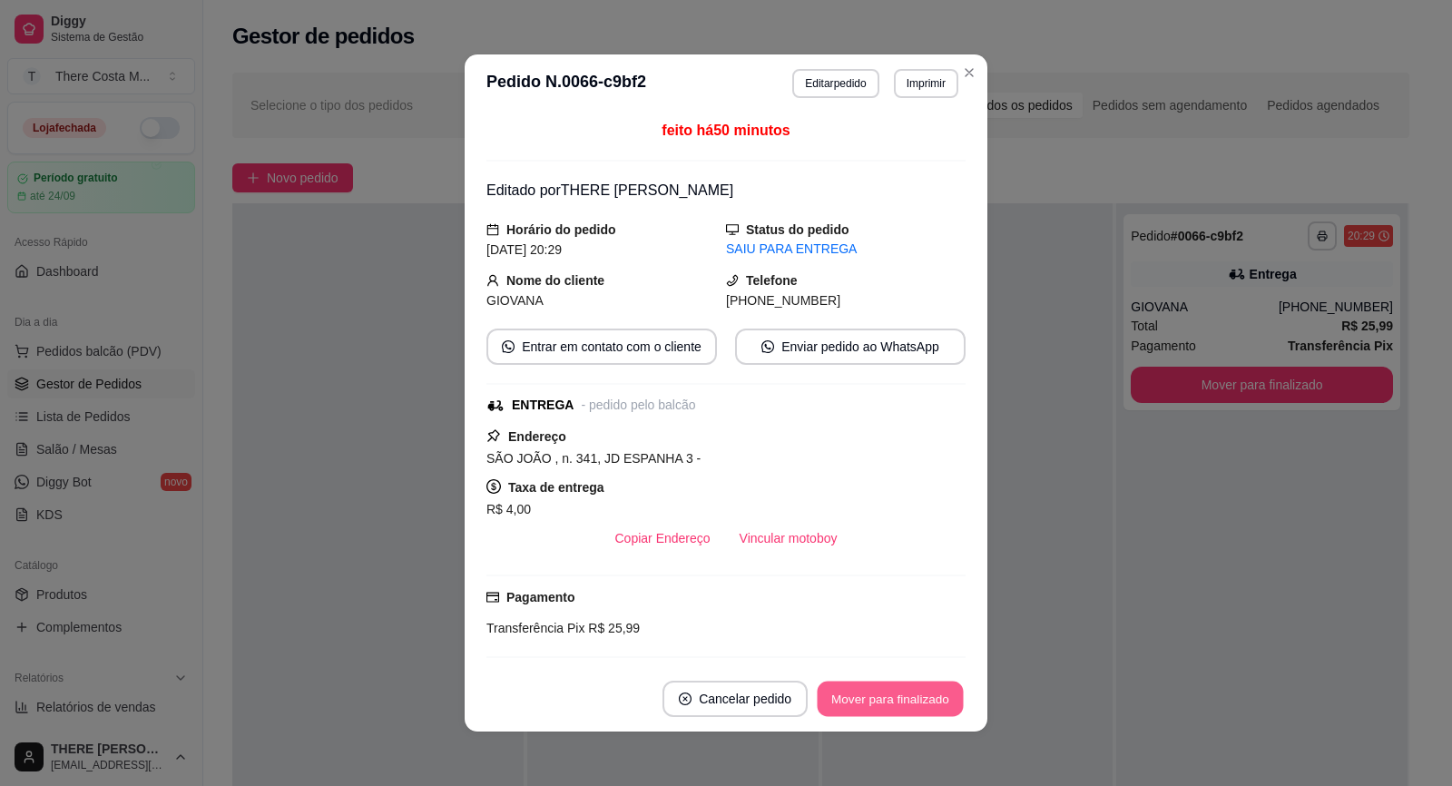
click at [921, 693] on button "Mover para finalizado" at bounding box center [891, 698] width 146 height 35
